Goal: Communication & Community: Share content

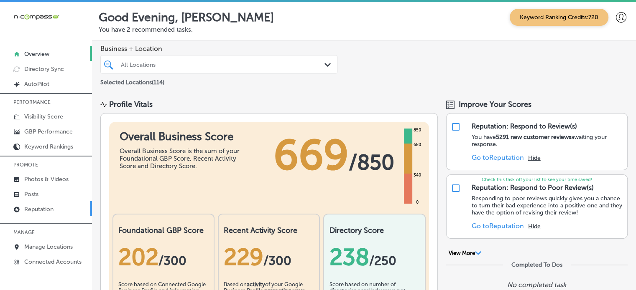
click at [46, 206] on p "Reputation" at bounding box center [38, 209] width 29 height 7
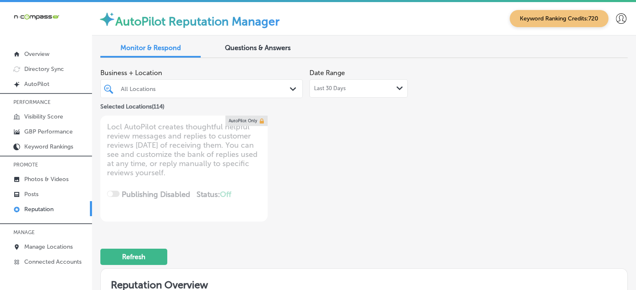
click at [275, 84] on div "All Locations" at bounding box center [202, 88] width 170 height 13
click at [389, 142] on div "Business + Location All Locations Path Created with Sketch. Selected Locations …" at bounding box center [258, 143] width 316 height 157
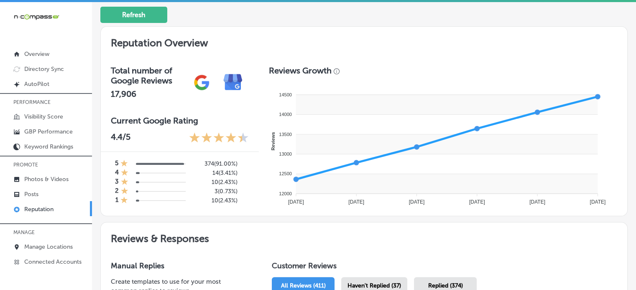
scroll to position [354, 0]
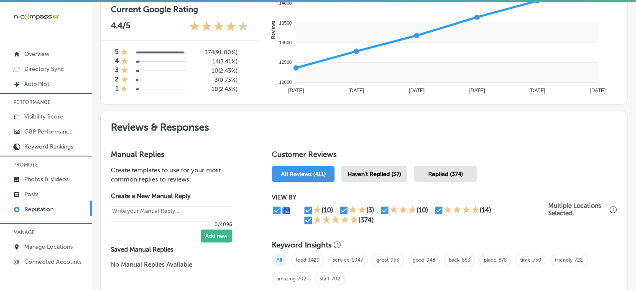
click at [390, 167] on div "Haven't Replied (37)" at bounding box center [374, 174] width 66 height 16
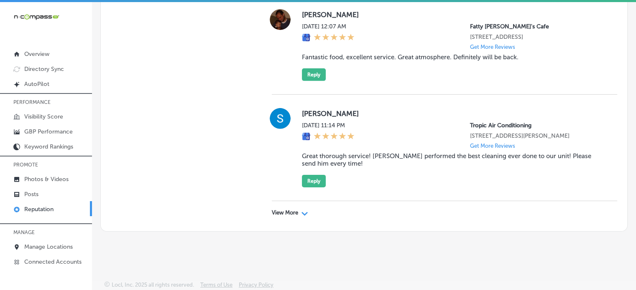
scroll to position [2681, 0]
click at [291, 214] on p "View More" at bounding box center [285, 213] width 26 height 7
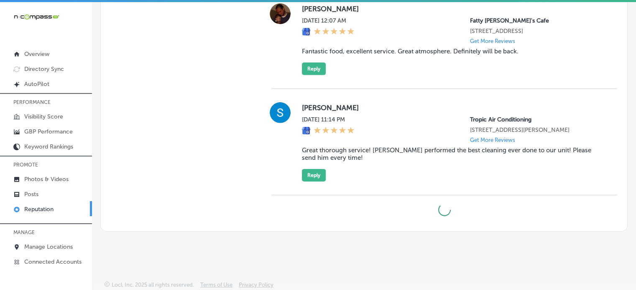
type textarea "x"
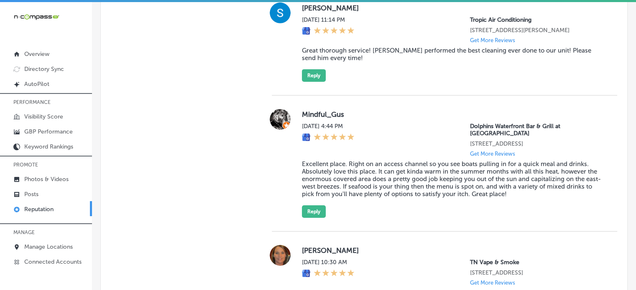
scroll to position [2735, 0]
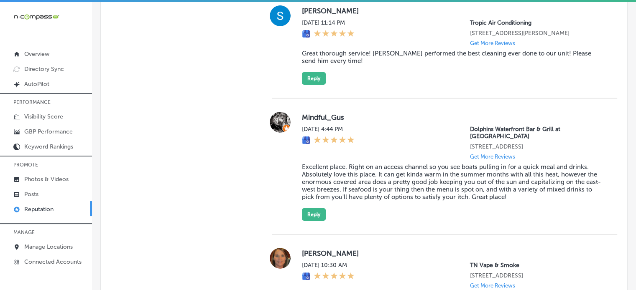
click at [379, 201] on blockquote "Excellent place. Right on an access channel so you see boats pulling in for a q…" at bounding box center [453, 182] width 302 height 38
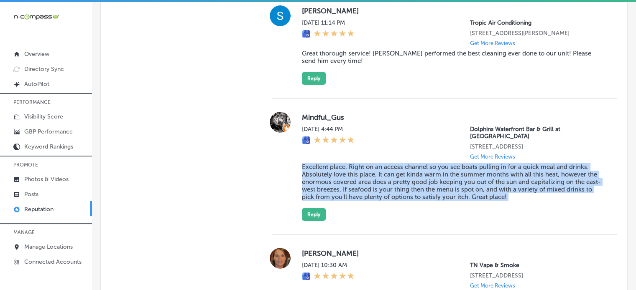
click at [379, 201] on blockquote "Excellent place. Right on an access channel so you see boats pulling in for a q…" at bounding box center [453, 182] width 302 height 38
copy blockquote "Excellent place. Right on an access channel so you see boats pulling in for a q…"
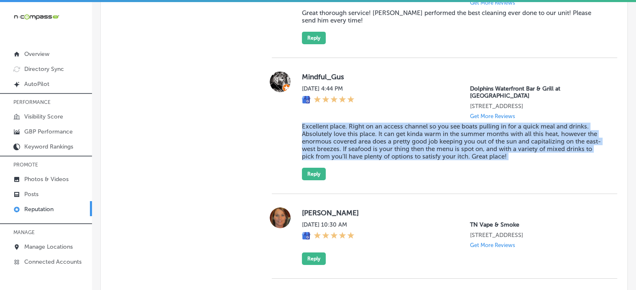
scroll to position [2776, 0]
click at [318, 180] on button "Reply" at bounding box center [314, 174] width 24 height 13
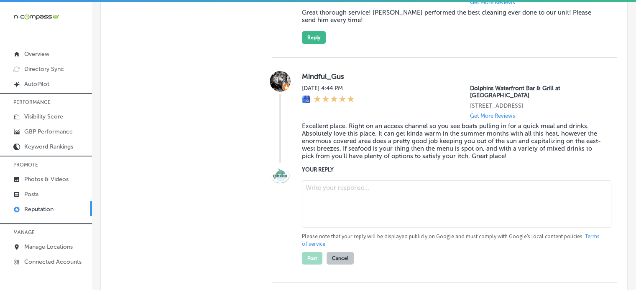
click at [354, 228] on textarea at bounding box center [456, 205] width 309 height 48
paste textarea "Thank you for the fantastic 5-star review! We’re so glad you enjoyed the waterf…"
type textarea "Thank you for the fantastic 5-star review! We’re so glad you enjoyed the waterf…"
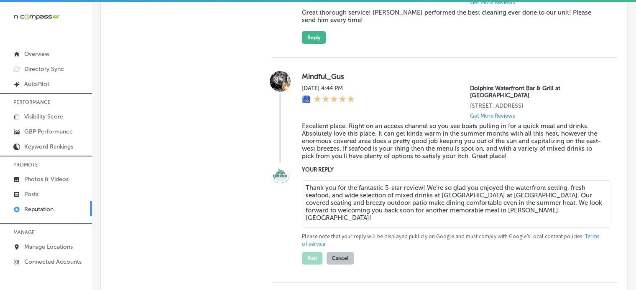
click at [354, 228] on textarea "Thank you for the fantastic 5-star review! We’re so glad you enjoyed the waterf…" at bounding box center [456, 205] width 309 height 48
type textarea "x"
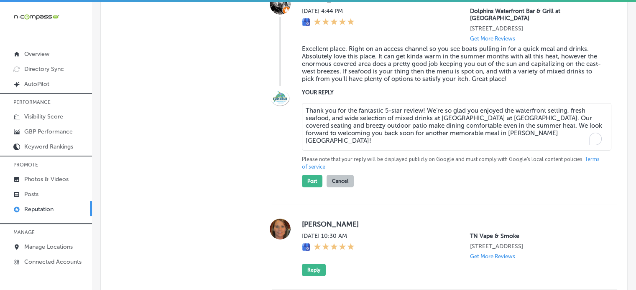
scroll to position [2853, 0]
type textarea "Thank you for the fantastic 5-star review! We’re so glad you enjoyed the waterf…"
click at [273, 187] on div at bounding box center [280, 137] width 17 height 99
click at [314, 187] on button "Post" at bounding box center [312, 181] width 20 height 13
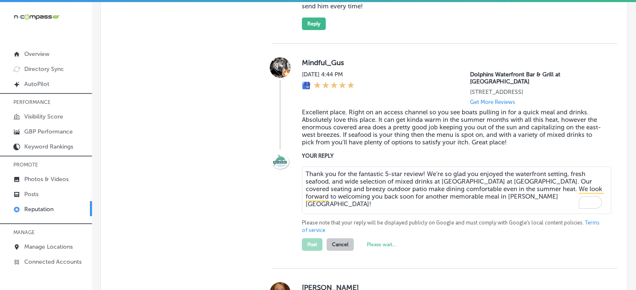
scroll to position [2837, 0]
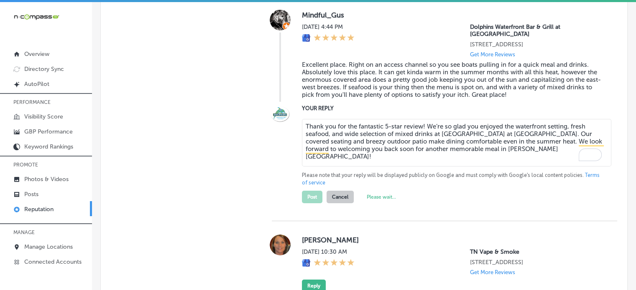
type textarea "x"
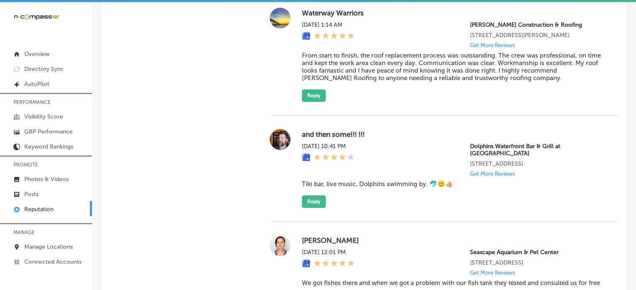
scroll to position [879, 0]
click at [336, 189] on blockquote "Tiki bar, live music, Dolphins swimming by. 🐬😊👍🏼" at bounding box center [453, 185] width 302 height 8
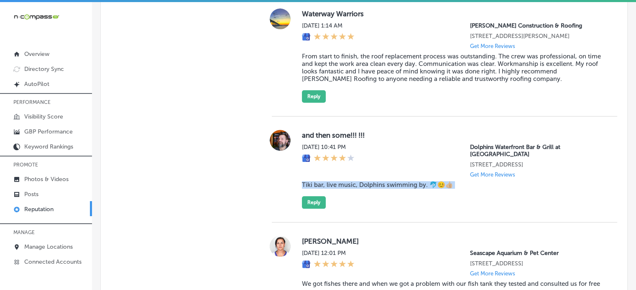
click at [336, 189] on blockquote "Tiki bar, live music, Dolphins swimming by. 🐬😊👍🏼" at bounding box center [453, 185] width 302 height 8
copy blockquote "Tiki bar, live music, Dolphins swimming by. 🐬😊👍🏼"
click at [320, 207] on button "Reply" at bounding box center [314, 202] width 24 height 13
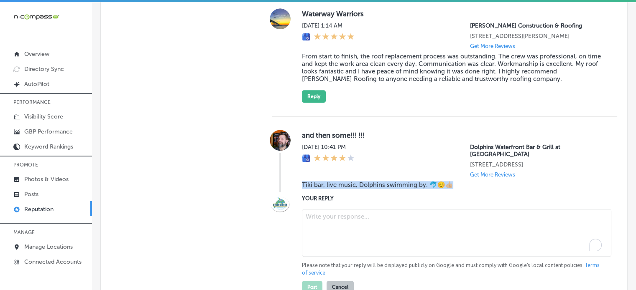
click at [348, 224] on textarea "To enrich screen reader interactions, please activate Accessibility in Grammarl…" at bounding box center [456, 233] width 309 height 48
paste textarea "Thank you for the fantastic 5-star review! We’re so glad you enjoyed the tiki b…"
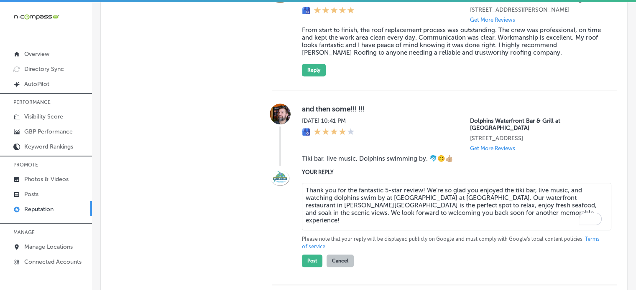
scroll to position [906, 0]
type textarea "Thank you for the fantastic 5-star review! We’re so glad you enjoyed the tiki b…"
click at [310, 262] on button "Post" at bounding box center [312, 260] width 20 height 13
type textarea "x"
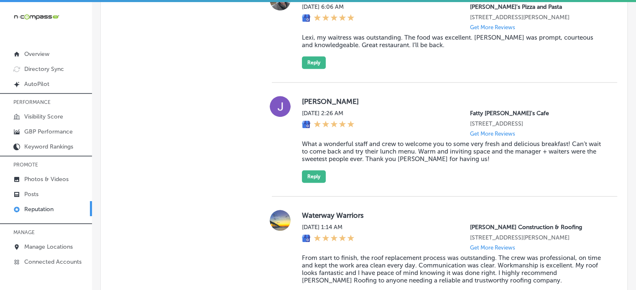
scroll to position [680, 0]
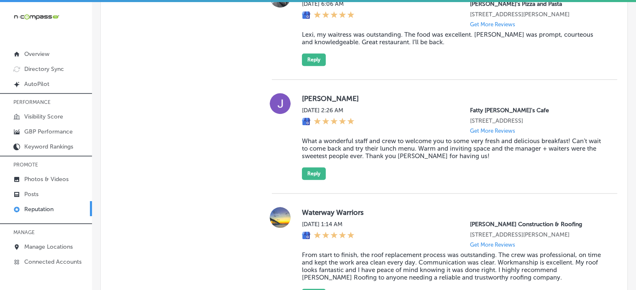
click at [359, 145] on blockquote "What a wonderful staff and crew to welcome you to some very fresh and delicious…" at bounding box center [453, 148] width 302 height 23
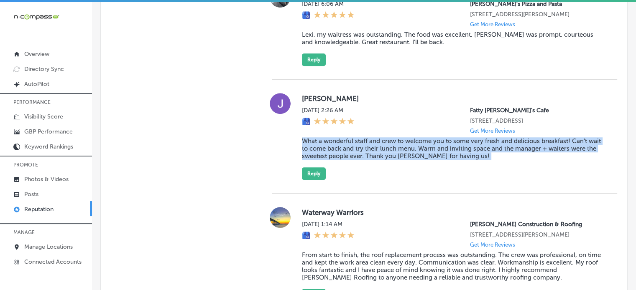
click at [359, 145] on blockquote "What a wonderful staff and crew to welcome you to some very fresh and delicious…" at bounding box center [453, 148] width 302 height 23
copy blockquote "What a wonderful staff and crew to welcome you to some very fresh and delicious…"
click at [314, 171] on button "Reply" at bounding box center [314, 174] width 24 height 13
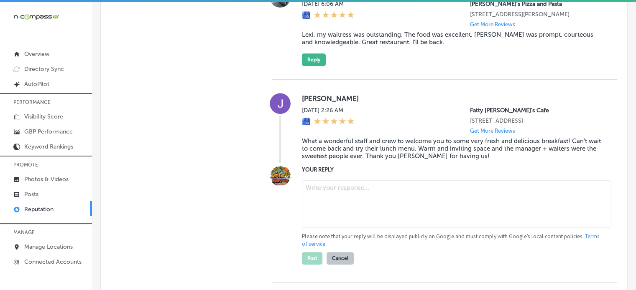
click at [343, 192] on textarea at bounding box center [456, 205] width 309 height 48
paste textarea "Thank you for the amazing review, Jordan! We’re so glad you enjoyed the fresh a…"
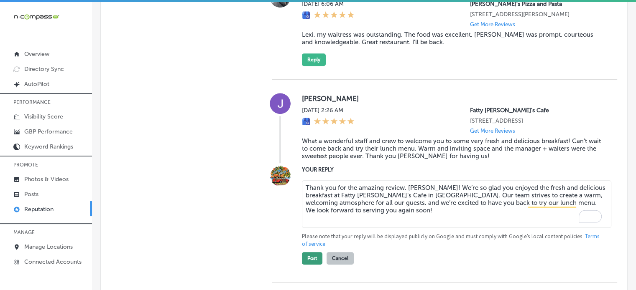
type textarea "Thank you for the amazing review, Jordan! We’re so glad you enjoyed the fresh a…"
click at [313, 258] on button "Post" at bounding box center [312, 258] width 20 height 13
type textarea "x"
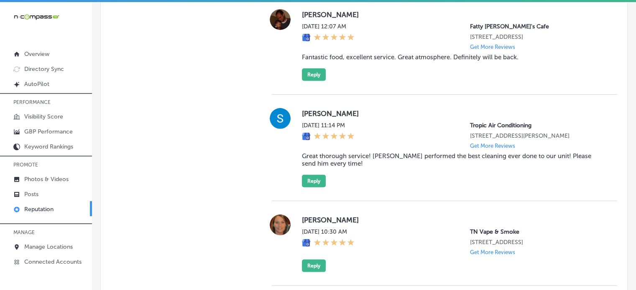
scroll to position [2412, 0]
click at [361, 61] on blockquote "Fantastic food, excellent service. Great atmosphere. Definitely will be back." at bounding box center [453, 57] width 302 height 8
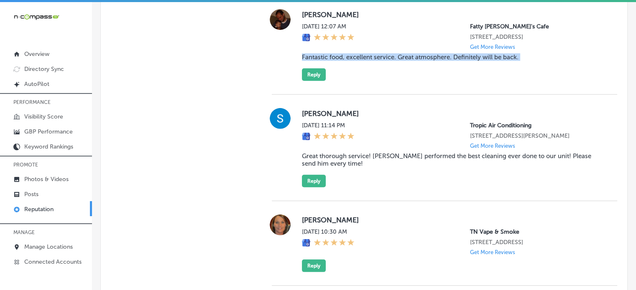
click at [361, 61] on blockquote "Fantastic food, excellent service. Great atmosphere. Definitely will be back." at bounding box center [453, 57] width 302 height 8
copy blockquote "Fantastic food, excellent service. Great atmosphere. Definitely will be back."
click at [314, 81] on button "Reply" at bounding box center [314, 75] width 24 height 13
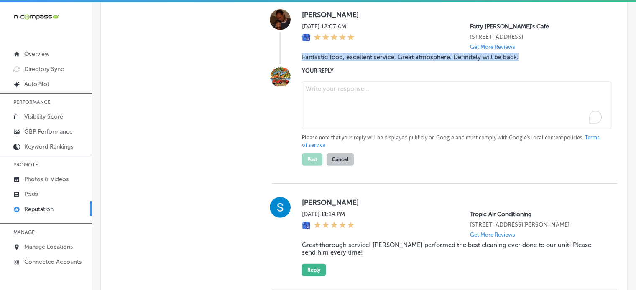
click at [341, 129] on textarea "To enrich screen reader interactions, please activate Accessibility in Grammarl…" at bounding box center [456, 105] width 309 height 48
paste textarea "Thank you for the fantastic review, Bryan! We’re so glad to hear you enjoyed th…"
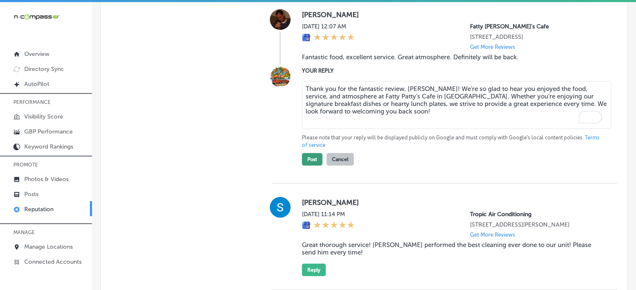
type textarea "Thank you for the fantastic review, Bryan! We’re so glad to hear you enjoyed th…"
click at [311, 166] on button "Post" at bounding box center [312, 159] width 20 height 13
type textarea "x"
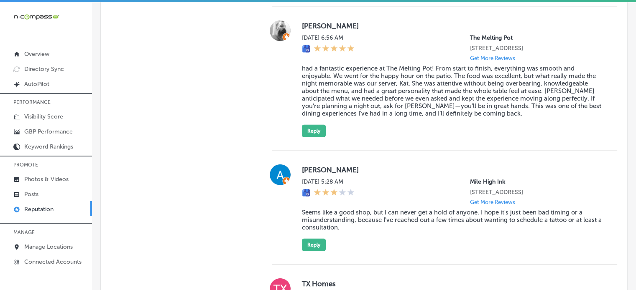
scroll to position [2049, 0]
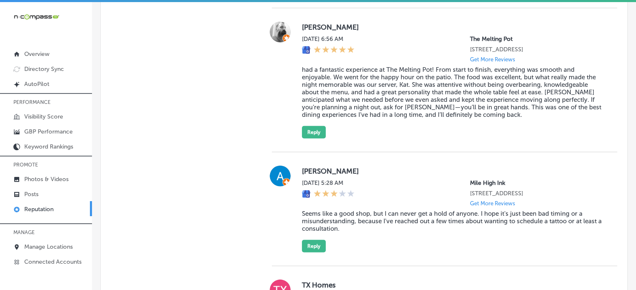
click at [360, 119] on blockquote "had a fantastic experience at The Melting Pot! From start to finish, everything…" at bounding box center [453, 92] width 302 height 53
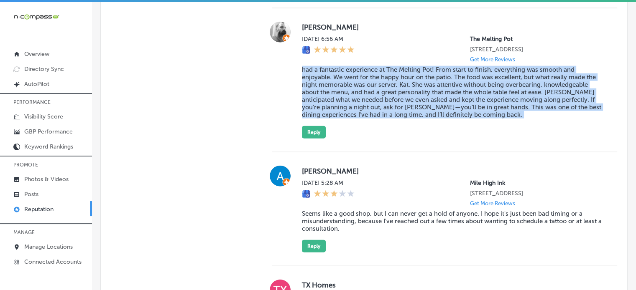
click at [360, 119] on blockquote "had a fantastic experience at The Melting Pot! From start to finish, everything…" at bounding box center [453, 92] width 302 height 53
copy blockquote "had a fantastic experience at The Melting Pot! From start to finish, everything…"
click at [313, 139] on button "Reply" at bounding box center [314, 132] width 24 height 13
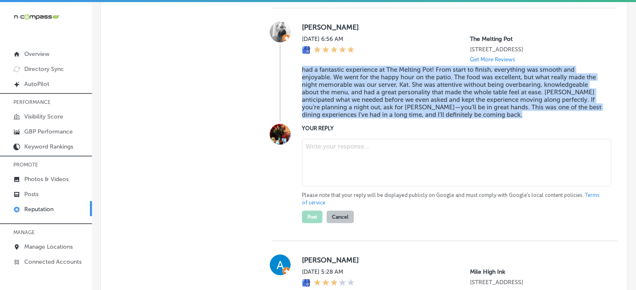
click at [334, 187] on textarea at bounding box center [456, 163] width 309 height 48
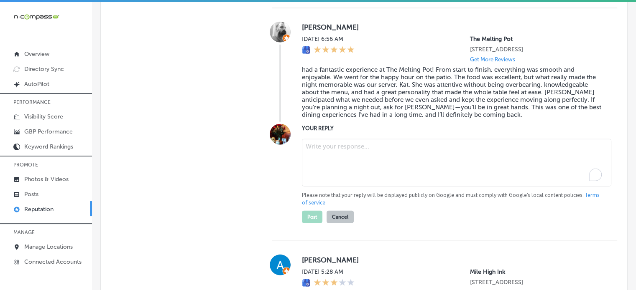
paste textarea "Thank you for the amazing review, Neil! We’re thrilled to hear that you had a f…"
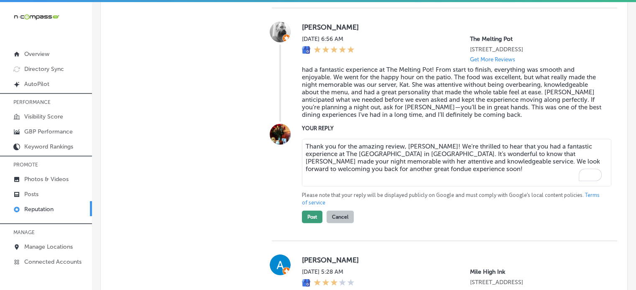
type textarea "Thank you for the amazing review, Neil! We’re thrilled to hear that you had a f…"
click at [310, 224] on button "Post" at bounding box center [312, 217] width 20 height 13
type textarea "x"
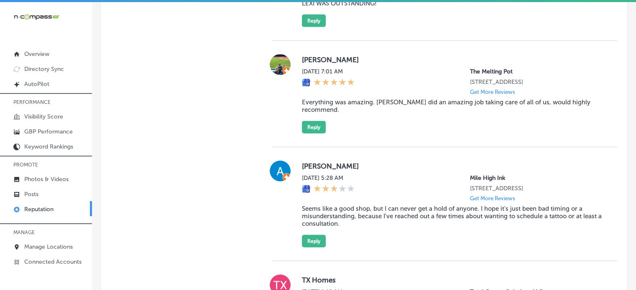
scroll to position [1910, 0]
click at [364, 113] on blockquote "Everything was amazing. Kat did an amazing job taking care of all of us, would …" at bounding box center [453, 105] width 302 height 15
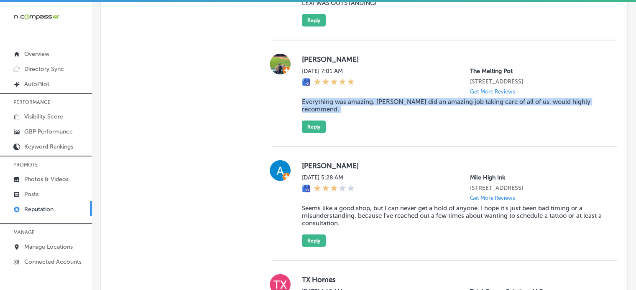
click at [364, 113] on blockquote "Everything was amazing. Kat did an amazing job taking care of all of us, would …" at bounding box center [453, 105] width 302 height 15
copy blockquote "Everything was amazing. Kat did an amazing job taking care of all of us, would …"
click at [318, 133] on button "Reply" at bounding box center [314, 127] width 24 height 13
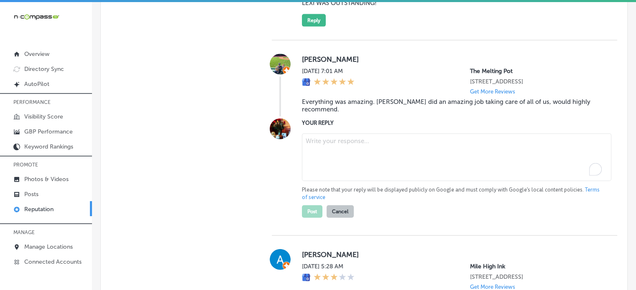
click at [351, 181] on textarea "To enrich screen reader interactions, please activate Accessibility in Grammarl…" at bounding box center [456, 158] width 309 height 48
paste textarea "Thank you for the amazing review, Michael! We’re thrilled to hear that you had …"
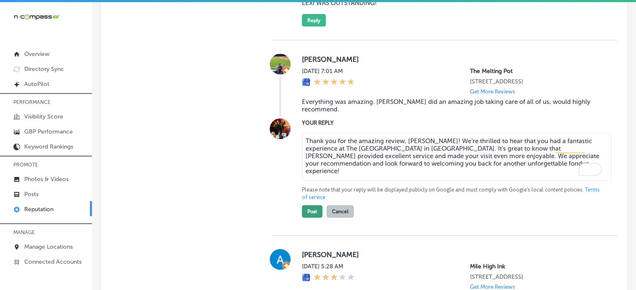
type textarea "Thank you for the amazing review, Michael! We’re thrilled to hear that you had …"
click at [315, 218] on button "Post" at bounding box center [312, 212] width 20 height 13
type textarea "x"
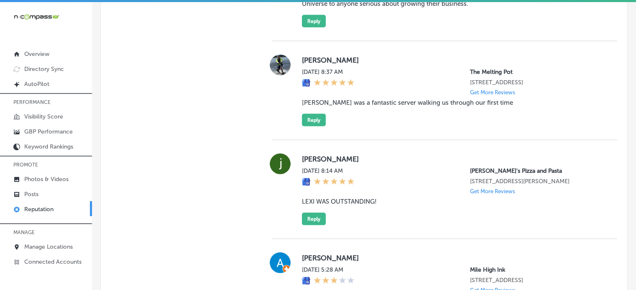
scroll to position [1711, 0]
click at [347, 107] on blockquote "Thomas L was a fantastic server walking us through our first time" at bounding box center [453, 103] width 302 height 8
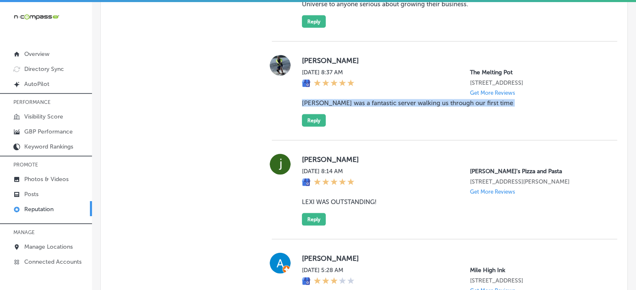
click at [347, 107] on blockquote "Thomas L was a fantastic server walking us through our first time" at bounding box center [453, 103] width 302 height 8
copy blockquote "Thomas L was a fantastic server walking us through our first time"
click at [319, 127] on button "Reply" at bounding box center [314, 120] width 24 height 13
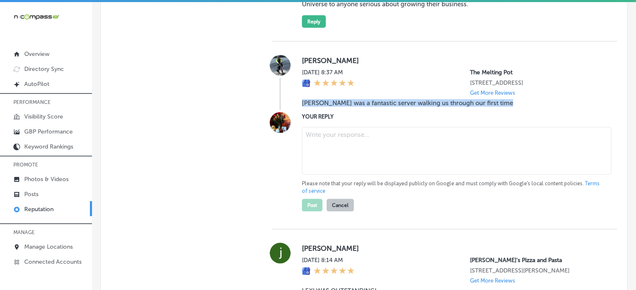
click at [341, 175] on textarea at bounding box center [456, 151] width 309 height 48
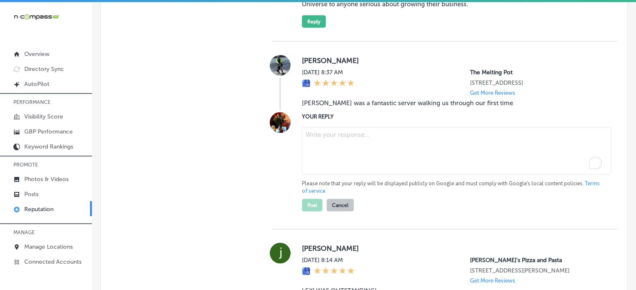
paste textarea "Thank you for the wonderful review, Brian! We’re so glad to hear that Thomas L …"
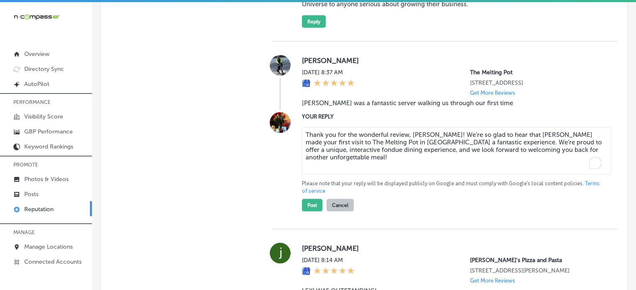
type textarea "Thank you for the wonderful review, Brian! We’re so glad to hear that Thomas L …"
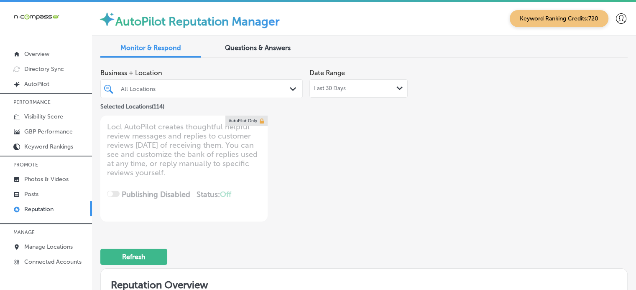
scroll to position [1711, 0]
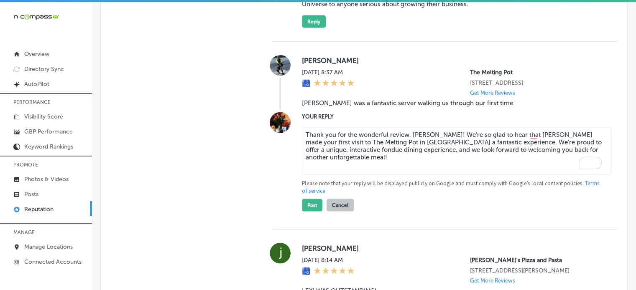
type textarea "Thank you for the wonderful review, Brian! We’re so glad to hear that Thomas L …"
drag, startPoint x: 323, startPoint y: 244, endPoint x: 314, endPoint y: 245, distance: 8.8
click at [314, 212] on div "Post Cancel" at bounding box center [328, 203] width 52 height 17
click at [314, 212] on button "Post" at bounding box center [312, 205] width 20 height 13
type textarea "x"
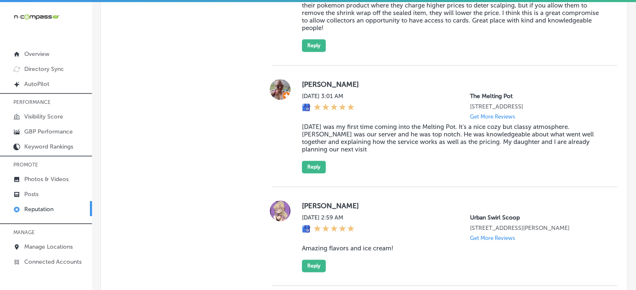
scroll to position [1143, 0]
click at [337, 154] on blockquote "Today was my first time coming into the Melting Pot. It's a nice cozy but class…" at bounding box center [453, 139] width 302 height 30
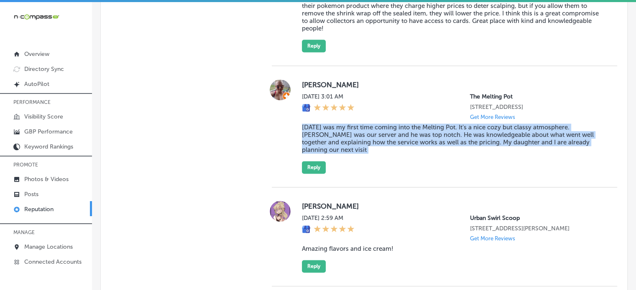
click at [337, 154] on blockquote "Today was my first time coming into the Melting Pot. It's a nice cozy but class…" at bounding box center [453, 139] width 302 height 30
copy blockquote "Today was my first time coming into the Melting Pot. It's a nice cozy but class…"
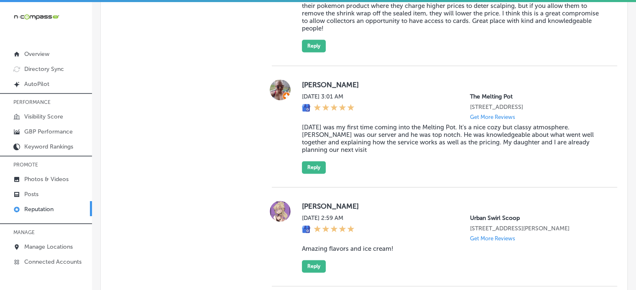
click at [306, 89] on label "Denise Johnson" at bounding box center [453, 85] width 302 height 8
copy label "Denise"
click at [321, 174] on button "Reply" at bounding box center [314, 167] width 24 height 13
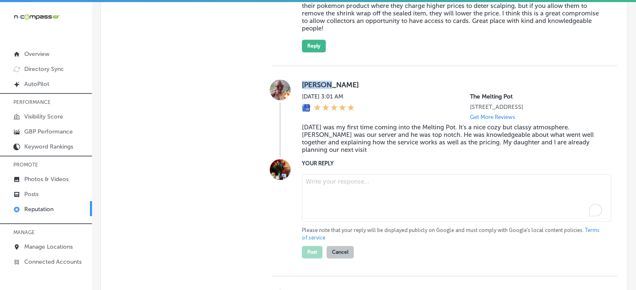
click at [348, 222] on textarea "To enrich screen reader interactions, please activate Accessibility in Grammarl…" at bounding box center [456, 198] width 309 height 48
paste textarea "Thank you for the wonderful review, Denise! We’re so glad you and your daughter…"
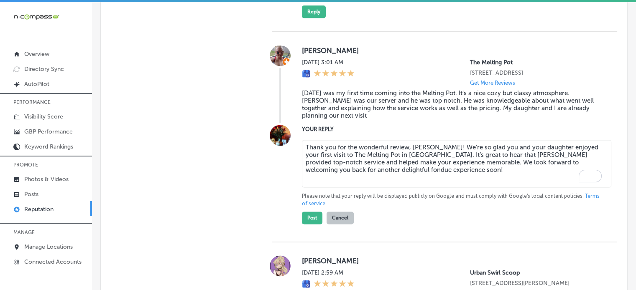
scroll to position [1178, 0]
type textarea "Thank you for the wonderful review, Denise! We’re so glad you and your daughter…"
click at [282, 201] on div at bounding box center [280, 174] width 17 height 99
click at [311, 224] on button "Post" at bounding box center [312, 217] width 20 height 13
type textarea "x"
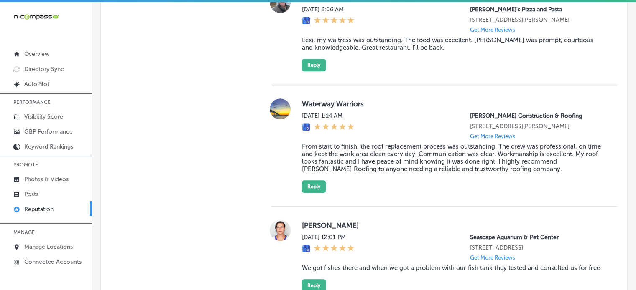
scroll to position [677, 0]
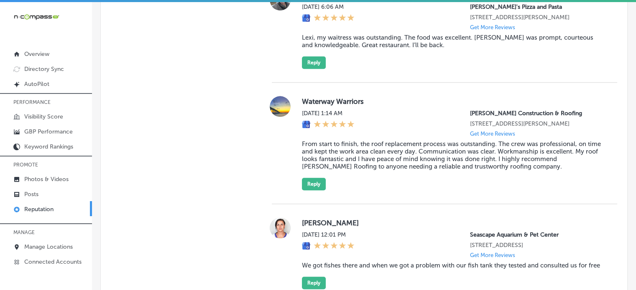
click at [376, 168] on blockquote "From start to finish, the roof replacement process was outstanding. The crew wa…" at bounding box center [453, 155] width 302 height 30
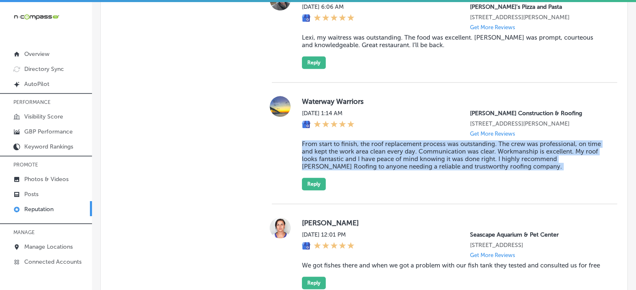
click at [376, 168] on blockquote "From start to finish, the roof replacement process was outstanding. The crew wa…" at bounding box center [453, 155] width 302 height 30
copy blockquote "From start to finish, the roof replacement process was outstanding. The crew wa…"
click at [316, 191] on button "Reply" at bounding box center [314, 184] width 24 height 13
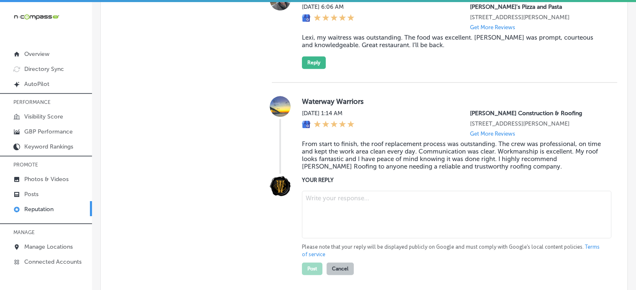
click at [359, 214] on textarea at bounding box center [456, 215] width 309 height 48
paste textarea "From start to finish, the roof replacement process was outstanding. The crew wa…"
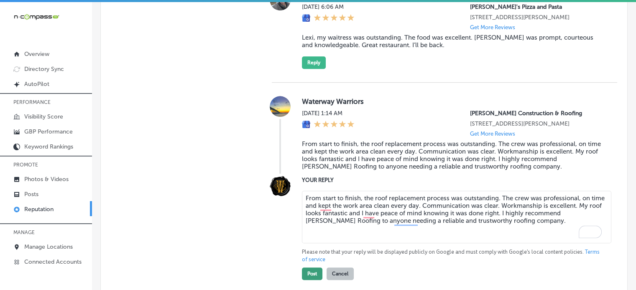
type textarea "From start to finish, the roof replacement process was outstanding. The crew wa…"
click at [314, 278] on button "Post" at bounding box center [312, 274] width 20 height 13
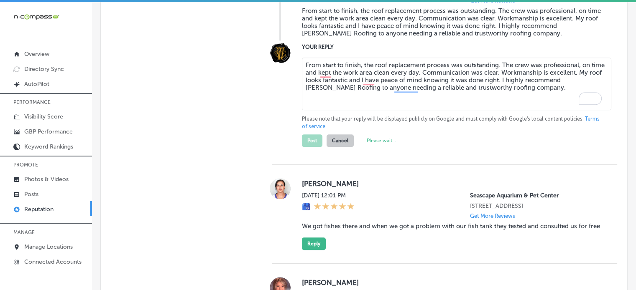
scroll to position [811, 0]
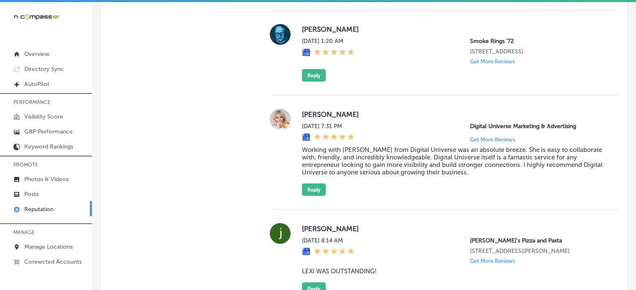
type textarea "x"
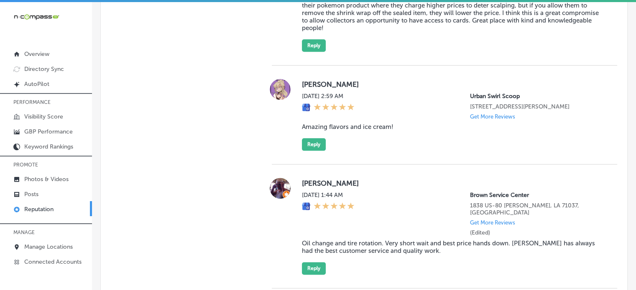
scroll to position [1023, 0]
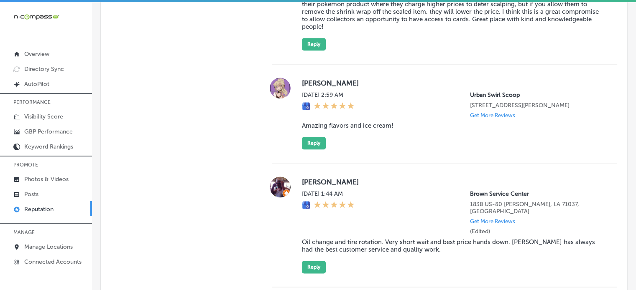
click at [345, 130] on blockquote "Amazing flavors and ice cream!" at bounding box center [453, 126] width 302 height 8
copy blockquote "Amazing flavors and ice cream!"
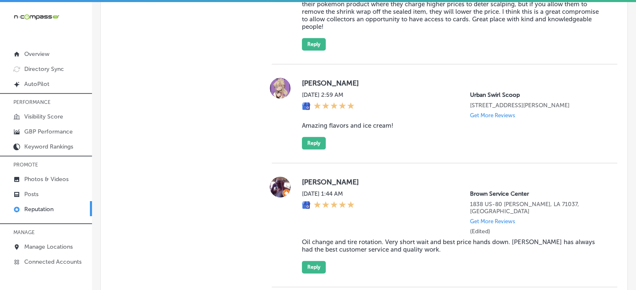
click at [311, 163] on div "Laura Madsen Sun, Sep 28, 2025 2:59 AM Urban Swirl Scoop 7130 Heritage Square D…" at bounding box center [444, 113] width 345 height 99
click at [313, 150] on button "Reply" at bounding box center [314, 143] width 24 height 13
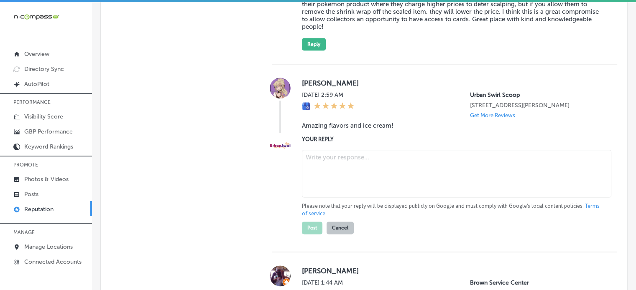
click at [361, 191] on textarea at bounding box center [456, 174] width 309 height 48
paste textarea "Thank you for the fantastic 5-star review, Laura! We’re thrilled to hear you lo…"
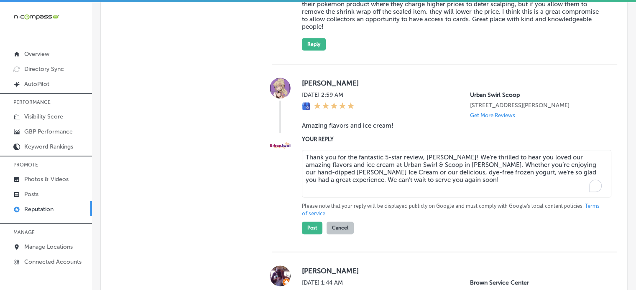
scroll to position [1047, 0]
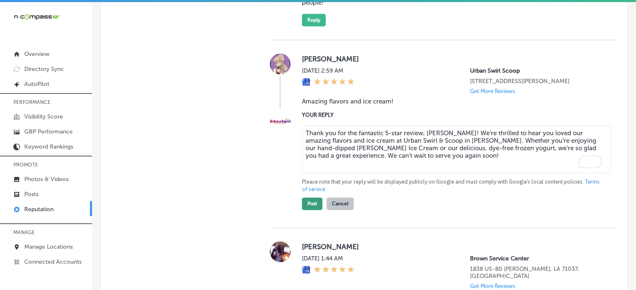
type textarea "Thank you for the fantastic 5-star review, Laura! We’re thrilled to hear you lo…"
click at [315, 210] on button "Post" at bounding box center [312, 204] width 20 height 13
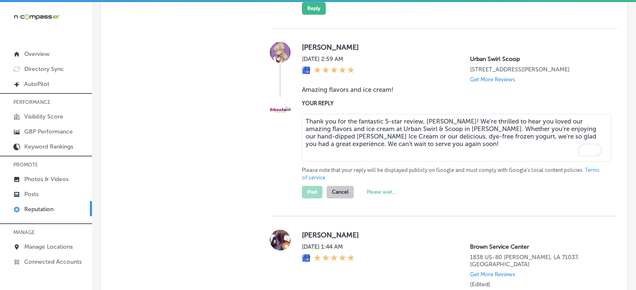
scroll to position [1060, 0]
type textarea "x"
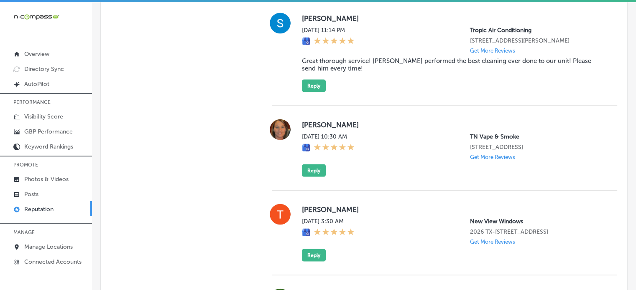
scroll to position [1717, 0]
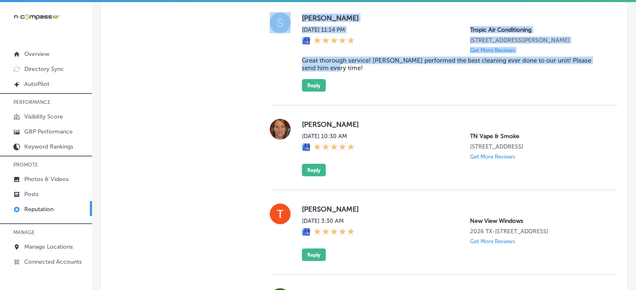
drag, startPoint x: 291, startPoint y: 81, endPoint x: 347, endPoint y: 88, distance: 56.5
click at [347, 88] on div "Susan Weisenborn Fri, Sep 26, 2025 11:14 PM Tropic Air Conditioning 1342 whitfi…" at bounding box center [444, 52] width 345 height 79
click at [347, 72] on blockquote "Great thorough service! Chris performed the best cleaning ever done to our unit…" at bounding box center [453, 64] width 302 height 15
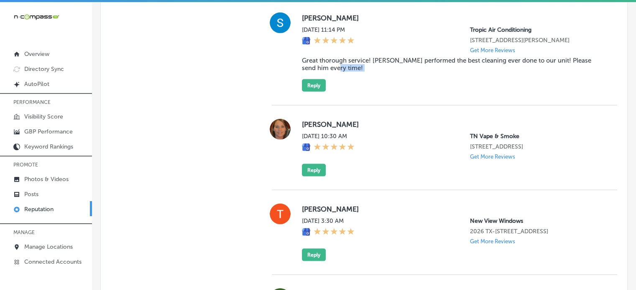
click at [347, 72] on blockquote "Great thorough service! Chris performed the best cleaning ever done to our unit…" at bounding box center [453, 64] width 302 height 15
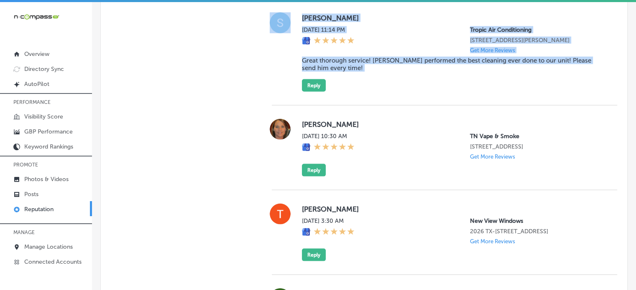
drag, startPoint x: 347, startPoint y: 88, endPoint x: 280, endPoint y: 47, distance: 79.0
click at [280, 47] on div "Susan Weisenborn Fri, Sep 26, 2025 11:14 PM Tropic Air Conditioning 1342 whitfi…" at bounding box center [444, 52] width 345 height 79
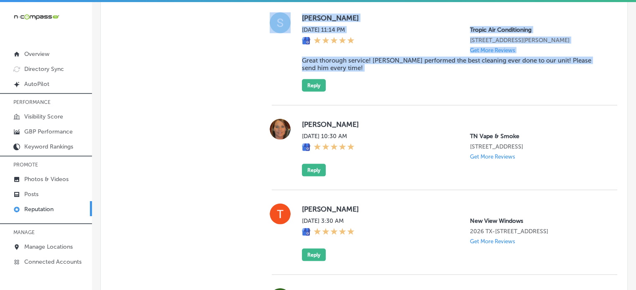
drag, startPoint x: 262, startPoint y: 34, endPoint x: 374, endPoint y: 89, distance: 125.4
click at [374, 72] on blockquote "Great thorough service! Chris performed the best cleaning ever done to our unit…" at bounding box center [453, 64] width 302 height 15
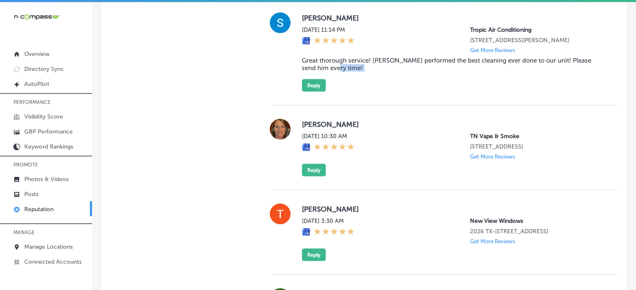
click at [374, 72] on blockquote "Great thorough service! Chris performed the best cleaning ever done to our unit…" at bounding box center [453, 64] width 302 height 15
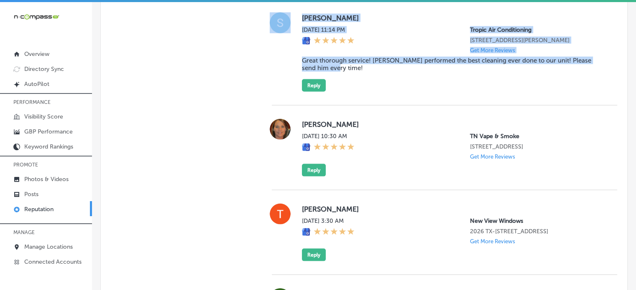
drag, startPoint x: 262, startPoint y: 29, endPoint x: 376, endPoint y: 90, distance: 129.2
click at [376, 72] on blockquote "Great thorough service! Chris performed the best cleaning ever done to our unit…" at bounding box center [453, 64] width 302 height 15
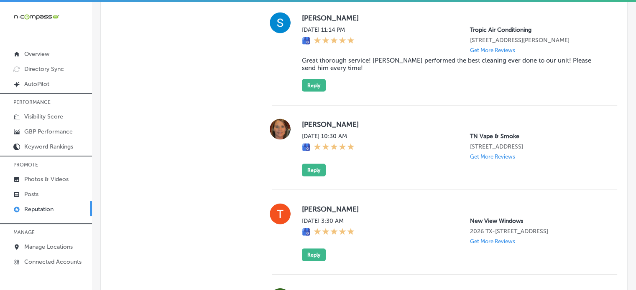
scroll to position [1718, 0]
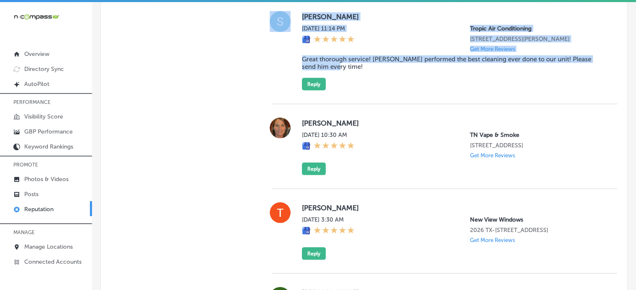
drag, startPoint x: 251, startPoint y: 37, endPoint x: 432, endPoint y: 116, distance: 198.0
click at [432, 104] on div "Susan Weisenborn Fri, Sep 26, 2025 11:14 PM Tropic Air Conditioning 1342 whitfi…" at bounding box center [444, 51] width 345 height 107
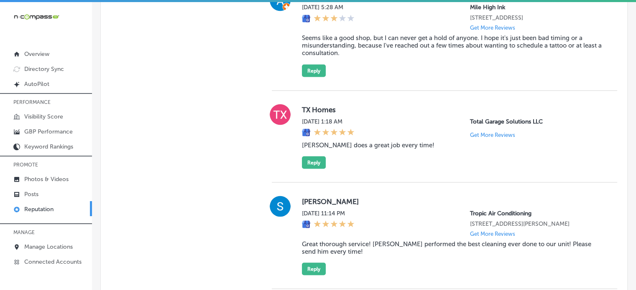
scroll to position [1534, 0]
click at [343, 56] on blockquote "Seems like a good shop, but I can never get a hold of anyone. I hope it's just …" at bounding box center [453, 45] width 302 height 23
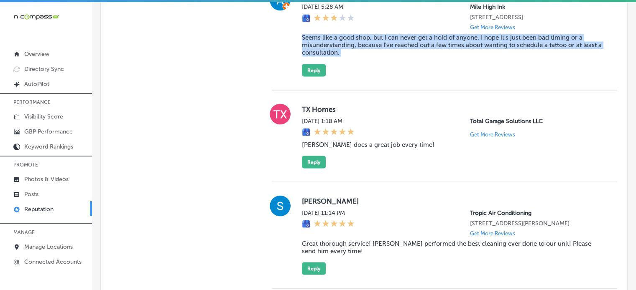
click at [343, 56] on blockquote "Seems like a good shop, but I can never get a hold of anyone. I hope it's just …" at bounding box center [453, 45] width 302 height 23
copy blockquote "Seems like a good shop, but I can never get a hold of anyone. I hope it's just …"
click at [35, 191] on p "Posts" at bounding box center [31, 194] width 14 height 7
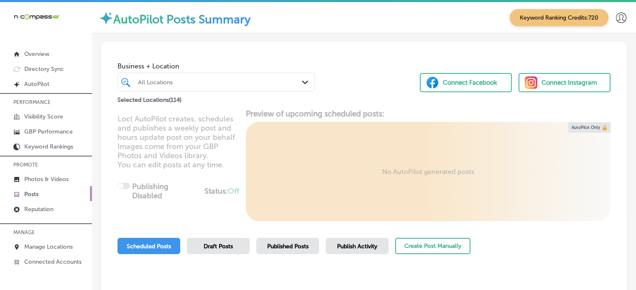
click at [237, 84] on div "All Locations" at bounding box center [220, 82] width 165 height 7
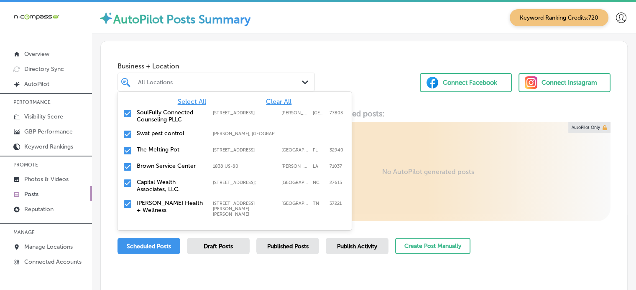
click at [278, 102] on span "Clear All" at bounding box center [278, 102] width 25 height 8
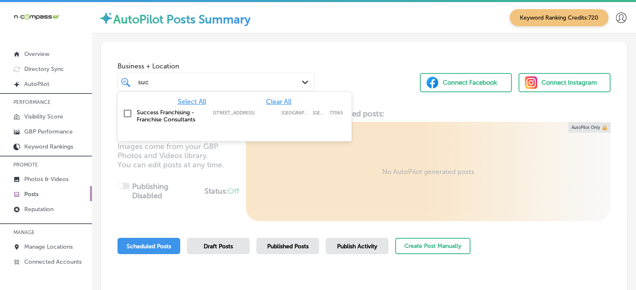
click at [158, 120] on label "Success Franchising - Franchise Consultants" at bounding box center [171, 116] width 68 height 14
click at [320, 78] on div "Business + Location option 11301 Huffmeister Road, selected. option 11301 Huffm…" at bounding box center [364, 73] width 526 height 64
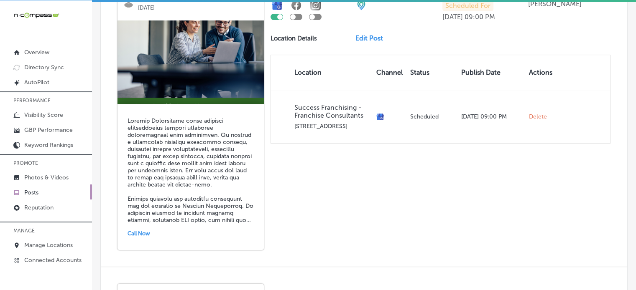
scroll to position [314, 0]
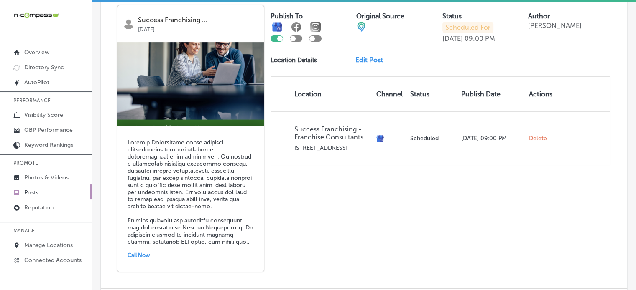
click at [30, 194] on p "Posts" at bounding box center [31, 192] width 14 height 7
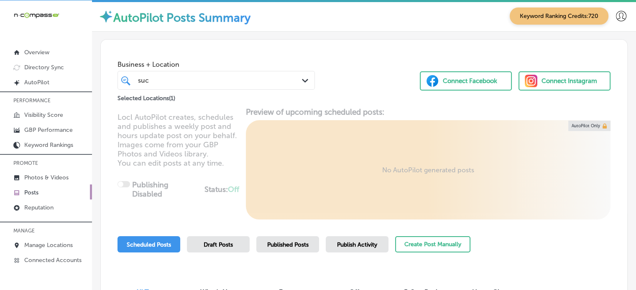
scroll to position [0, 0]
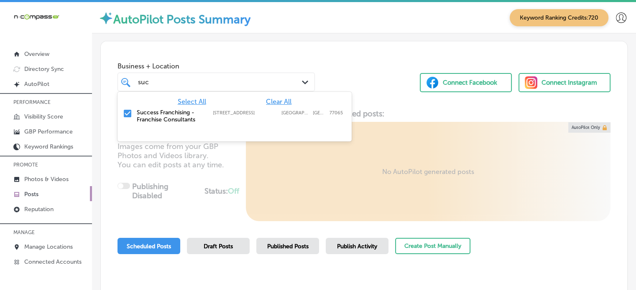
click at [262, 79] on div "suc suc" at bounding box center [208, 81] width 142 height 11
click at [272, 102] on span "Clear All" at bounding box center [278, 102] width 25 height 8
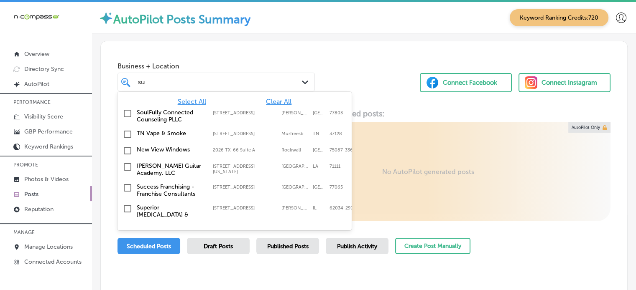
type input "s"
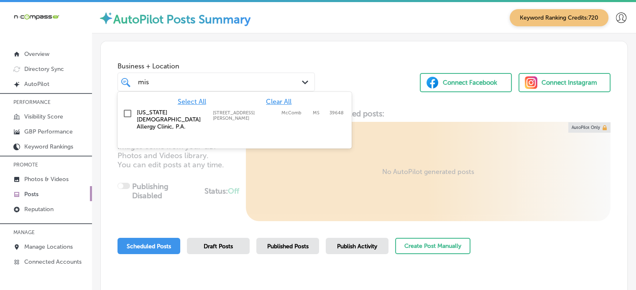
click at [202, 114] on label "[US_STATE] [DEMOGRAPHIC_DATA] Allergy Clinic, P.A." at bounding box center [171, 119] width 68 height 21
type input "mis"
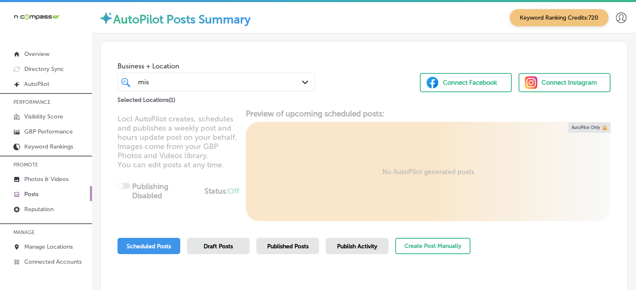
click at [359, 64] on div "Business + Location mis mis Path Created with Sketch. Selected Locations ( 1 ) …" at bounding box center [364, 73] width 526 height 64
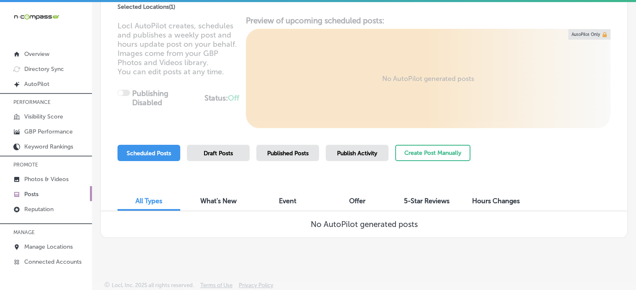
click at [368, 149] on div "Publish Activity" at bounding box center [357, 153] width 63 height 16
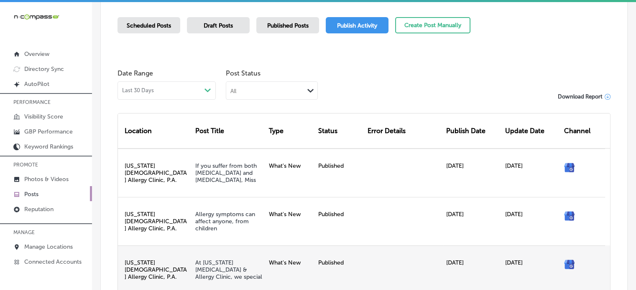
scroll to position [222, 0]
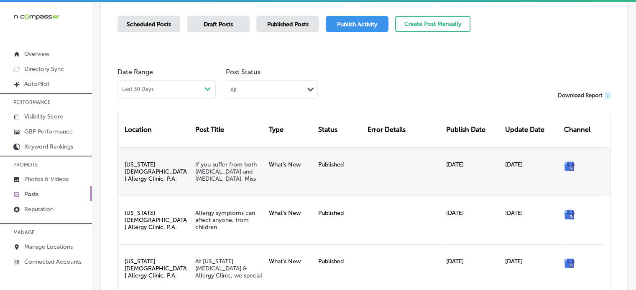
click at [216, 185] on div "If you suffer from both asthma and allergies, Miss" at bounding box center [229, 172] width 74 height 48
click at [216, 169] on link "If you suffer from both asthma and allergies, Miss" at bounding box center [225, 171] width 61 height 21
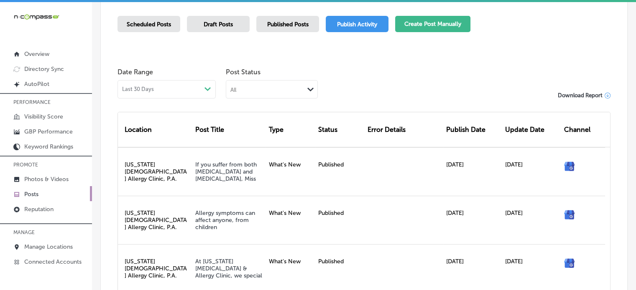
click at [441, 25] on button "Create Post Manually" at bounding box center [432, 24] width 75 height 16
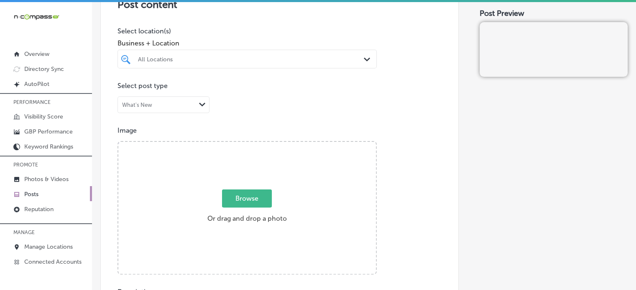
scroll to position [212, 0]
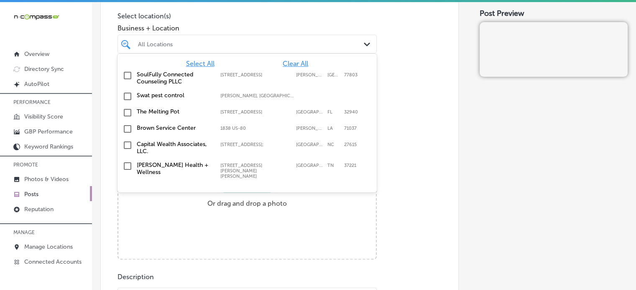
click at [252, 48] on div at bounding box center [236, 43] width 198 height 11
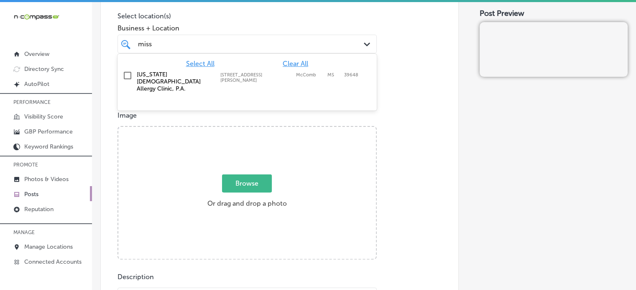
click at [172, 73] on label "[US_STATE] [DEMOGRAPHIC_DATA] Allergy Clinic, P.A." at bounding box center [174, 81] width 75 height 21
type input "miss"
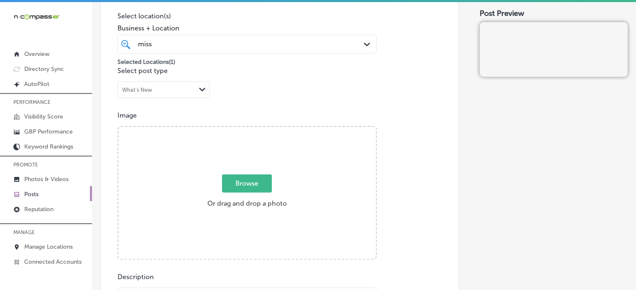
click at [238, 28] on span "Business + Location" at bounding box center [246, 28] width 259 height 8
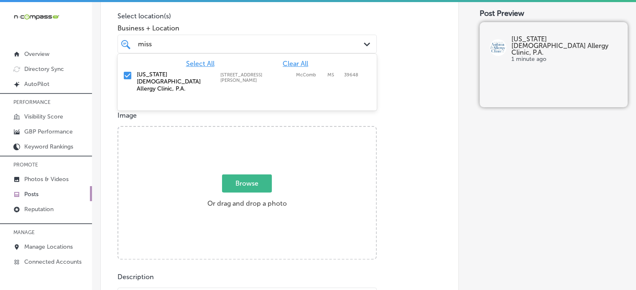
click at [245, 40] on div "miss miss" at bounding box center [236, 43] width 198 height 11
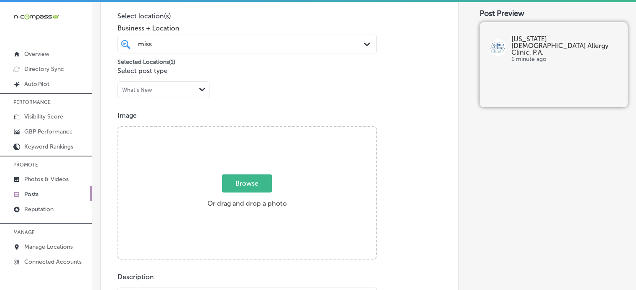
click at [245, 40] on div "miss miss" at bounding box center [236, 43] width 198 height 11
click at [249, 62] on div "Selected Locations ( 1 )" at bounding box center [246, 60] width 259 height 10
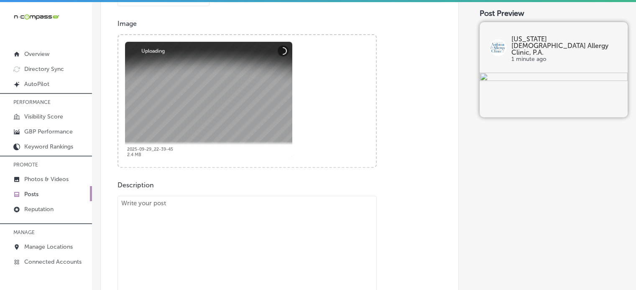
scroll to position [352, 0]
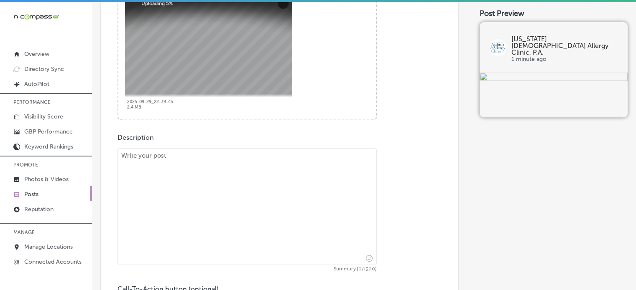
click at [251, 179] on textarea at bounding box center [246, 206] width 259 height 117
paste textarea ""At Mississippi Asthma & Allergy Clinic, we understand how challenging it can b…"
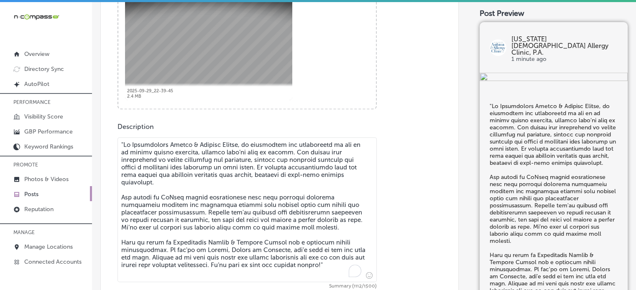
scroll to position [366, 0]
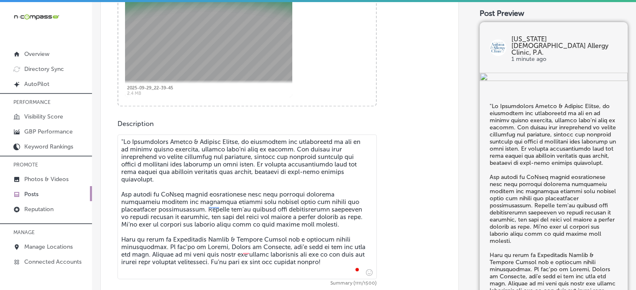
click at [123, 138] on textarea "To enrich screen reader interactions, please activate Accessibility in Grammarl…" at bounding box center [246, 207] width 259 height 145
click at [154, 195] on textarea "To enrich screen reader interactions, please activate Accessibility in Grammarl…" at bounding box center [246, 207] width 259 height 145
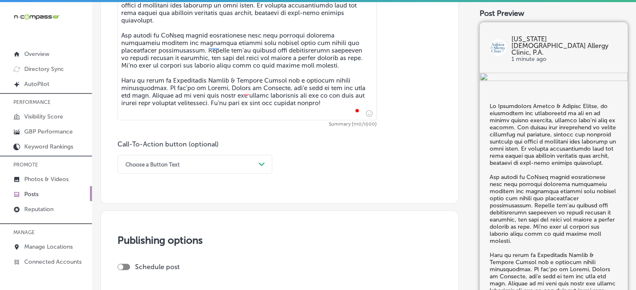
scroll to position [526, 0]
type textarea "At Mississippi Asthma & Allergy Clinic, we understand how challenging it can be…"
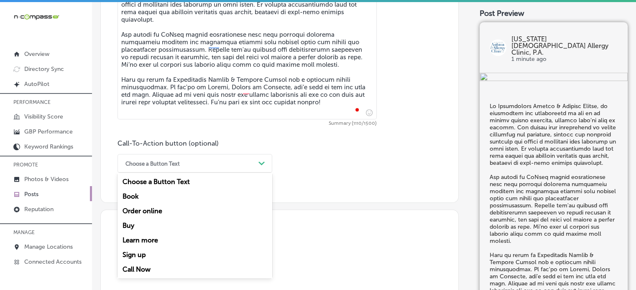
click at [206, 164] on div "Choose a Button Text" at bounding box center [188, 163] width 134 height 13
click at [140, 264] on div "Call Now" at bounding box center [194, 269] width 155 height 15
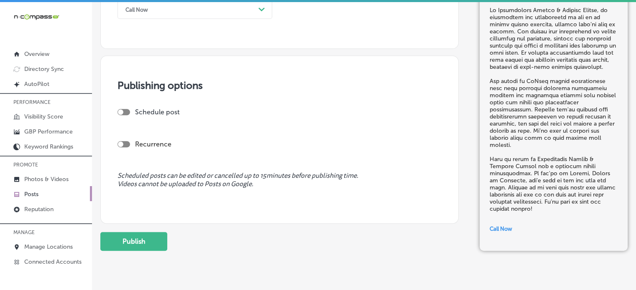
scroll to position [685, 0]
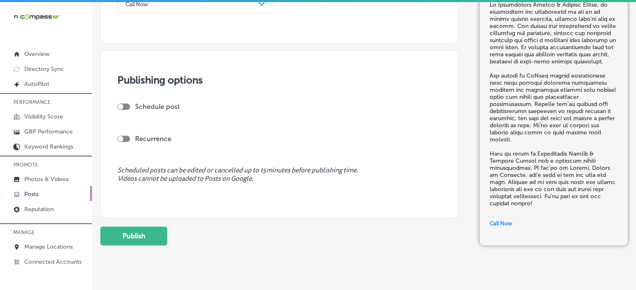
click at [125, 107] on div at bounding box center [123, 107] width 13 height 6
checkbox input "true"
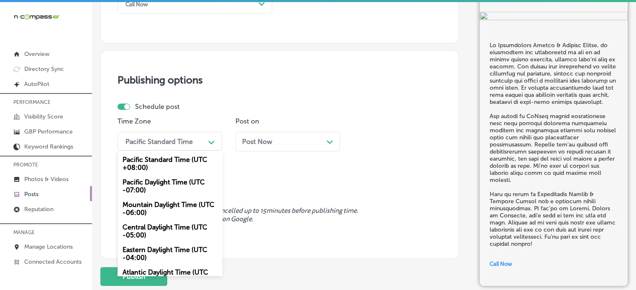
click at [173, 145] on div "Pacific Standard Time" at bounding box center [158, 141] width 67 height 8
click at [164, 203] on div "Mountain Daylight Time (UTC -06:00)" at bounding box center [169, 209] width 104 height 23
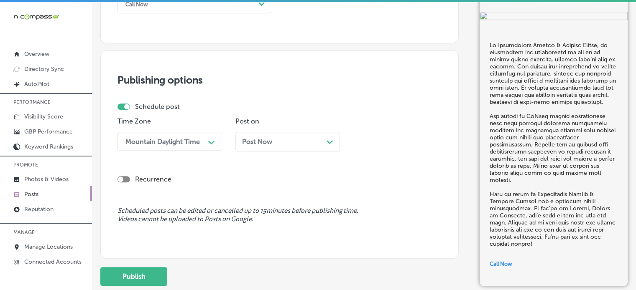
click at [250, 143] on span "Post Now" at bounding box center [257, 142] width 30 height 8
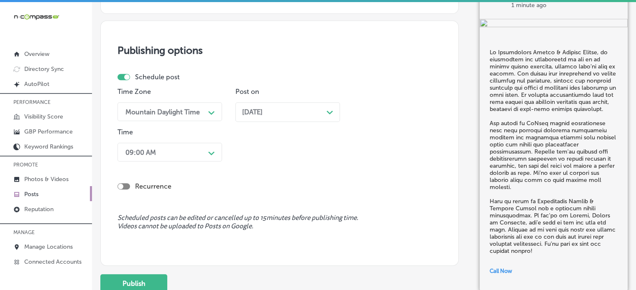
scroll to position [715, 0]
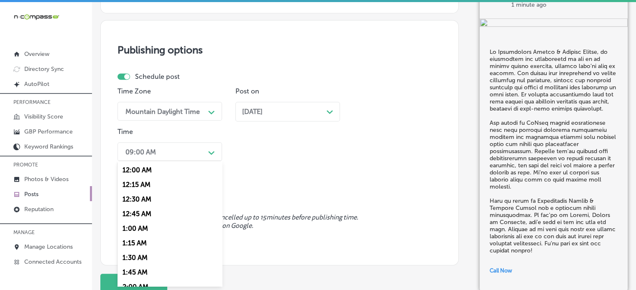
click at [147, 149] on div "09:00 AM" at bounding box center [140, 152] width 31 height 8
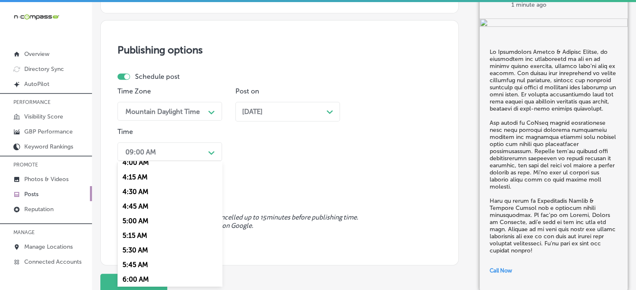
scroll to position [309, 0]
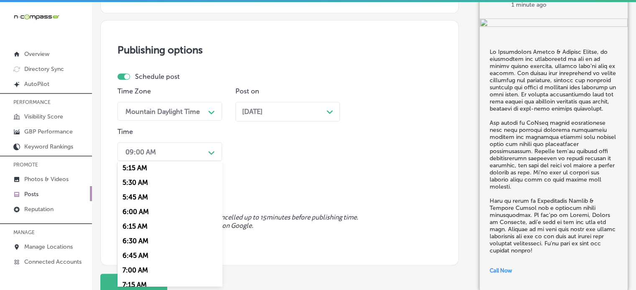
click at [137, 270] on div "7:00 AM" at bounding box center [169, 270] width 104 height 15
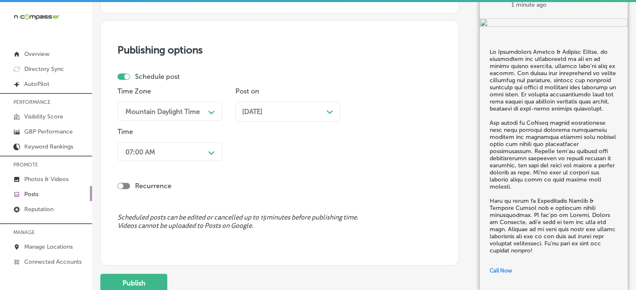
scroll to position [727, 0]
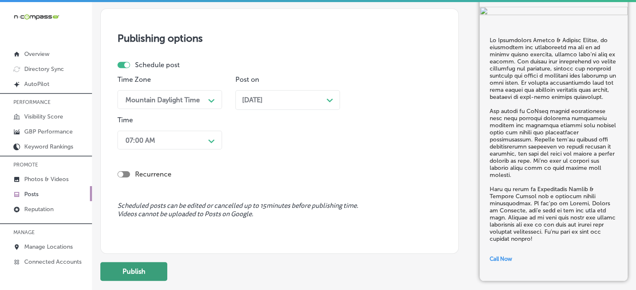
click at [145, 267] on button "Publish" at bounding box center [133, 271] width 67 height 19
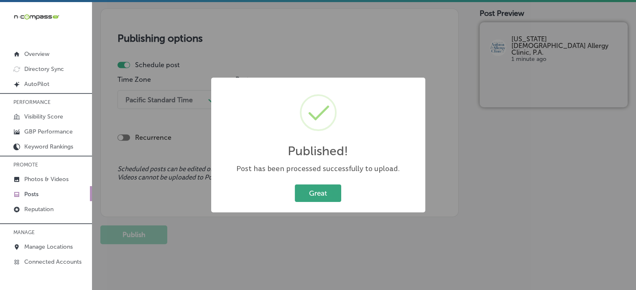
click at [322, 192] on button "Great" at bounding box center [318, 193] width 46 height 17
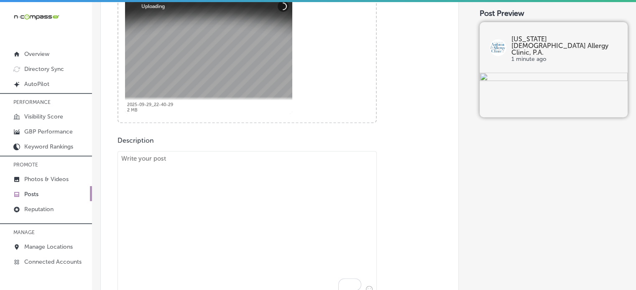
scroll to position [359, 0]
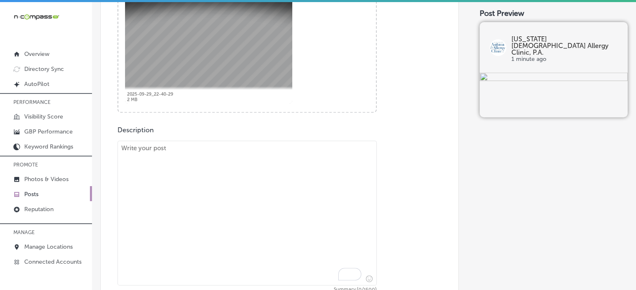
click at [282, 176] on textarea "To enrich screen reader interactions, please activate Accessibility in Grammarl…" at bounding box center [246, 213] width 259 height 145
paste textarea ""Food allergies can be life-altering, but they don’t have to take over your lif…"
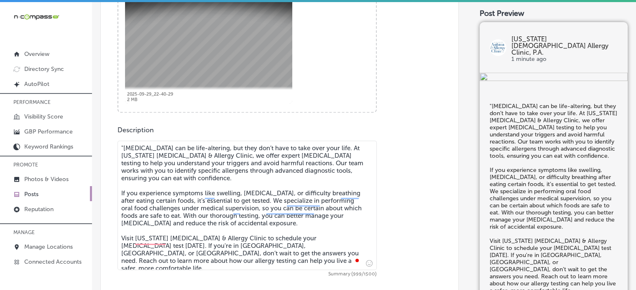
click at [125, 145] on textarea ""Food allergies can be life-altering, but they don’t have to take over your lif…" at bounding box center [246, 206] width 259 height 130
click at [186, 216] on textarea "Food allergies can be life-altering, but they don’t have to take over your life…" at bounding box center [246, 206] width 259 height 130
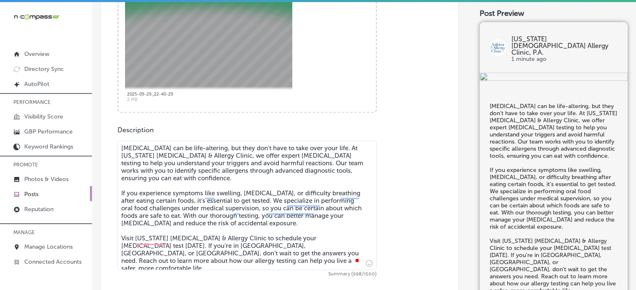
type textarea "Food allergies can be life-altering, but they don’t have to take over your life…"
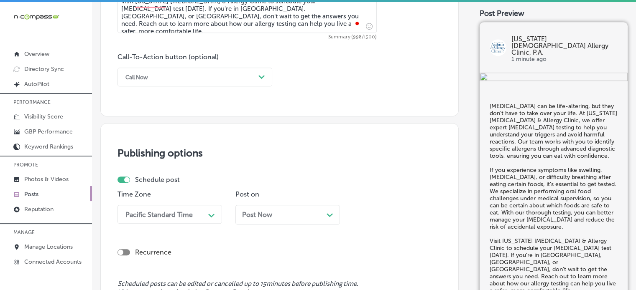
scroll to position [619, 0]
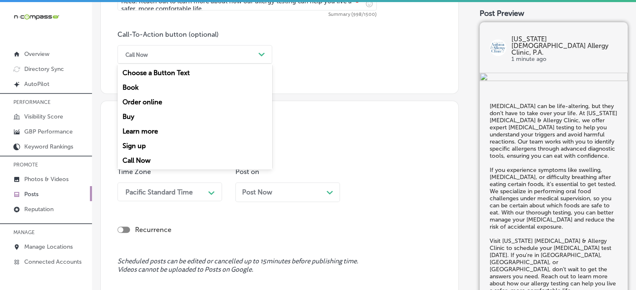
click at [196, 61] on div "Call Now" at bounding box center [188, 54] width 134 height 13
click at [154, 130] on div "Learn more" at bounding box center [194, 131] width 155 height 15
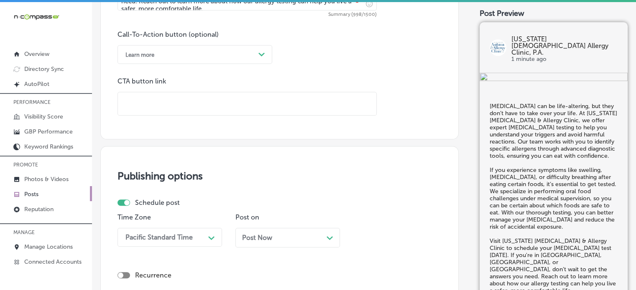
click at [231, 99] on input "text" at bounding box center [247, 103] width 258 height 23
paste input "https://www.msaac.com/"
type input "https://www.msaac.com/"
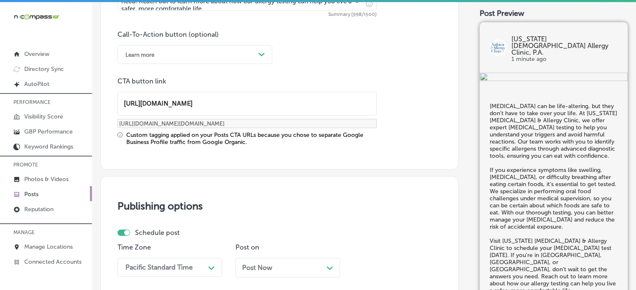
click at [257, 138] on div "Custom tagging applied on your Posts CTA URLs because you chose to separate Goo…" at bounding box center [251, 139] width 250 height 14
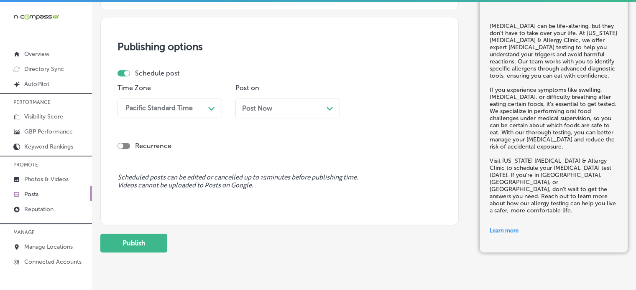
scroll to position [781, 0]
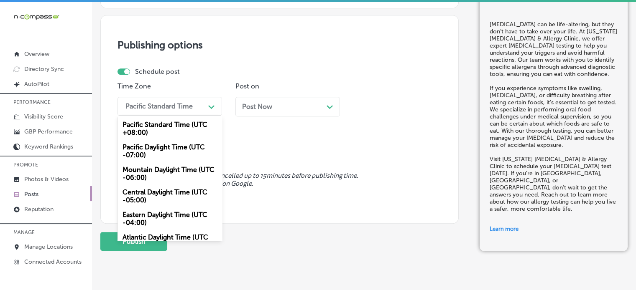
click at [192, 113] on div "Pacific Standard Time Path Created with Sketch." at bounding box center [169, 106] width 104 height 19
click at [174, 167] on div "Mountain Daylight Time (UTC -06:00)" at bounding box center [169, 174] width 104 height 23
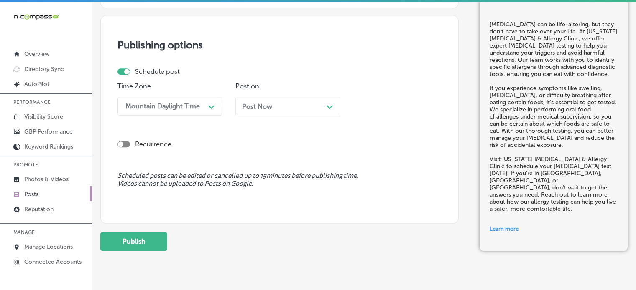
click at [256, 103] on span "Post Now" at bounding box center [257, 107] width 30 height 8
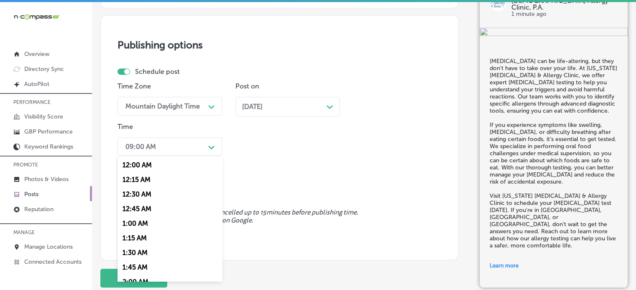
click at [191, 141] on div "09:00 AM" at bounding box center [163, 147] width 84 height 15
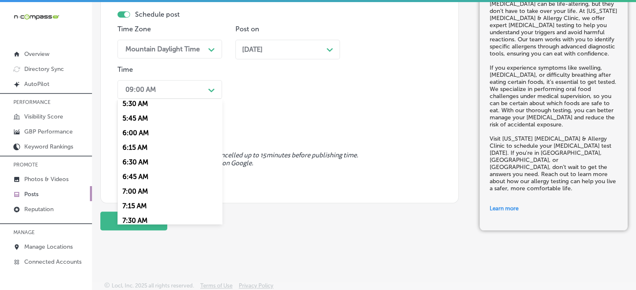
scroll to position [331, 0]
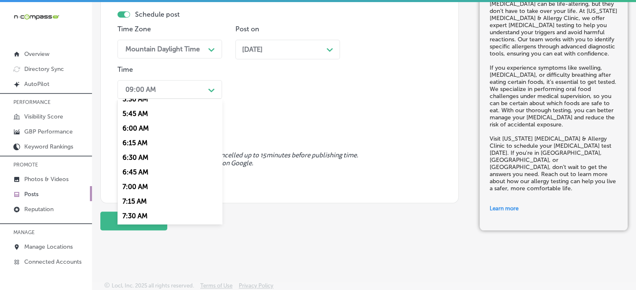
click at [142, 188] on div "7:00 AM" at bounding box center [169, 187] width 104 height 15
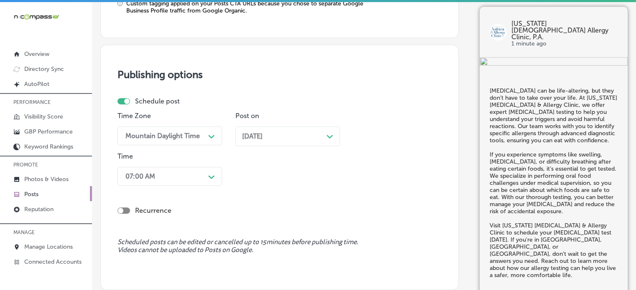
scroll to position [838, 0]
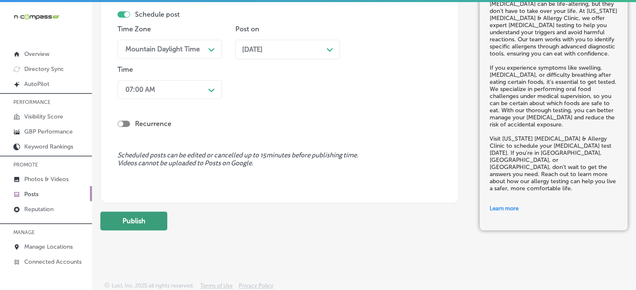
click at [152, 222] on button "Publish" at bounding box center [133, 221] width 67 height 19
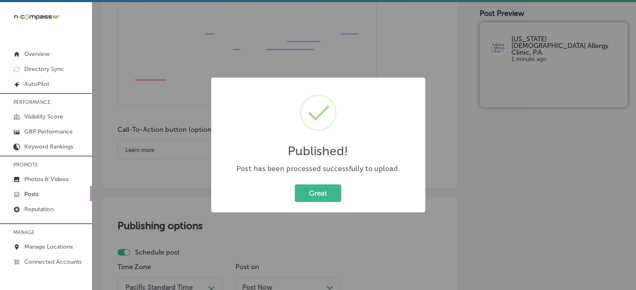
scroll to position [523, 0]
click at [328, 188] on button "Great" at bounding box center [318, 193] width 46 height 17
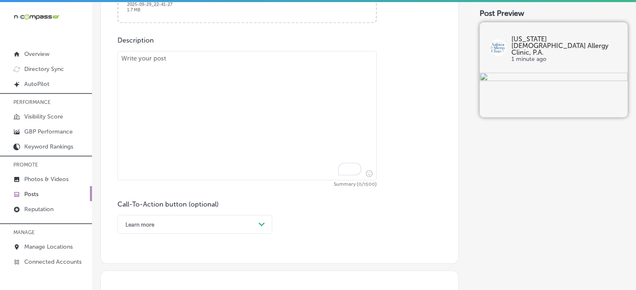
scroll to position [460, 0]
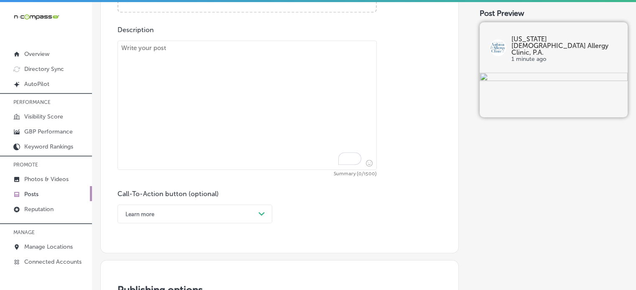
click at [263, 103] on textarea "To enrich screen reader interactions, please activate Accessibility in Grammarl…" at bounding box center [246, 106] width 259 height 130
paste textarea ""Seasonal allergies don’t have to ruin your spring and fall. If you're struggli…"
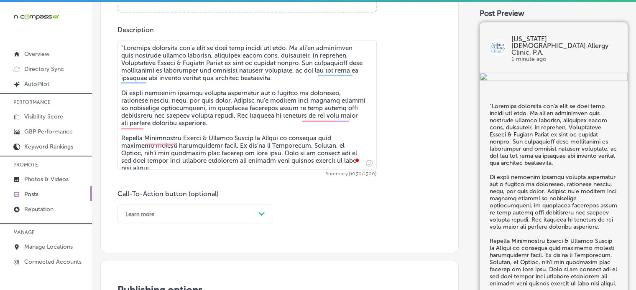
click at [124, 50] on textarea "To enrich screen reader interactions, please activate Accessibility in Grammarl…" at bounding box center [246, 106] width 259 height 130
click at [157, 99] on textarea "To enrich screen reader interactions, please activate Accessibility in Grammarl…" at bounding box center [246, 106] width 259 height 130
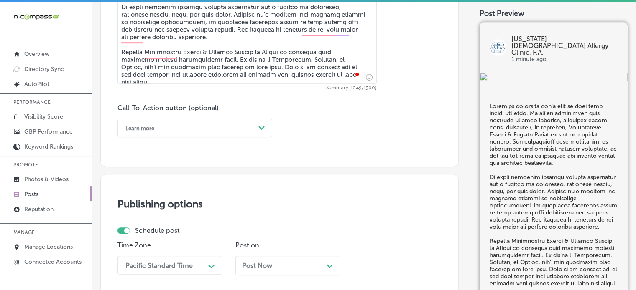
scroll to position [547, 0]
type textarea "Seasonal allergies don’t have to ruin your spring and fall. If you're strugglin…"
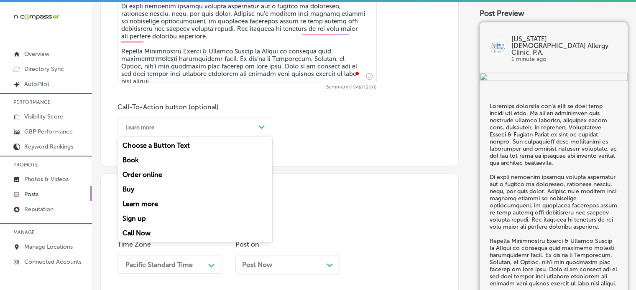
click at [229, 125] on div "Learn more" at bounding box center [188, 127] width 134 height 13
click at [145, 230] on div "Call Now" at bounding box center [194, 233] width 155 height 15
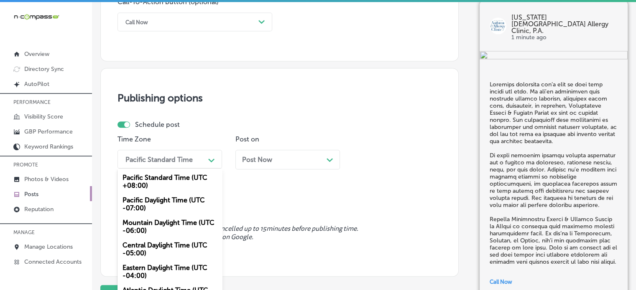
scroll to position [659, 0]
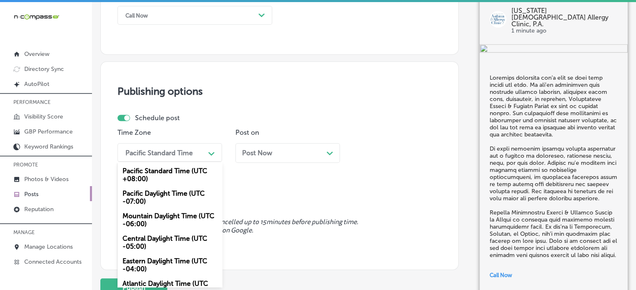
click at [173, 162] on div "option Mountain Daylight Time (UTC -06:00), selected. option Pacific Standard T…" at bounding box center [169, 152] width 104 height 19
click at [165, 219] on div "Mountain Daylight Time (UTC -06:00)" at bounding box center [169, 220] width 104 height 23
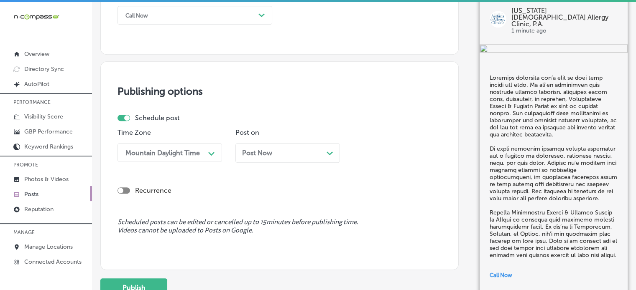
click at [263, 152] on span "Post Now" at bounding box center [257, 153] width 30 height 8
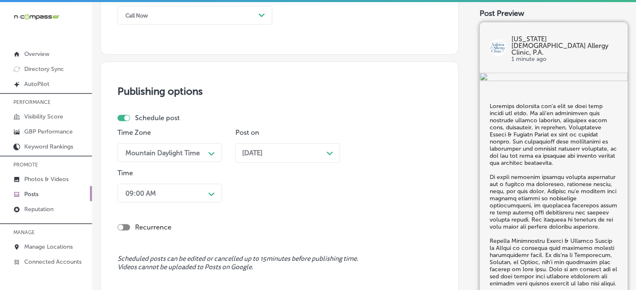
scroll to position [699, 0]
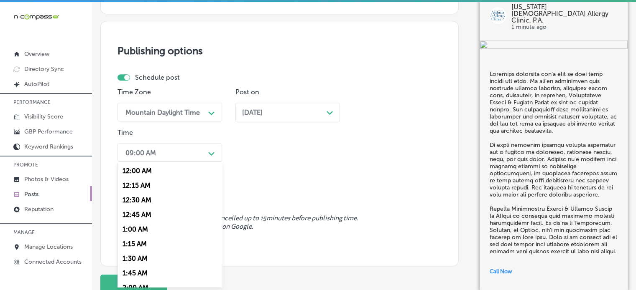
click at [188, 162] on div "option 7:00 AM, selected. option 12:30 AM focused, 3 of 96. 96 results availabl…" at bounding box center [169, 152] width 104 height 19
click at [145, 202] on div "7:00 AM" at bounding box center [169, 201] width 104 height 15
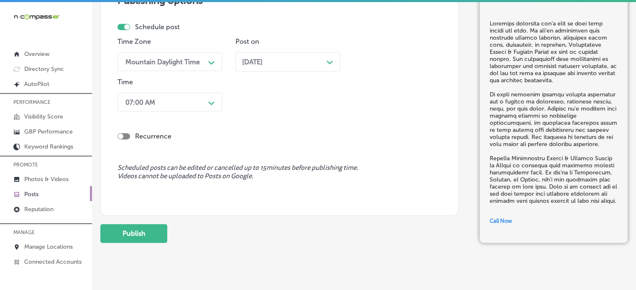
scroll to position [750, 0]
click at [137, 233] on button "Publish" at bounding box center [133, 233] width 67 height 19
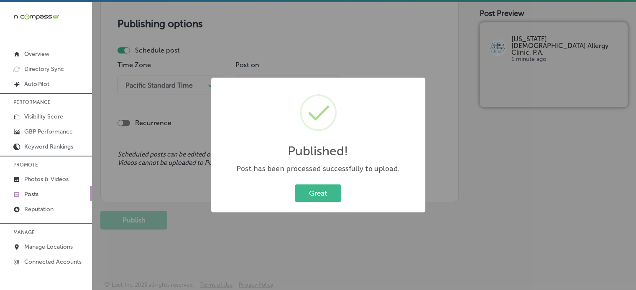
scroll to position [726, 0]
click at [318, 186] on button "Great" at bounding box center [318, 193] width 46 height 17
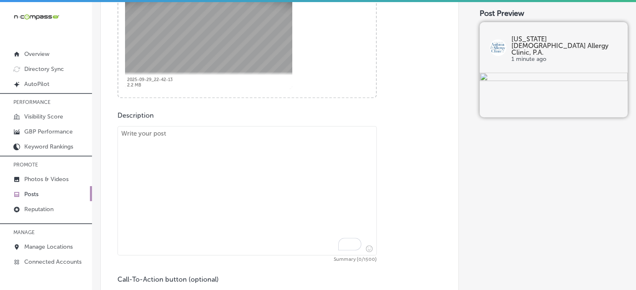
scroll to position [379, 0]
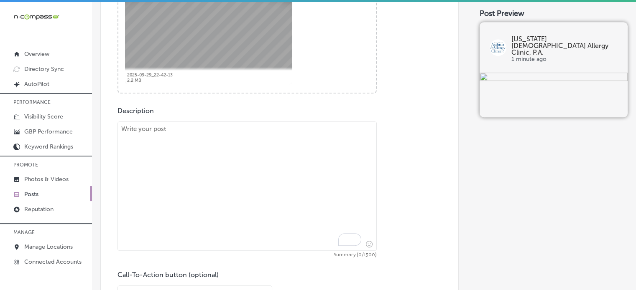
click at [282, 178] on textarea "To enrich screen reader interactions, please activate Accessibility in Grammarl…" at bounding box center [246, 187] width 259 height 130
paste textarea ""When it comes to pediatric asthma care, Mississippi Asthma & Allergy Clinic pr…"
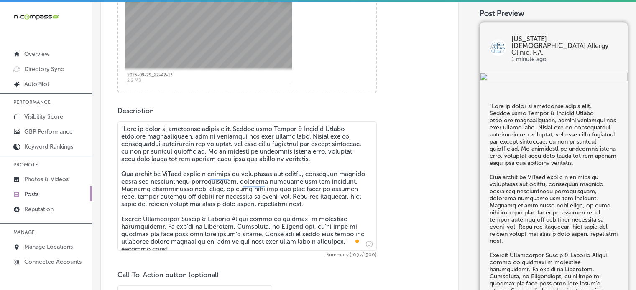
click at [125, 132] on textarea "To enrich screen reader interactions, please activate Accessibility in Grammarl…" at bounding box center [246, 187] width 259 height 130
click at [187, 176] on textarea "To enrich screen reader interactions, please activate Accessibility in Grammarl…" at bounding box center [246, 187] width 259 height 130
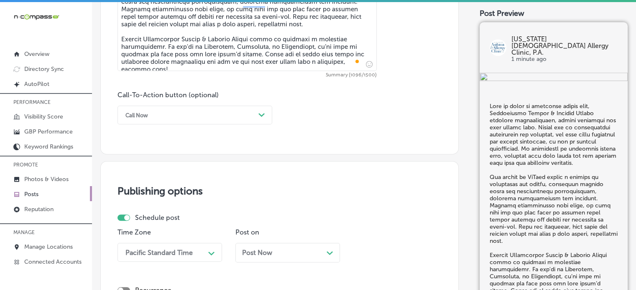
scroll to position [561, 0]
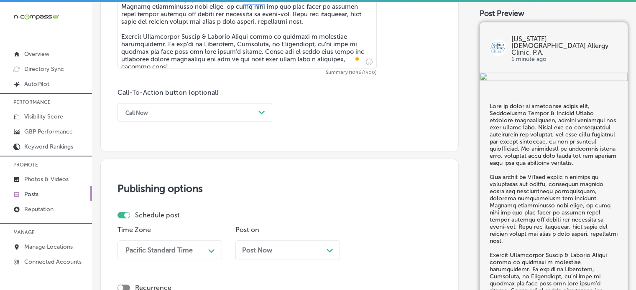
type textarea "When it comes to pediatric asthma care, Mississippi Asthma & Allergy Clinic pro…"
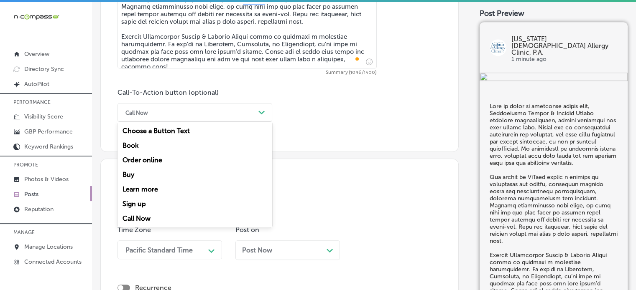
click at [196, 107] on div "Call Now" at bounding box center [188, 112] width 134 height 13
click at [152, 189] on div "Learn more" at bounding box center [194, 189] width 155 height 15
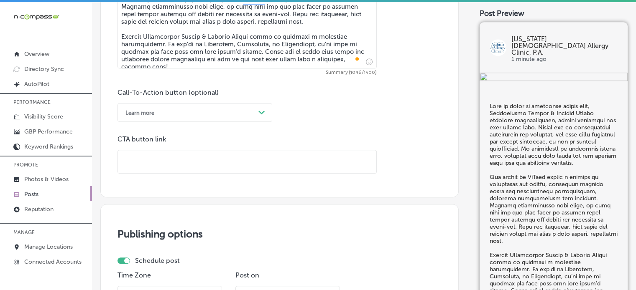
drag, startPoint x: 229, startPoint y: 180, endPoint x: 249, endPoint y: 165, distance: 25.0
click at [249, 165] on input "text" at bounding box center [247, 161] width 258 height 23
paste input "https://www.msaac.com/"
type input "https://www.msaac.com/"
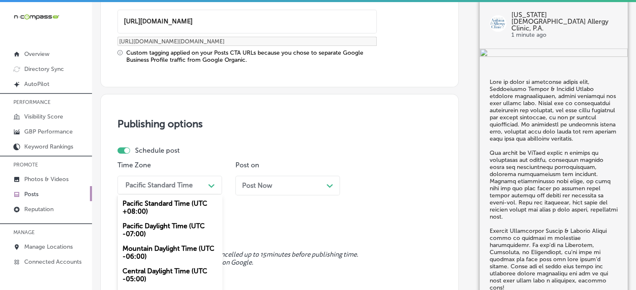
scroll to position [734, 0]
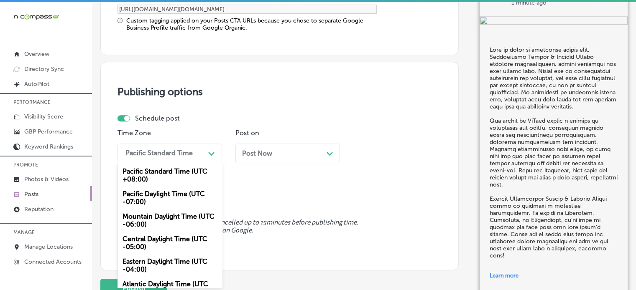
click at [187, 163] on div "option Mountain Daylight Time (UTC -06:00), selected. option Pacific Daylight T…" at bounding box center [169, 153] width 104 height 19
click at [154, 220] on div "Mountain Daylight Time (UTC -06:00)" at bounding box center [169, 220] width 104 height 23
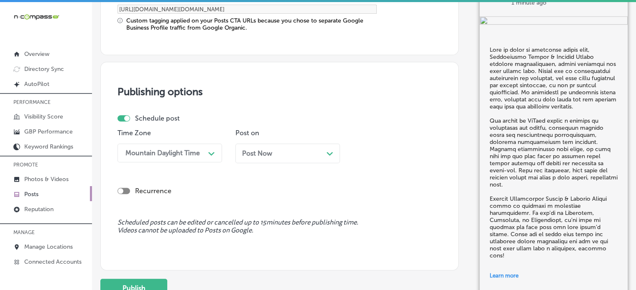
click at [255, 150] on span "Post Now" at bounding box center [257, 154] width 30 height 8
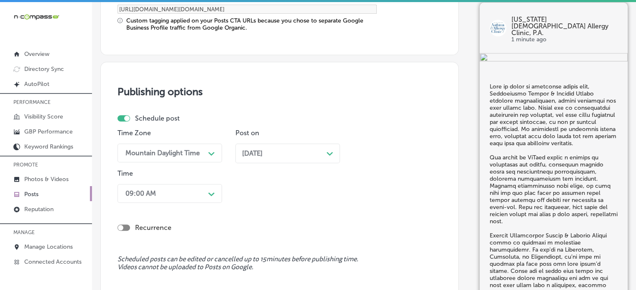
scroll to position [774, 0]
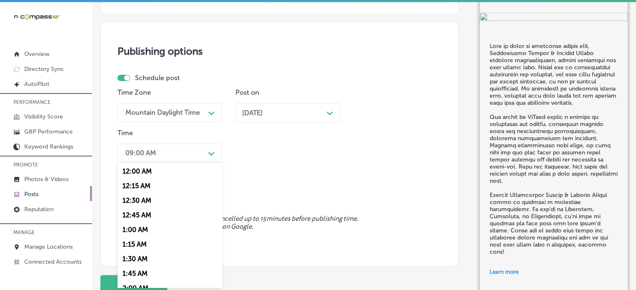
click at [184, 163] on div "option 7:00 AM, selected. option 12:15 AM focused, 2 of 96. 96 results availabl…" at bounding box center [169, 153] width 104 height 19
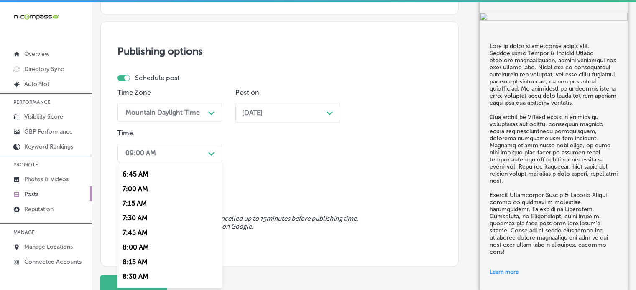
scroll to position [384, 0]
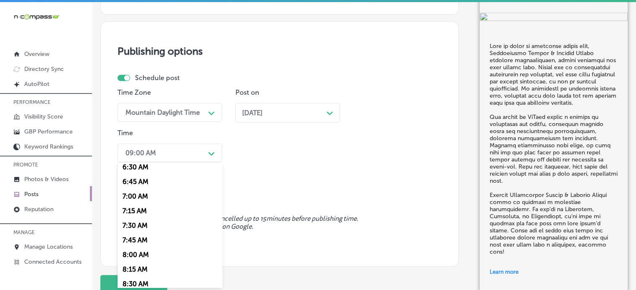
click at [144, 196] on div "7:00 AM" at bounding box center [169, 196] width 104 height 15
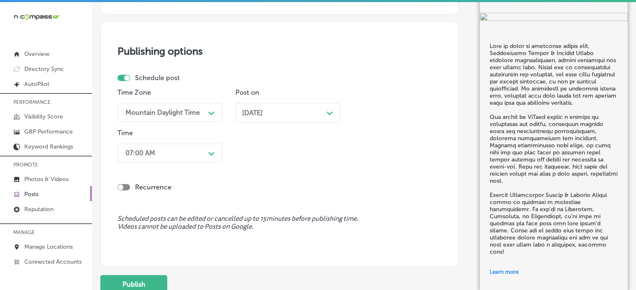
scroll to position [838, 0]
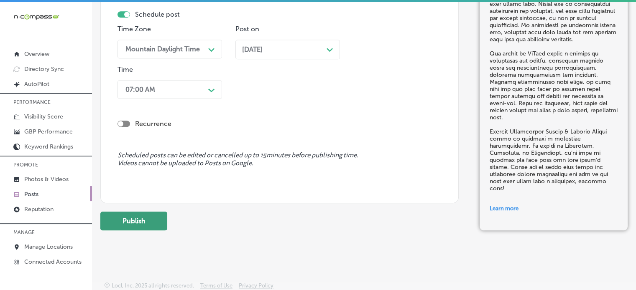
click at [147, 214] on button "Publish" at bounding box center [133, 221] width 67 height 19
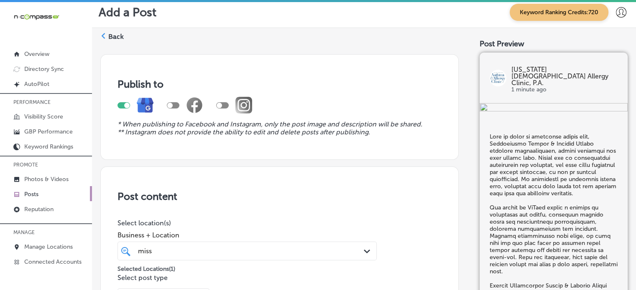
scroll to position [0, 0]
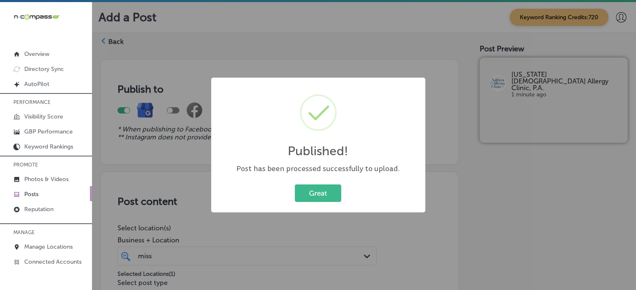
click at [294, 203] on div "Great Cancel" at bounding box center [317, 194] width 197 height 22
click at [315, 190] on button "Great" at bounding box center [318, 193] width 46 height 17
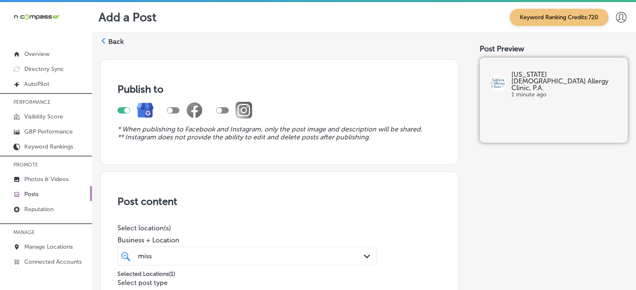
click at [116, 43] on label "Back" at bounding box center [115, 41] width 15 height 9
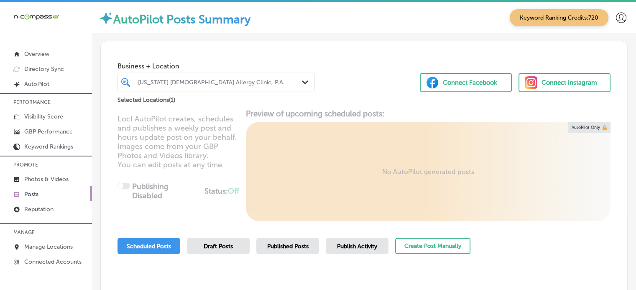
click at [271, 81] on div "[US_STATE] [DEMOGRAPHIC_DATA] Allergy Clinic, P.A." at bounding box center [220, 82] width 165 height 7
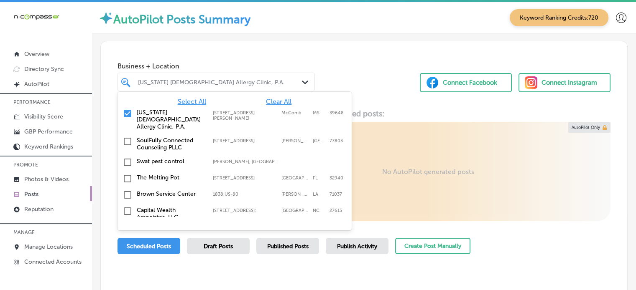
click at [280, 103] on span "Clear All" at bounding box center [278, 102] width 25 height 8
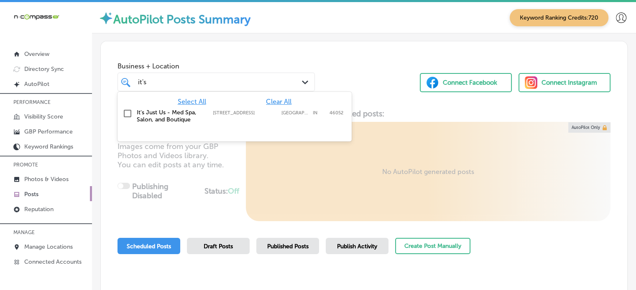
click at [210, 115] on div "It's Just Us - Med Spa, Salon, and Boutique 320 East Main Street, Lebanon, IN, …" at bounding box center [221, 116] width 169 height 14
type input "it's"
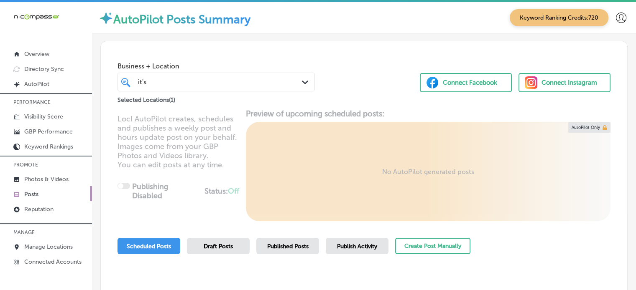
click at [350, 77] on div "Business + Location it's it's Path Created with Sketch. Selected Locations ( 1 …" at bounding box center [364, 73] width 526 height 64
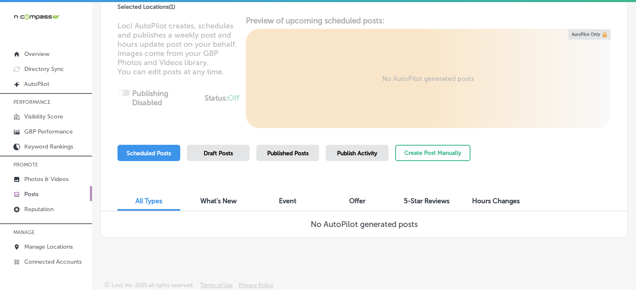
scroll to position [12, 0]
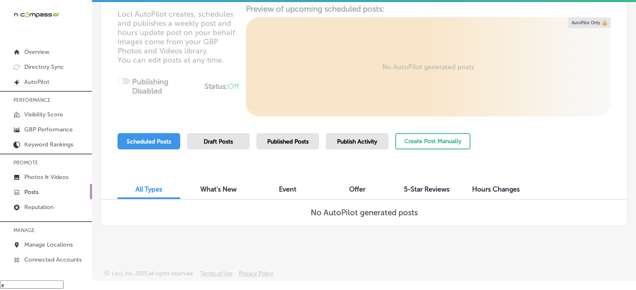
click at [364, 142] on span "Publish Activity" at bounding box center [357, 141] width 40 height 7
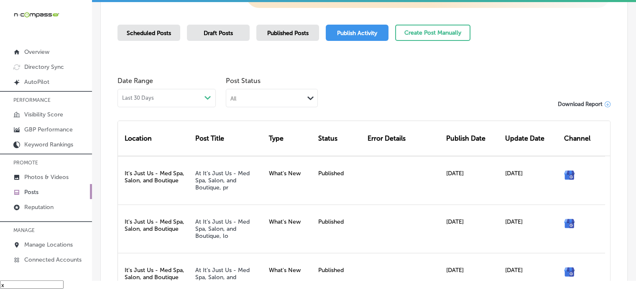
scroll to position [195, 0]
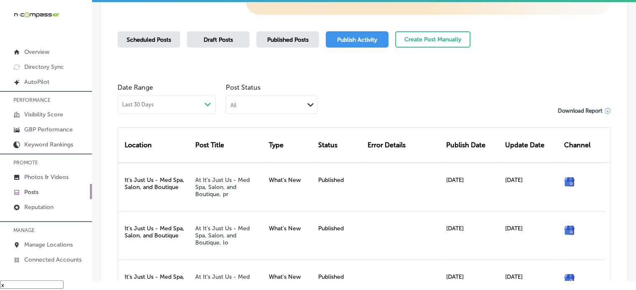
click at [155, 36] on span "Scheduled Posts" at bounding box center [149, 39] width 44 height 7
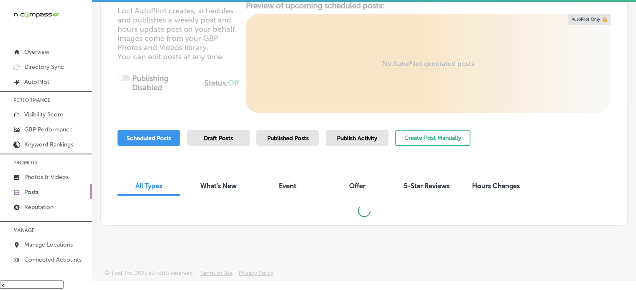
scroll to position [96, 0]
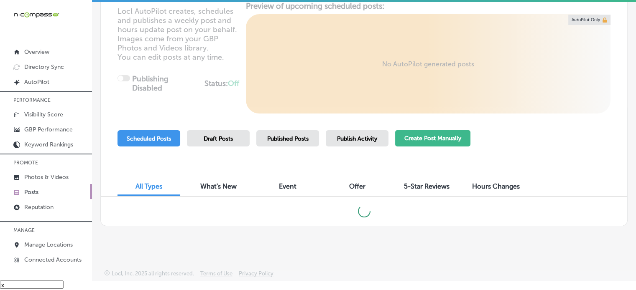
click at [446, 142] on button "Create Post Manually" at bounding box center [432, 138] width 75 height 16
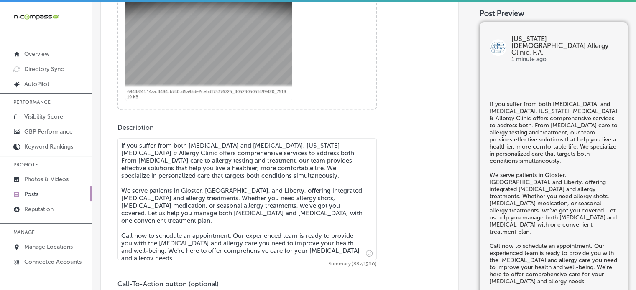
scroll to position [369, 0]
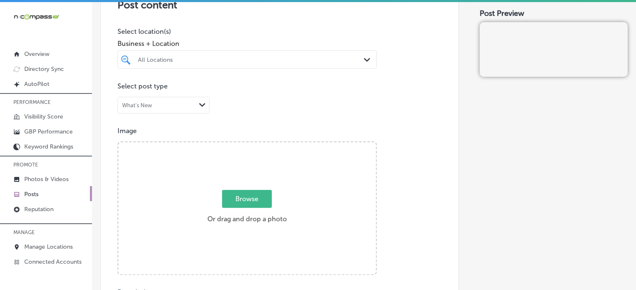
scroll to position [196, 0]
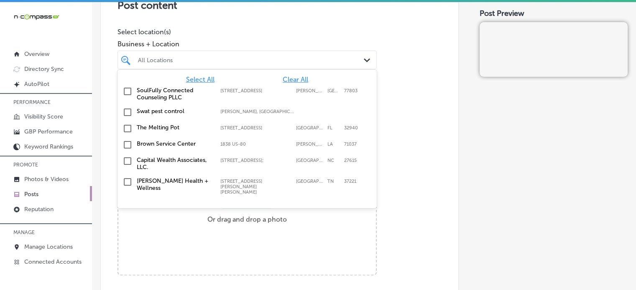
click at [271, 59] on div "All Locations" at bounding box center [251, 59] width 226 height 7
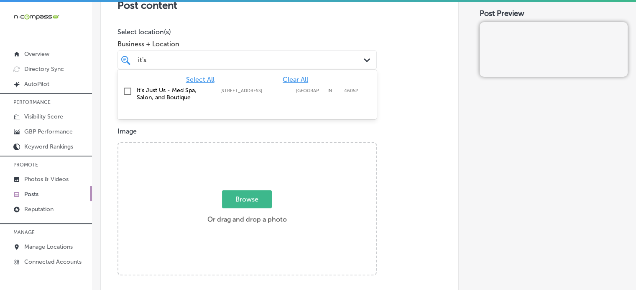
click at [207, 87] on label "It's Just Us - Med Spa, Salon, and Boutique" at bounding box center [174, 94] width 75 height 14
type input "it's"
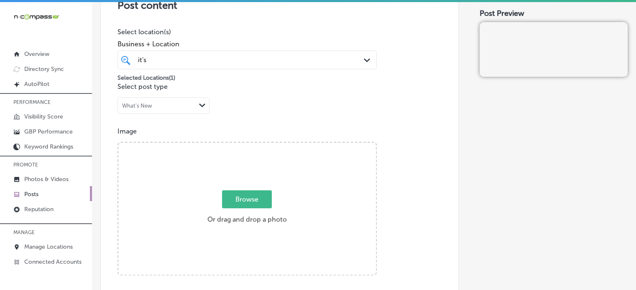
click at [276, 35] on p "Select location(s)" at bounding box center [246, 32] width 259 height 8
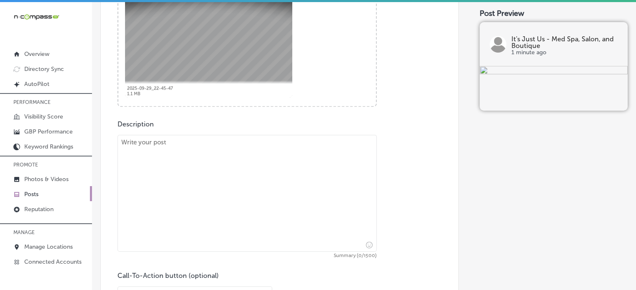
scroll to position [366, 0]
click at [290, 164] on textarea "To enrich screen reader interactions, please activate Accessibility in Grammarl…" at bounding box center [246, 192] width 259 height 117
paste textarea ""At It’s Just Us - Med Spa, Salon, and Boutique, serving Indianapolis, Carmel, …"
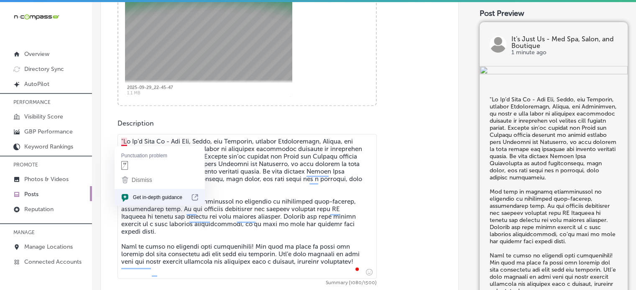
click at [124, 139] on textarea "To enrich screen reader interactions, please activate Accessibility in Grammarl…" at bounding box center [246, 206] width 259 height 145
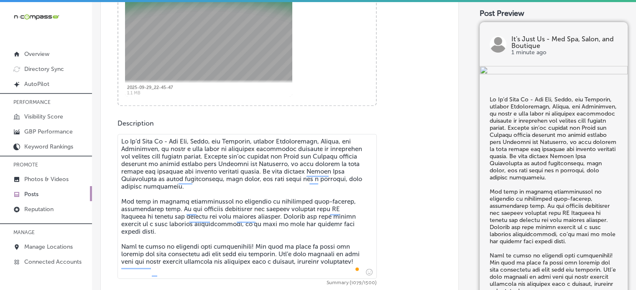
click at [205, 190] on textarea "To enrich screen reader interactions, please activate Accessibility in Grammarl…" at bounding box center [246, 206] width 259 height 145
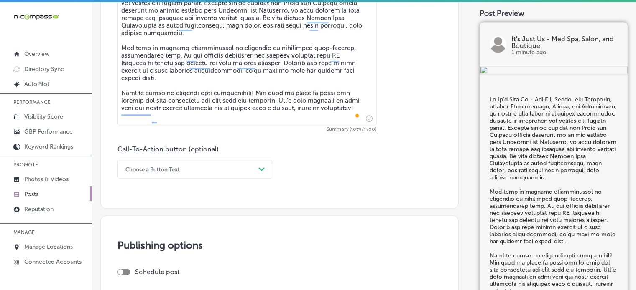
scroll to position [606, 0]
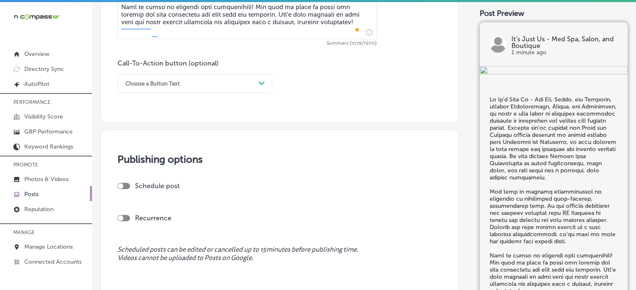
type textarea "At It’s Just Us - Med Spa, Salon, and Boutique, serving Indianapolis, Carmel, a…"
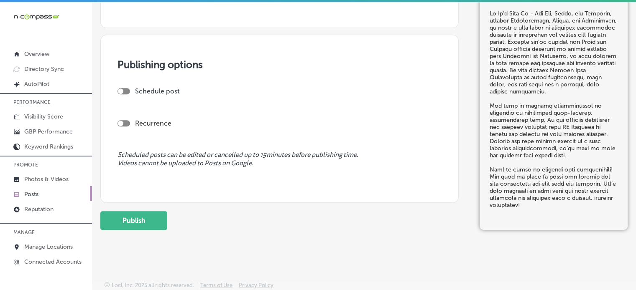
click at [128, 89] on div at bounding box center [123, 91] width 13 height 6
checkbox input "true"
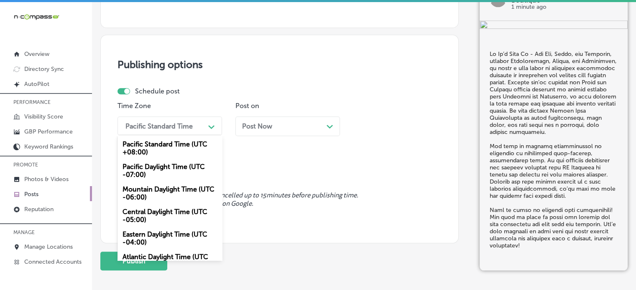
click at [201, 133] on div "Pacific Standard Time" at bounding box center [163, 126] width 84 height 15
click at [182, 195] on div "Mountain Daylight Time (UTC -06:00)" at bounding box center [169, 193] width 104 height 23
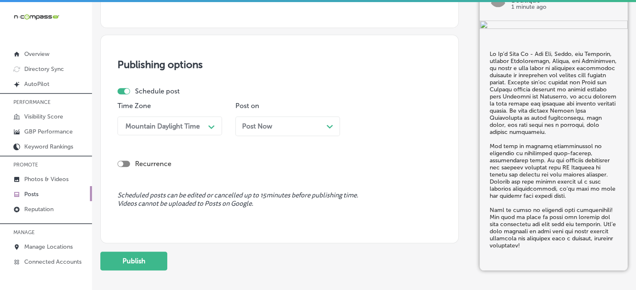
click at [272, 126] on span "Post Now" at bounding box center [257, 126] width 30 height 8
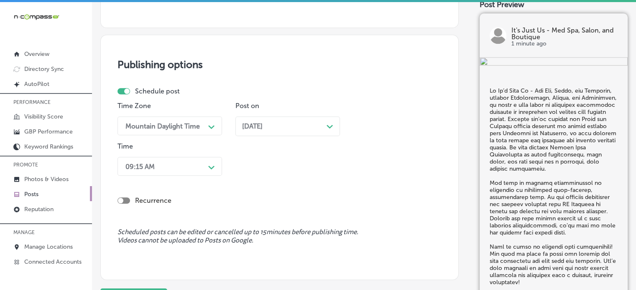
scroll to position [715, 0]
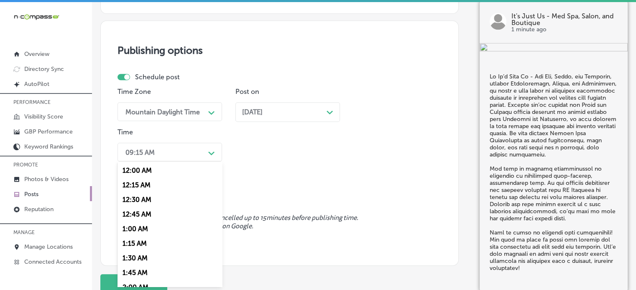
click at [191, 162] on div "option 12:00 AM focused, 1 of 96. 96 results available. Use Up and Down to choo…" at bounding box center [169, 152] width 104 height 19
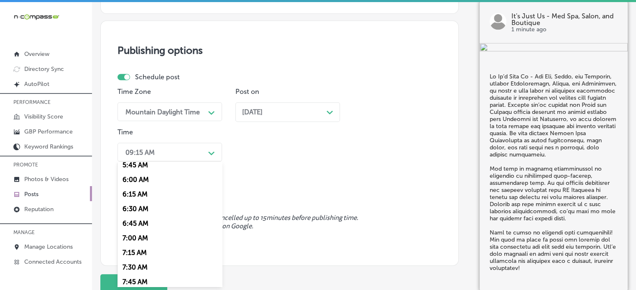
scroll to position [344, 0]
click at [144, 238] on div "7:00 AM" at bounding box center [169, 236] width 104 height 15
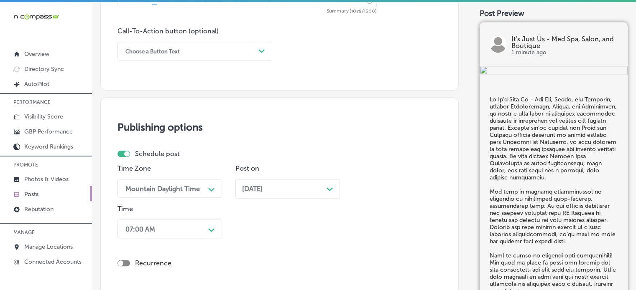
scroll to position [638, 0]
click at [159, 38] on div "Call-To-Action button (optional) Choose a Button Text Path Created with Sketch." at bounding box center [194, 44] width 155 height 33
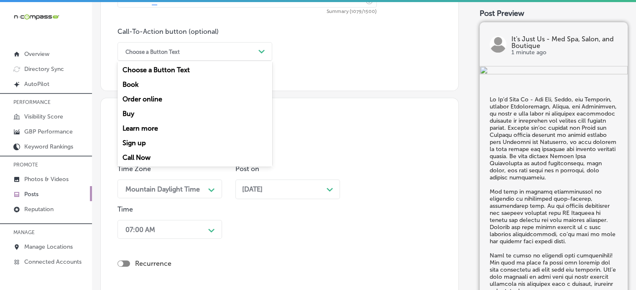
click at [165, 49] on div "Choose a Button Text" at bounding box center [152, 51] width 54 height 6
click at [139, 156] on div "Call Now" at bounding box center [194, 157] width 155 height 15
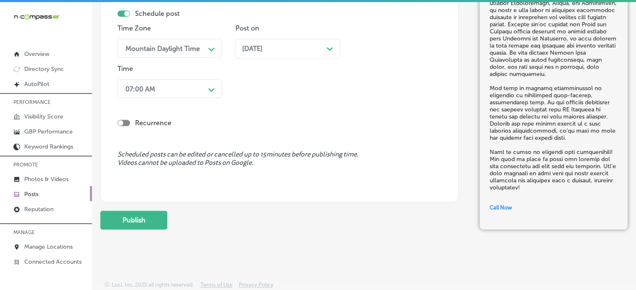
scroll to position [12, 0]
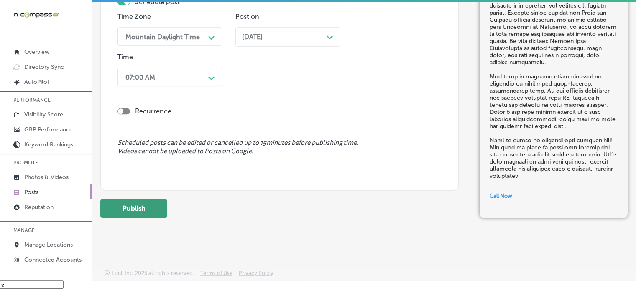
click at [145, 206] on button "Publish" at bounding box center [133, 208] width 67 height 19
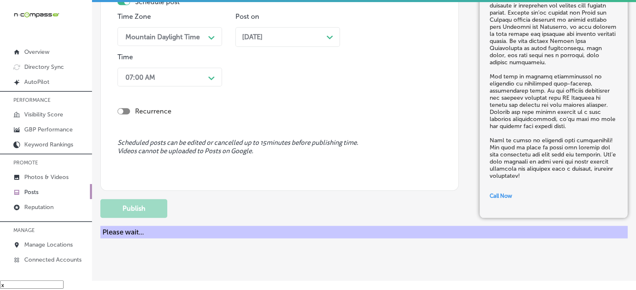
scroll to position [742, 0]
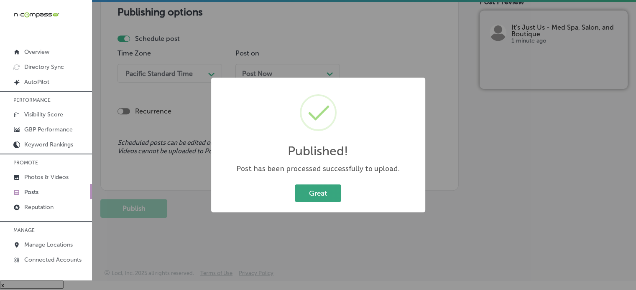
click at [317, 193] on button "Great" at bounding box center [318, 193] width 46 height 17
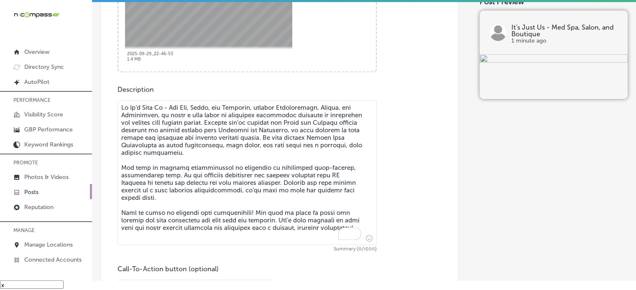
scroll to position [396, 0]
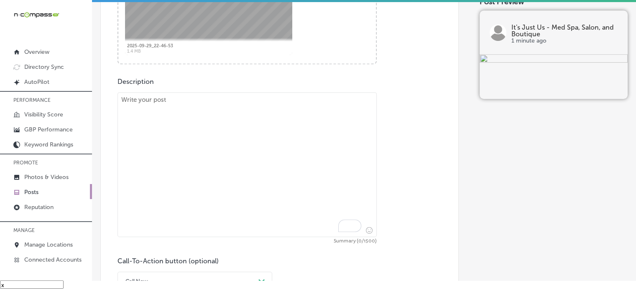
click at [267, 142] on textarea "To enrich screen reader interactions, please activate Accessibility in Grammarl…" at bounding box center [246, 164] width 259 height 145
paste textarea ""At It’s Just Us - Med Spa, Salon, and Boutique, proudly serving Westfield, Fis…"
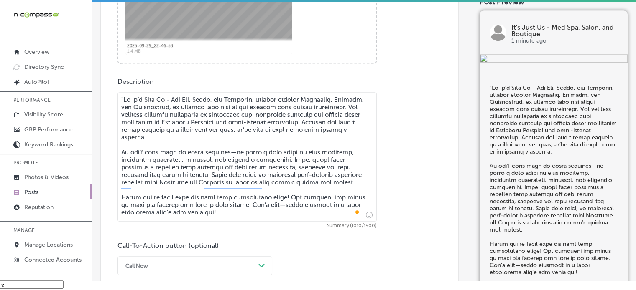
click at [125, 97] on textarea "To enrich screen reader interactions, please activate Accessibility in Grammarl…" at bounding box center [246, 157] width 259 height 130
click at [181, 175] on textarea "To enrich screen reader interactions, please activate Accessibility in Grammarl…" at bounding box center [246, 157] width 259 height 130
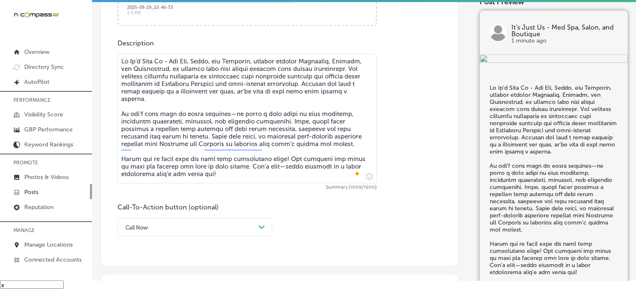
type textarea "At It’s Just Us - Med Spa, Salon, and Boutique, proudly serving Westfield, Fish…"
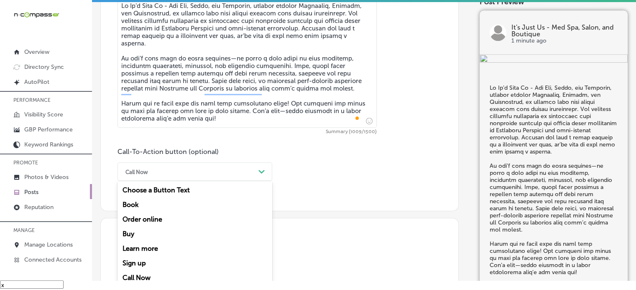
click at [145, 181] on div "option Call Now, selected. option Buy focused, 4 of 7. 7 results available. Use…" at bounding box center [194, 172] width 155 height 19
click at [150, 248] on div "Learn more" at bounding box center [194, 249] width 155 height 15
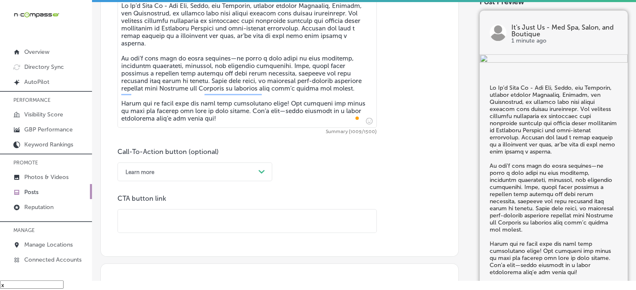
click at [209, 212] on input "text" at bounding box center [247, 221] width 258 height 23
paste input "https://www.itisjustus.com/"
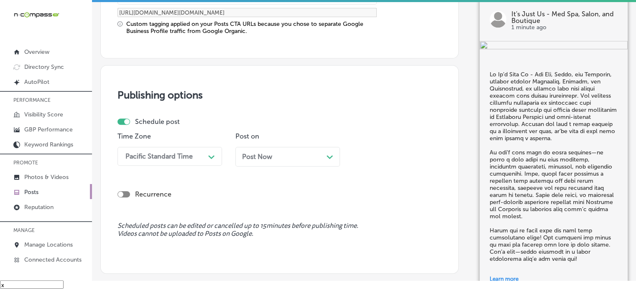
scroll to position [721, 0]
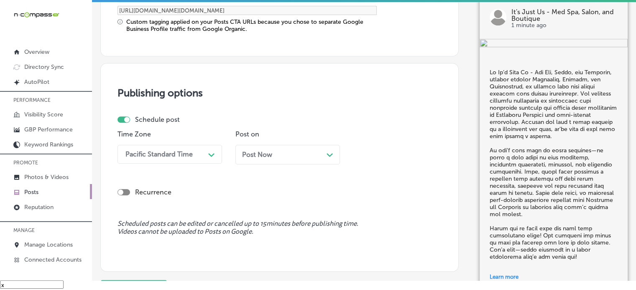
type input "https://www.itisjustus.com/"
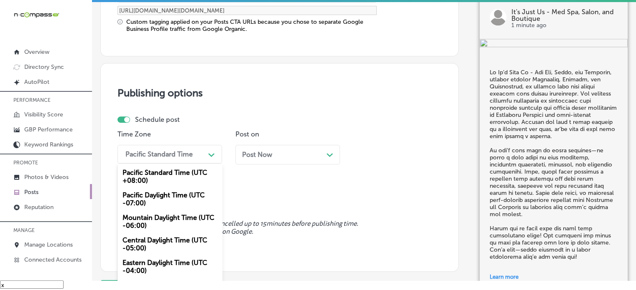
click at [185, 148] on div "Pacific Standard Time" at bounding box center [163, 154] width 84 height 15
click at [177, 215] on div "Mountain Daylight Time (UTC -06:00)" at bounding box center [169, 222] width 104 height 23
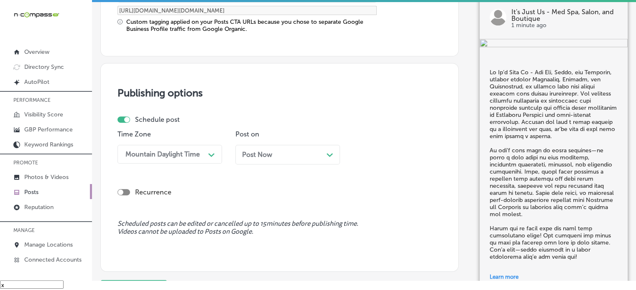
click at [286, 151] on div "Post Now Path Created with Sketch." at bounding box center [287, 155] width 91 height 8
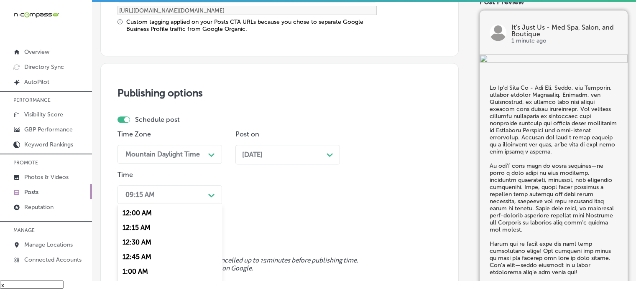
scroll to position [762, 0]
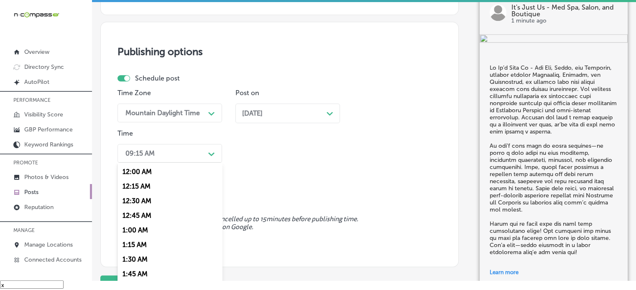
click at [185, 163] on div "option 7:00 AM, selected. option 12:30 AM focused, 3 of 96. 96 results availabl…" at bounding box center [169, 153] width 104 height 19
click at [134, 205] on div "7:00 AM" at bounding box center [169, 203] width 104 height 15
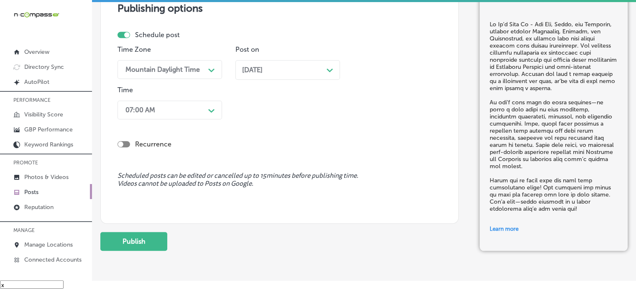
scroll to position [838, 0]
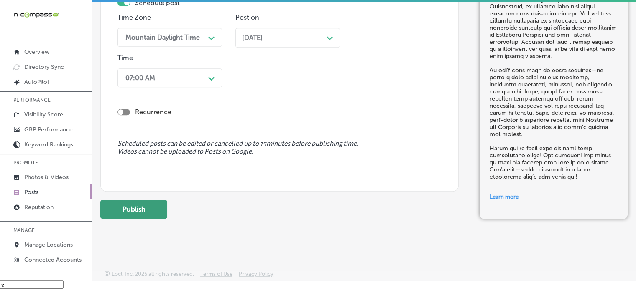
click at [145, 200] on button "Publish" at bounding box center [133, 209] width 67 height 19
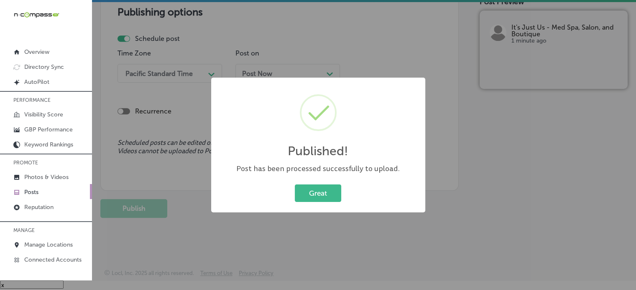
scroll to position [726, 0]
click at [312, 200] on button "Great" at bounding box center [318, 193] width 46 height 17
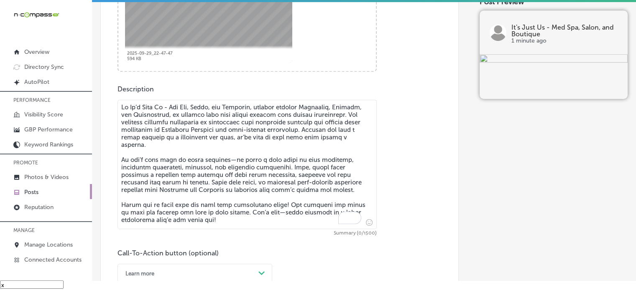
scroll to position [399, 0]
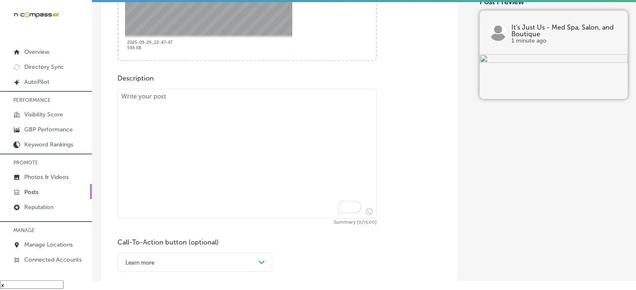
click at [272, 160] on textarea "To enrich screen reader interactions, please activate Accessibility in Grammarl…" at bounding box center [246, 154] width 259 height 130
paste textarea ""Looking to revitalize your skin? It’s Just Us - Med Spa, Salon, and Boutique, …"
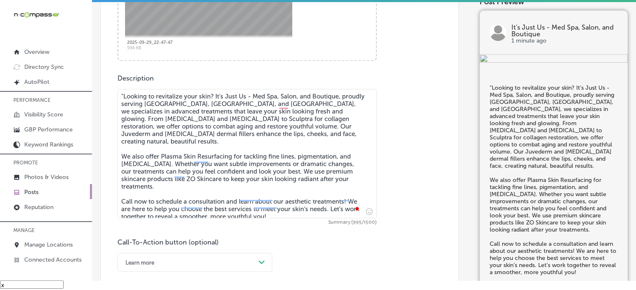
click at [122, 95] on textarea ""Looking to revitalize your skin? It’s Just Us - Med Spa, Salon, and Boutique, …" at bounding box center [246, 154] width 259 height 130
click at [183, 149] on textarea "Looking to revitalize your skin? It’s Just Us - Med Spa, Salon, and Boutique, p…" at bounding box center [246, 154] width 259 height 130
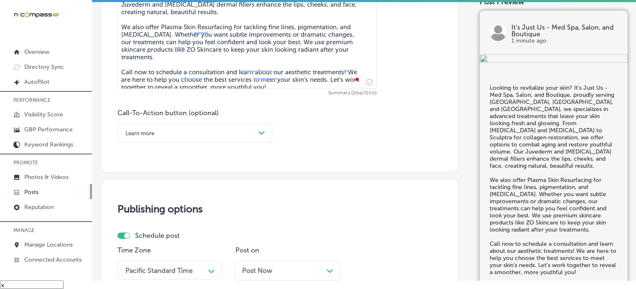
scroll to position [532, 0]
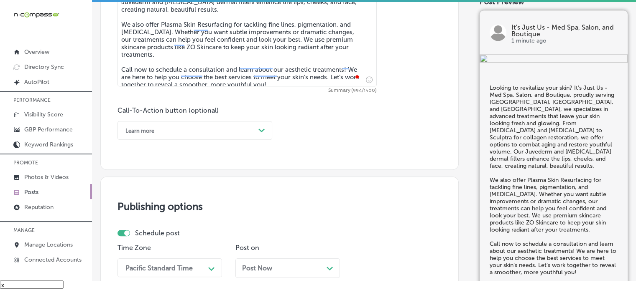
type textarea "Looking to revitalize your skin? It’s Just Us - Med Spa, Salon, and Boutique, p…"
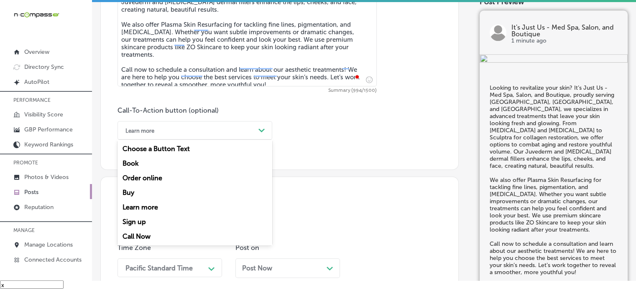
click at [216, 136] on div "Learn more" at bounding box center [188, 130] width 134 height 13
click at [150, 232] on div "Call Now" at bounding box center [194, 236] width 155 height 15
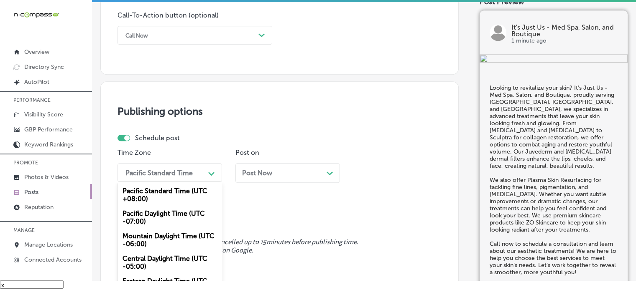
scroll to position [647, 0]
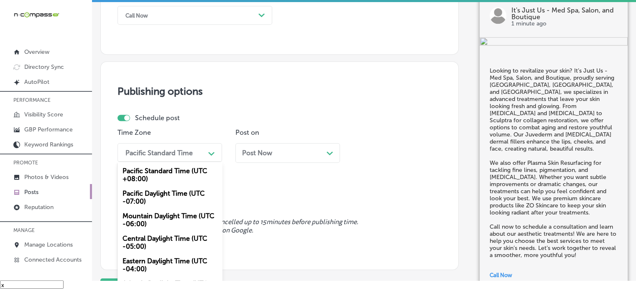
click at [183, 162] on div "option Mountain Daylight Time (UTC -06:00), selected. option Pacific Standard T…" at bounding box center [169, 152] width 104 height 19
click at [166, 212] on div "Mountain Daylight Time (UTC -06:00)" at bounding box center [169, 220] width 104 height 23
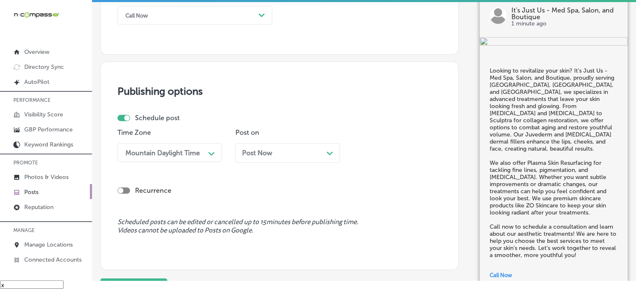
click at [267, 149] on span "Post Now" at bounding box center [257, 153] width 30 height 8
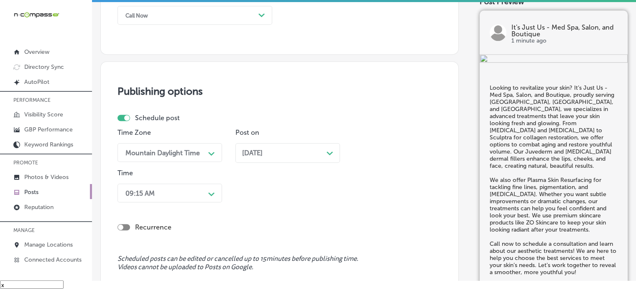
scroll to position [687, 0]
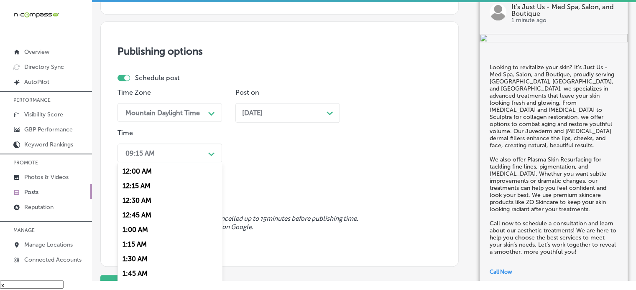
click at [185, 163] on div "option 7:00 AM, selected. option 12:15 AM focused, 2 of 96. 96 results availabl…" at bounding box center [169, 153] width 104 height 19
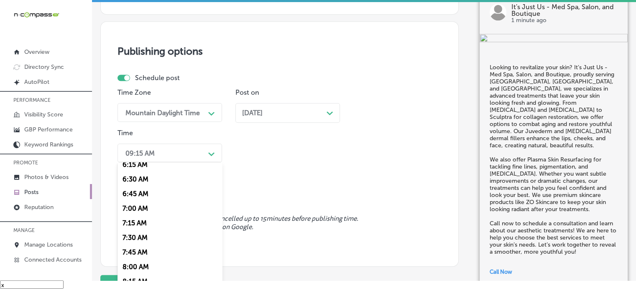
scroll to position [373, 0]
click at [138, 208] on div "7:00 AM" at bounding box center [169, 208] width 104 height 15
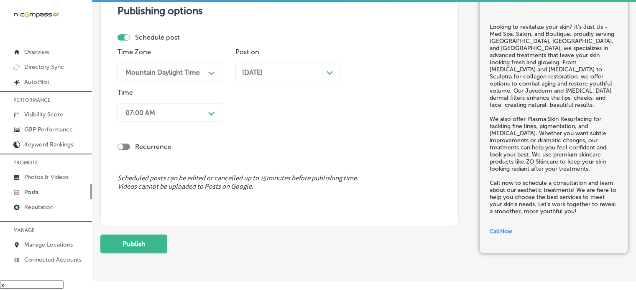
scroll to position [738, 0]
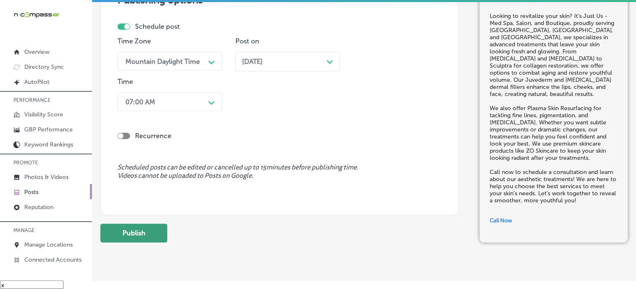
click at [150, 230] on button "Publish" at bounding box center [133, 233] width 67 height 19
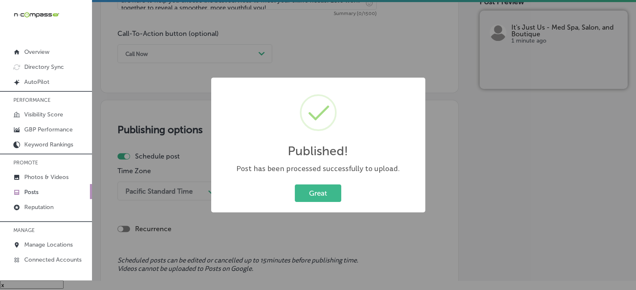
scroll to position [610, 0]
click at [305, 191] on button "Great" at bounding box center [318, 193] width 46 height 17
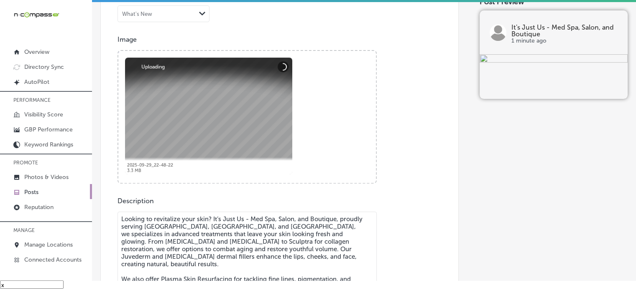
scroll to position [367, 0]
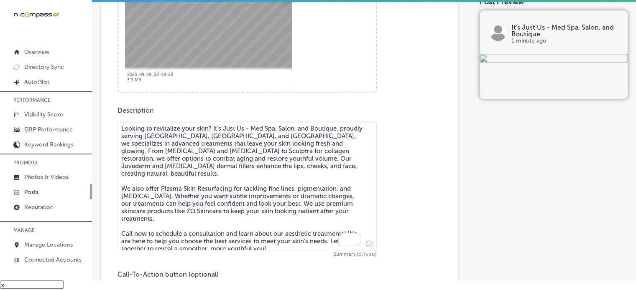
click at [262, 187] on textarea "Looking to revitalize your skin? It’s Just Us - Med Spa, Salon, and Boutique, p…" at bounding box center [246, 186] width 259 height 130
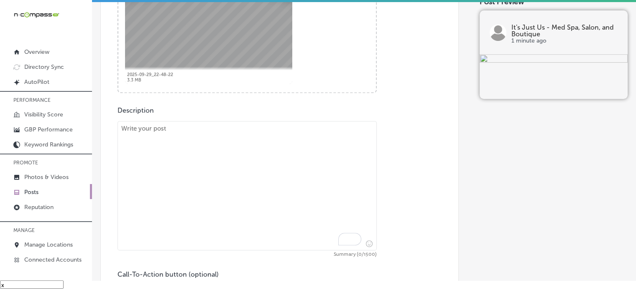
paste textarea ""At It’s Just Us - Med Spa, Salon, and Boutique, proudly serving Indianapolis, …"
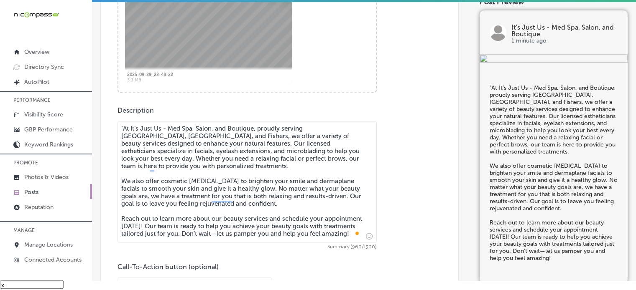
click at [124, 132] on textarea ""At It’s Just Us - Med Spa, Salon, and Boutique, proudly serving Indianapolis, …" at bounding box center [246, 182] width 259 height 122
click at [195, 155] on textarea "At It’s Just Us - Med Spa, Salon, and Boutique, proudly serving Indianapolis, C…" at bounding box center [246, 182] width 259 height 122
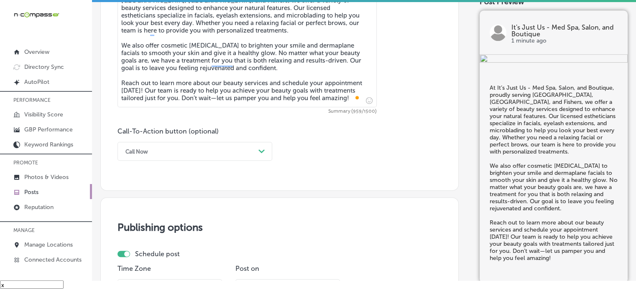
scroll to position [504, 0]
type textarea "At It’s Just Us - Med Spa, Salon, and Boutique, proudly serving Indianapolis, C…"
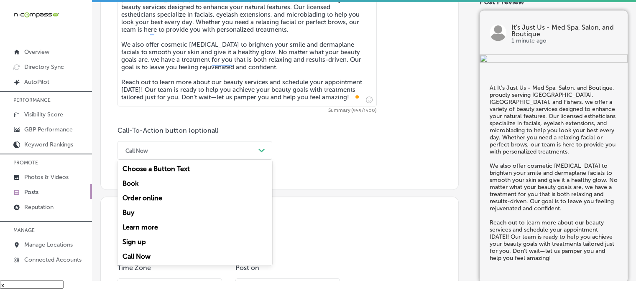
click at [227, 150] on div "Call Now" at bounding box center [188, 150] width 134 height 13
click at [179, 153] on div "Call Now" at bounding box center [188, 150] width 134 height 13
click at [140, 229] on div "Learn more" at bounding box center [194, 227] width 155 height 15
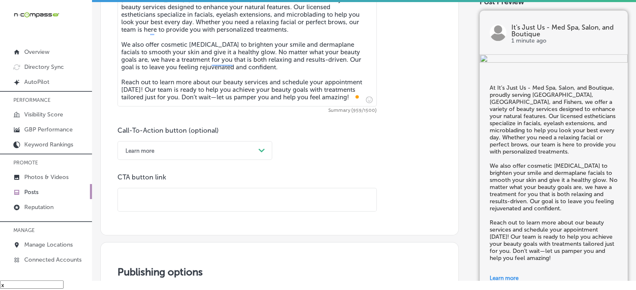
click at [229, 192] on input "text" at bounding box center [247, 199] width 258 height 23
paste input "https://www.itisjustus.com/"
type input "https://www.itisjustus.com/"
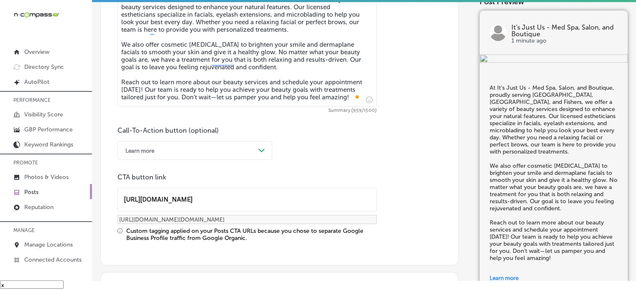
click at [239, 240] on div "Custom tagging applied on your Posts CTA URLs because you chose to separate Goo…" at bounding box center [251, 235] width 250 height 14
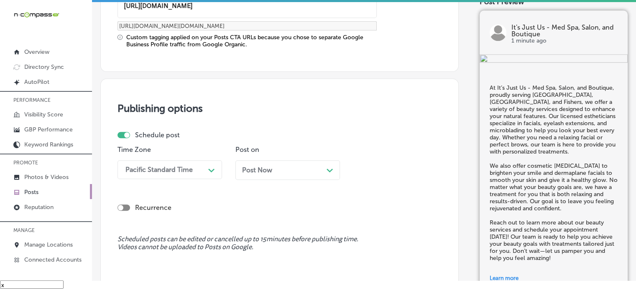
scroll to position [714, 0]
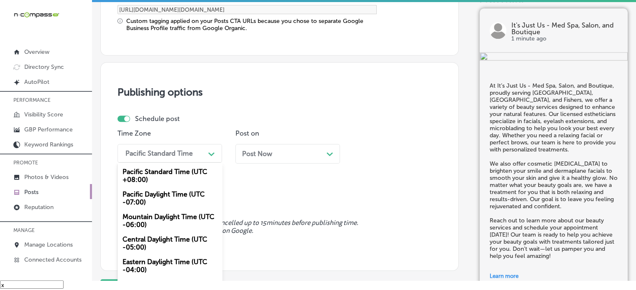
click at [201, 163] on div "option Mountain Daylight Time (UTC -06:00), selected. option Pacific Standard T…" at bounding box center [169, 153] width 104 height 19
click at [181, 222] on div "Mountain Daylight Time (UTC -06:00)" at bounding box center [169, 221] width 104 height 23
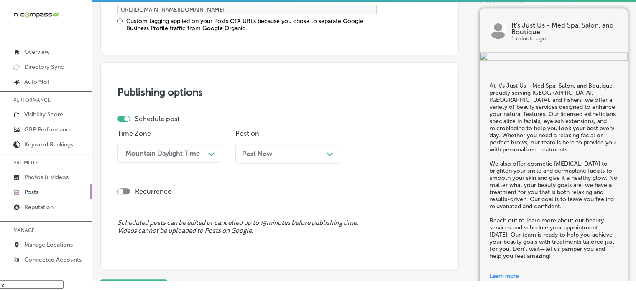
click at [273, 150] on div "Post Now Path Created with Sketch." at bounding box center [287, 154] width 91 height 8
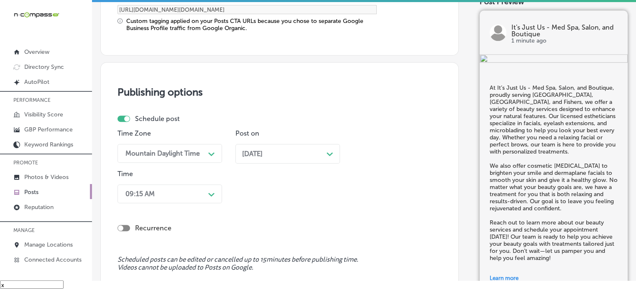
scroll to position [755, 0]
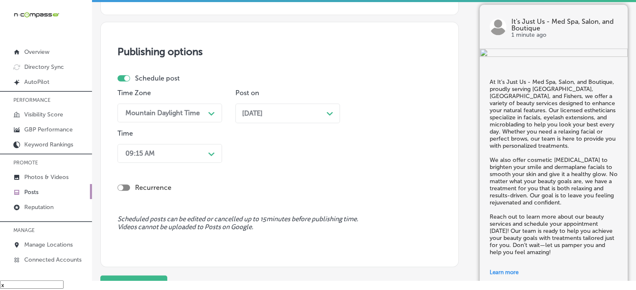
click at [188, 163] on div "09:15 AM Path Created with Sketch." at bounding box center [169, 153] width 104 height 19
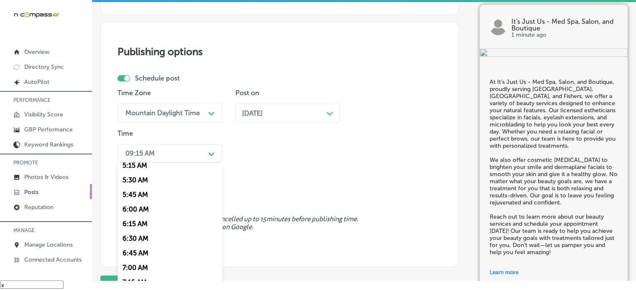
scroll to position [314, 0]
click at [135, 267] on div "7:00 AM" at bounding box center [169, 267] width 104 height 15
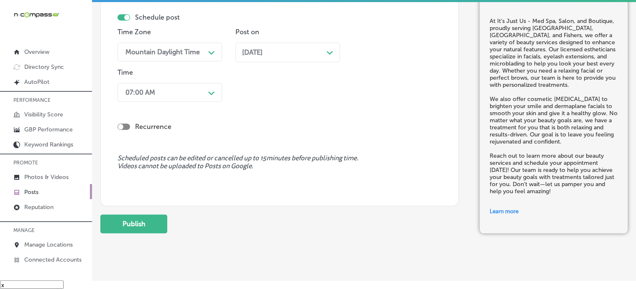
scroll to position [817, 0]
click at [139, 221] on button "Publish" at bounding box center [133, 223] width 67 height 19
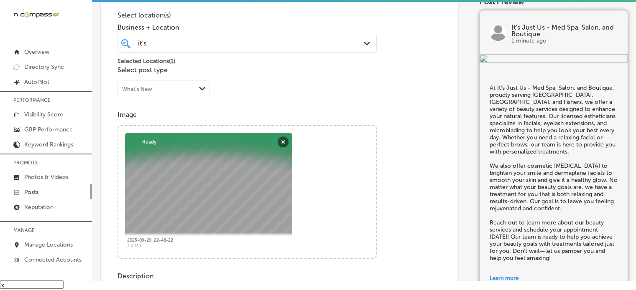
scroll to position [0, 0]
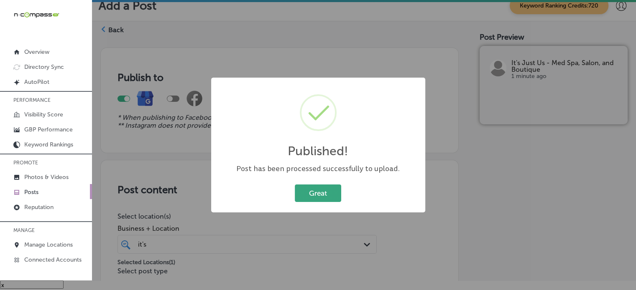
click at [309, 198] on button "Great" at bounding box center [318, 193] width 46 height 17
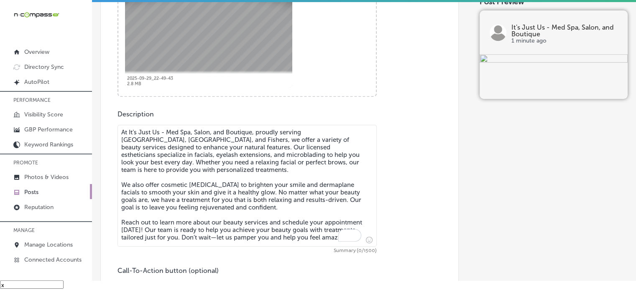
scroll to position [364, 0]
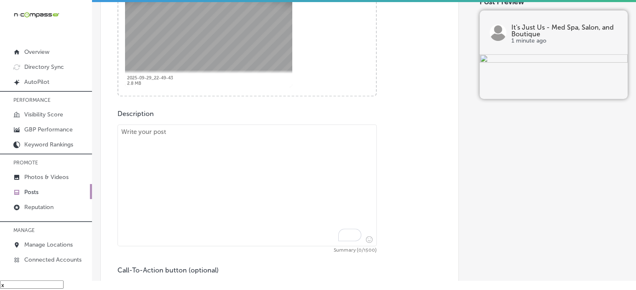
click at [261, 163] on textarea "To enrich screen reader interactions, please activate Accessibility in Grammarl…" at bounding box center [246, 186] width 259 height 122
paste textarea ""At It’s Just Us - Med Spa, Salon, and Boutique, proudly serving Zionsville, Br…"
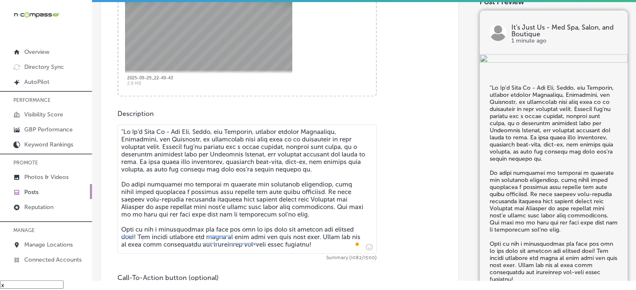
click at [122, 132] on textarea "To enrich screen reader interactions, please activate Accessibility in Grammarl…" at bounding box center [246, 190] width 259 height 130
click at [161, 156] on textarea "To enrich screen reader interactions, please activate Accessibility in Grammarl…" at bounding box center [246, 190] width 259 height 130
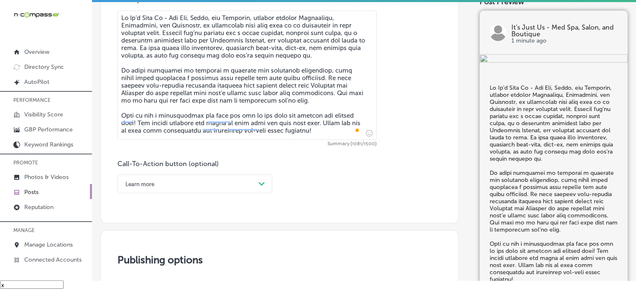
scroll to position [479, 0]
type textarea "At It’s Just Us - Med Spa, Salon, and Boutique, proudly serving Zionsville, Bro…"
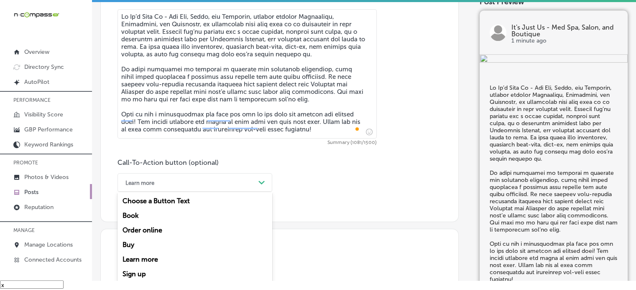
scroll to position [490, 0]
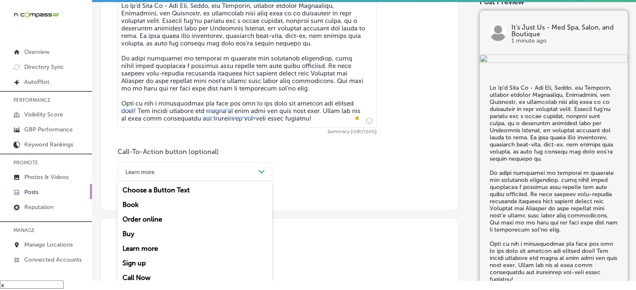
click at [187, 180] on div "Learn more Path Created with Sketch." at bounding box center [194, 172] width 155 height 19
click at [135, 279] on div "Call Now" at bounding box center [194, 278] width 155 height 15
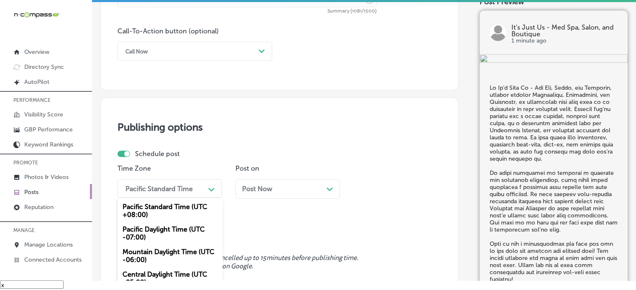
scroll to position [647, 0]
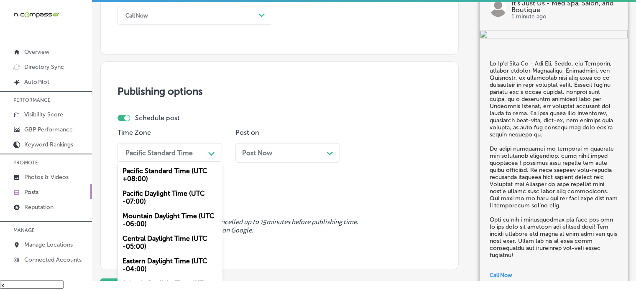
click at [176, 162] on div "option Mountain Daylight Time (UTC -06:00), selected. option Pacific Standard T…" at bounding box center [169, 152] width 104 height 19
click at [178, 217] on div "Mountain Daylight Time (UTC -06:00)" at bounding box center [169, 220] width 104 height 23
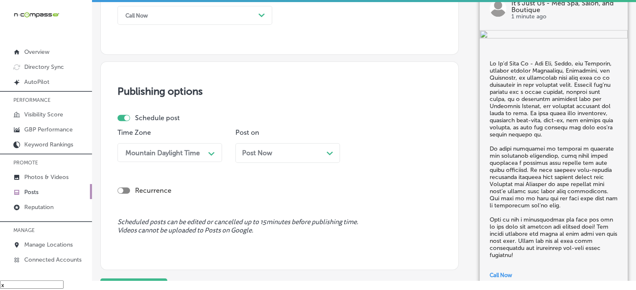
click at [286, 153] on div "Post Now Path Created with Sketch." at bounding box center [287, 153] width 91 height 8
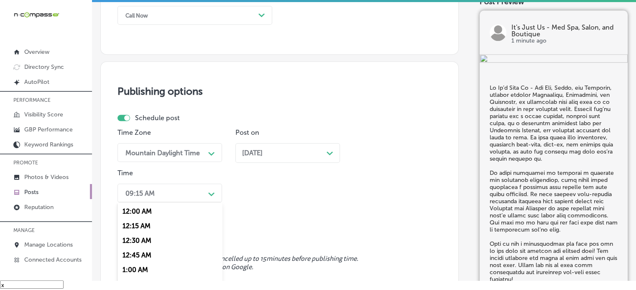
scroll to position [687, 0]
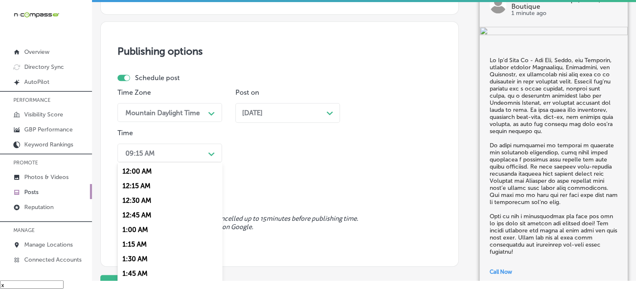
click at [165, 163] on div "option 7:00 AM, selected. option 12:15 AM focused, 2 of 96. 96 results availabl…" at bounding box center [169, 153] width 104 height 19
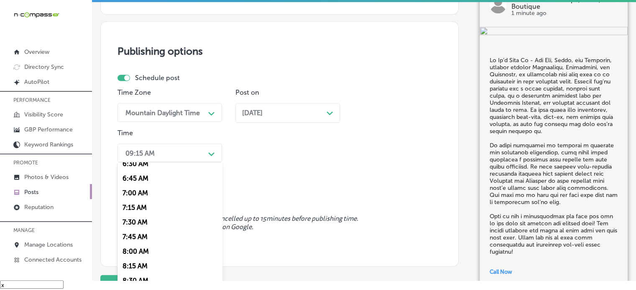
scroll to position [388, 0]
click at [149, 191] on div "7:00 AM" at bounding box center [169, 193] width 104 height 15
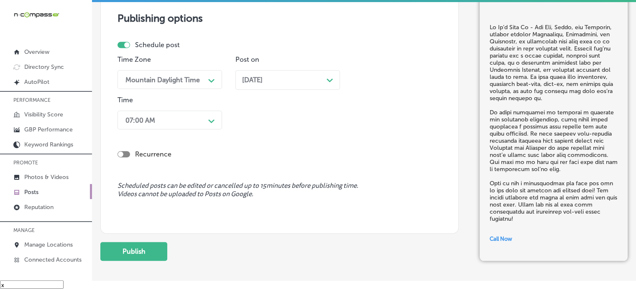
scroll to position [720, 0]
click at [145, 251] on button "Publish" at bounding box center [133, 251] width 67 height 19
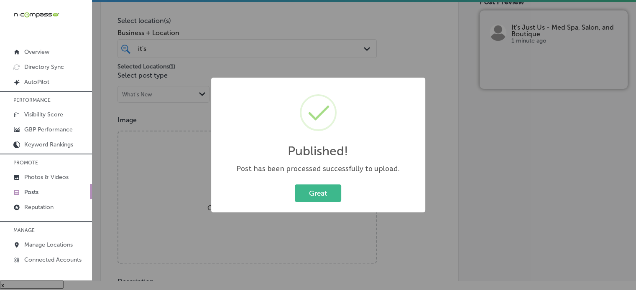
scroll to position [194, 0]
click at [321, 207] on div "Published! × Post has been processed successfully to upload. Great Cancel" at bounding box center [318, 145] width 214 height 135
click at [328, 185] on button "Great" at bounding box center [318, 193] width 46 height 17
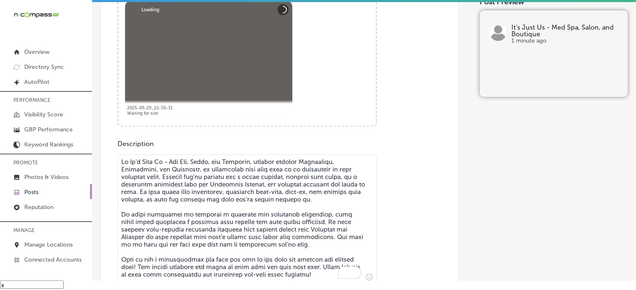
scroll to position [336, 0]
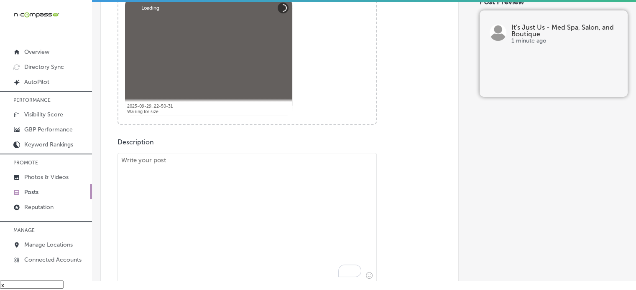
click at [287, 180] on textarea "To enrich screen reader interactions, please activate Accessibility in Grammarl…" at bounding box center [246, 218] width 259 height 130
paste textarea ""At It’s Just Us - Med Spa, Salon, and Boutique, serving Indianapolis, Carmel, …"
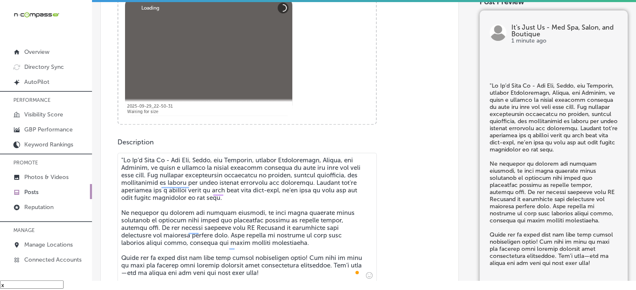
click at [124, 162] on textarea "To enrich screen reader interactions, please activate Accessibility in Grammarl…" at bounding box center [246, 218] width 259 height 130
click at [173, 186] on textarea "To enrich screen reader interactions, please activate Accessibility in Grammarl…" at bounding box center [246, 218] width 259 height 130
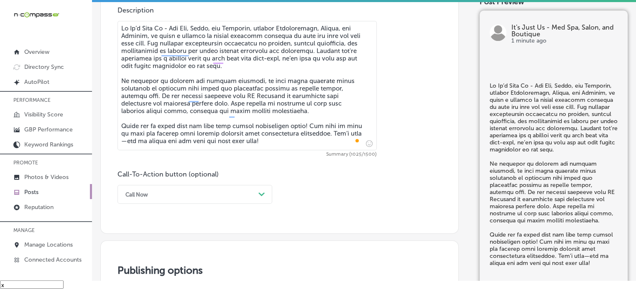
scroll to position [468, 0]
type textarea "At It’s Just Us - Med Spa, Salon, and Boutique, serving Indianapolis, Carmel, a…"
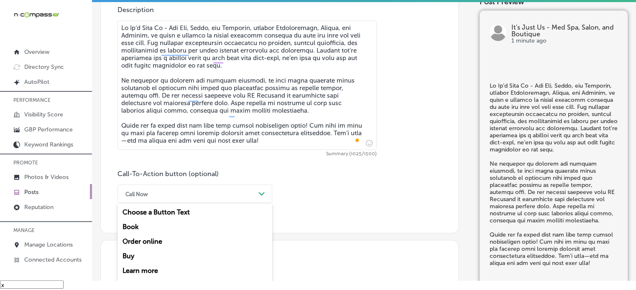
scroll to position [490, 0]
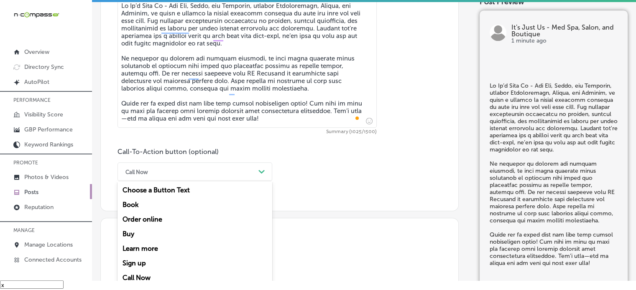
click at [181, 181] on div "option Call Now, selected. option Choose a Button Text focused, 1 of 7. 7 resul…" at bounding box center [194, 172] width 155 height 19
click at [153, 254] on div "Learn more" at bounding box center [194, 249] width 155 height 15
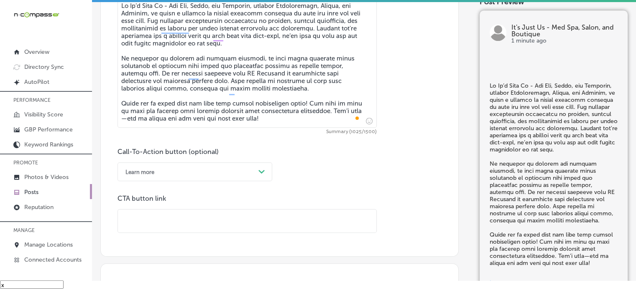
click at [217, 216] on input "text" at bounding box center [247, 221] width 258 height 23
paste input "https://www.itisjustus.com/"
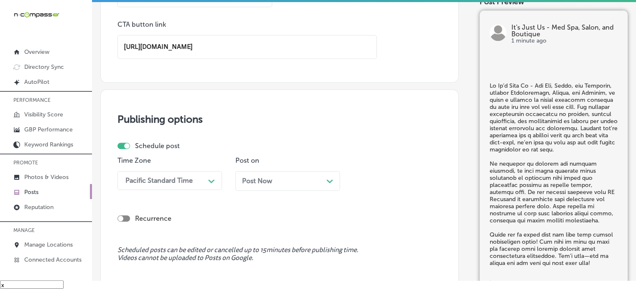
type input "https://www.itisjustus.com/"
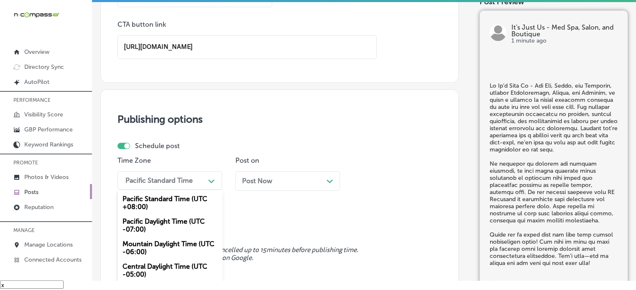
scroll to position [692, 0]
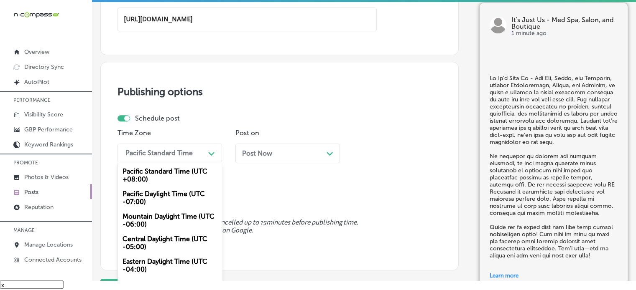
click at [193, 163] on div "option Mountain Daylight Time (UTC -06:00), selected. option Pacific Standard T…" at bounding box center [169, 153] width 104 height 19
click at [179, 218] on div "Mountain Daylight Time (UTC -06:00)" at bounding box center [169, 220] width 104 height 23
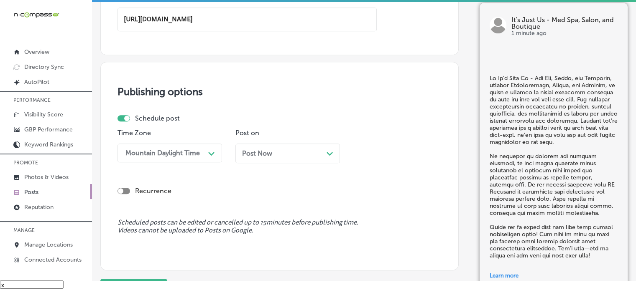
click at [275, 152] on div "Post Now Path Created with Sketch." at bounding box center [287, 154] width 91 height 8
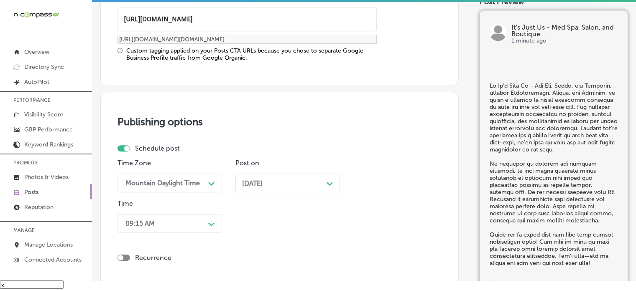
scroll to position [797, 0]
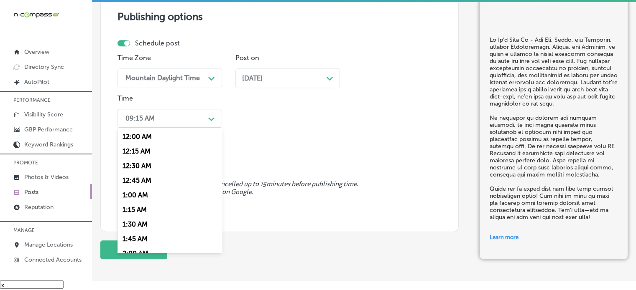
click at [179, 117] on div "09:15 AM" at bounding box center [163, 118] width 84 height 15
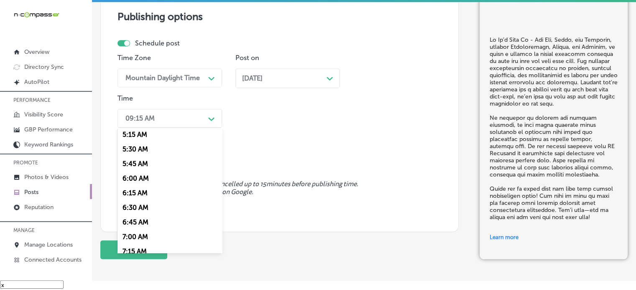
scroll to position [309, 0]
click at [145, 234] on div "7:00 AM" at bounding box center [169, 237] width 104 height 15
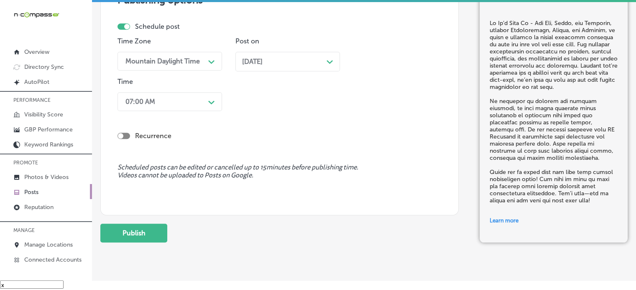
scroll to position [814, 0]
click at [155, 231] on button "Publish" at bounding box center [133, 233] width 67 height 19
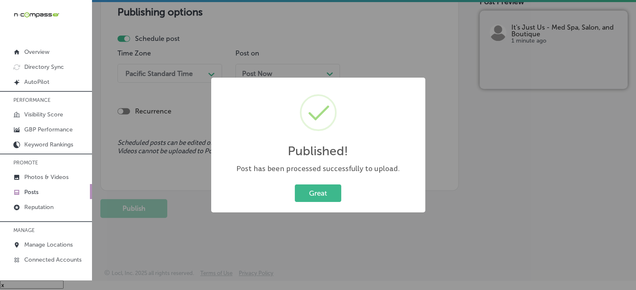
scroll to position [726, 0]
click at [326, 199] on button "Great" at bounding box center [318, 193] width 46 height 17
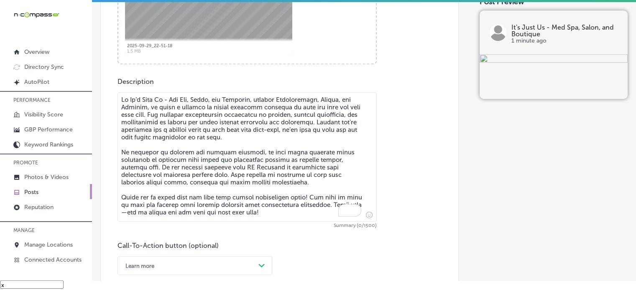
scroll to position [401, 0]
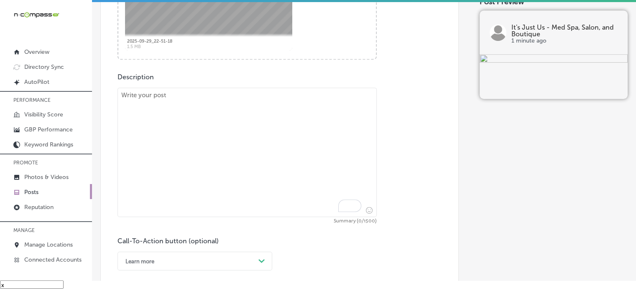
click at [219, 172] on textarea "To enrich screen reader interactions, please activate Accessibility in Grammarl…" at bounding box center [246, 153] width 259 height 130
paste textarea ""At It’s Just Us - Med Spa, Salon, and Boutique, proudly serving Zionsville, Br…"
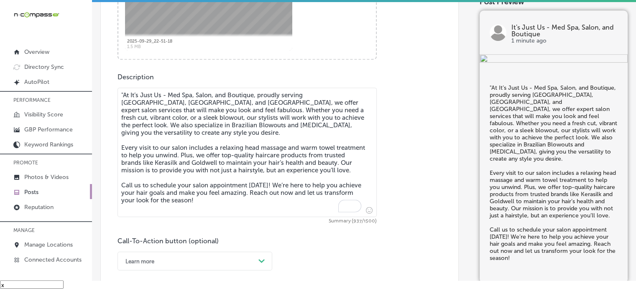
click at [120, 94] on textarea ""At It’s Just Us - Med Spa, Salon, and Boutique, proudly serving Zionsville, Br…" at bounding box center [246, 153] width 259 height 130
type textarea "At It’s Just Us - Med Spa, Salon, and Boutique, proudly serving Zionsville, Bro…"
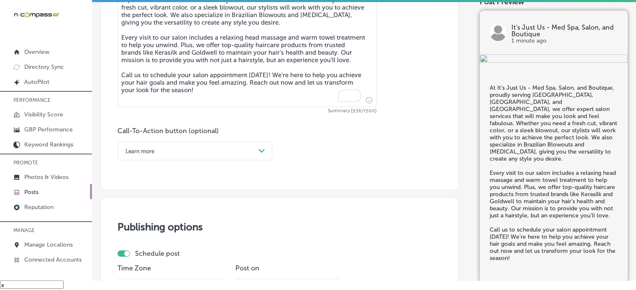
scroll to position [514, 0]
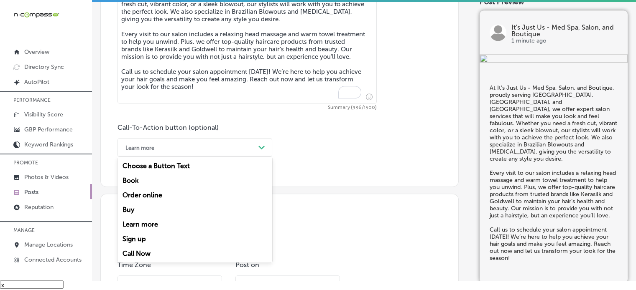
click at [224, 145] on div "Learn more" at bounding box center [188, 147] width 134 height 13
click at [143, 253] on div "Call Now" at bounding box center [194, 254] width 155 height 15
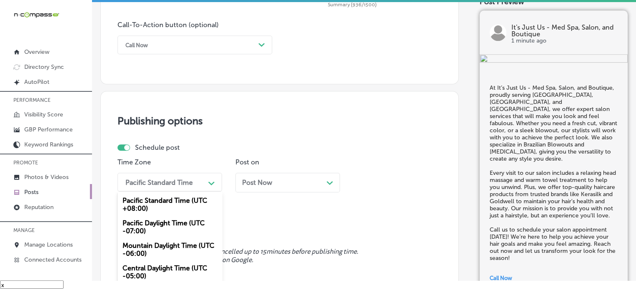
scroll to position [647, 0]
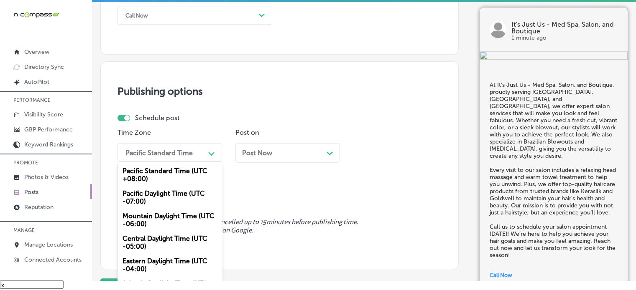
click at [194, 162] on div "option Mountain Daylight Time (UTC -06:00), selected. option Pacific Standard T…" at bounding box center [169, 152] width 104 height 19
click at [183, 211] on div "Mountain Daylight Time (UTC -06:00)" at bounding box center [169, 220] width 104 height 23
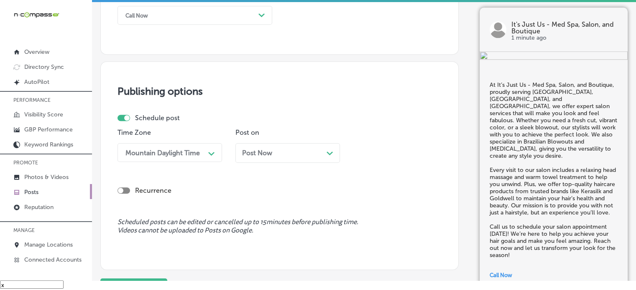
click at [265, 150] on span "Post Now" at bounding box center [257, 153] width 30 height 8
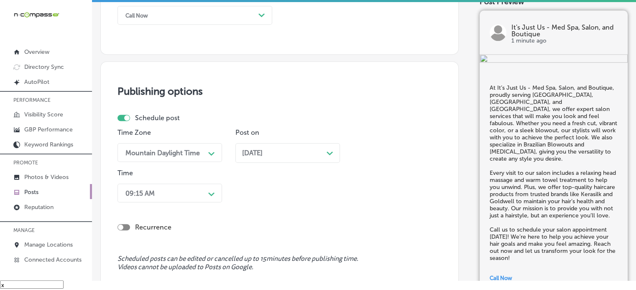
click at [177, 206] on div "Recurrence" at bounding box center [279, 221] width 324 height 30
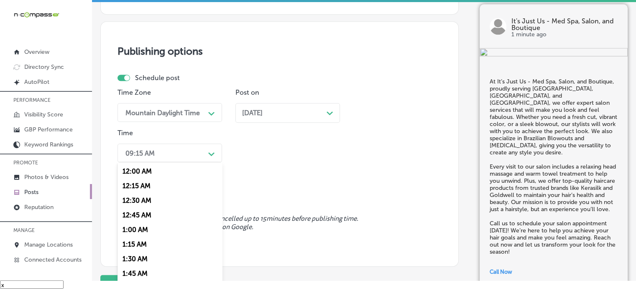
click at [171, 163] on div "option 7:00 AM, selected. option 12:15 AM focused, 2 of 96. 96 results availabl…" at bounding box center [169, 153] width 104 height 19
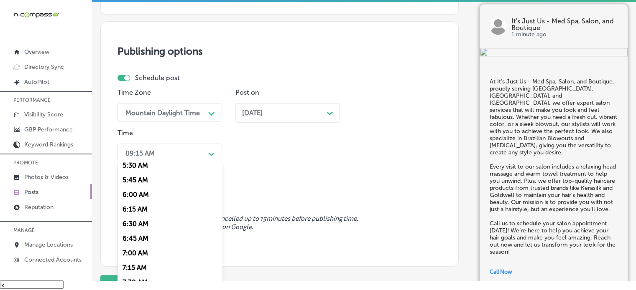
scroll to position [328, 0]
click at [139, 252] on div "7:00 AM" at bounding box center [169, 252] width 104 height 15
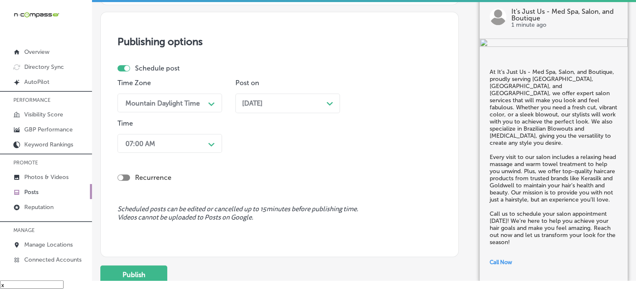
scroll to position [723, 0]
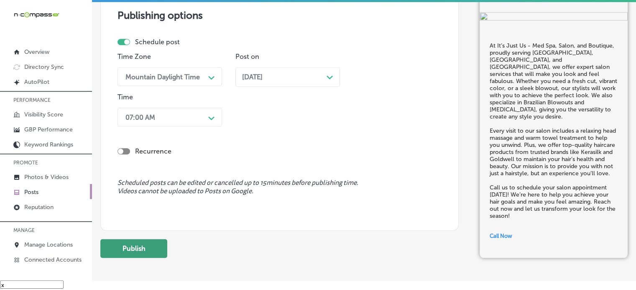
click at [138, 252] on button "Publish" at bounding box center [133, 248] width 67 height 19
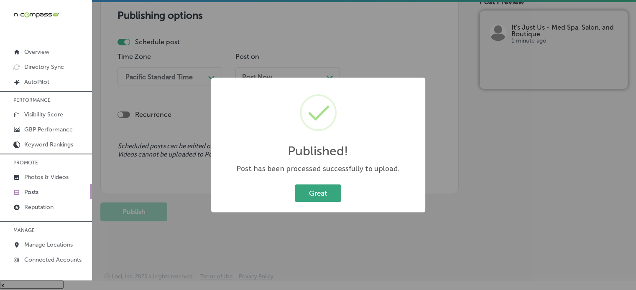
click at [323, 186] on button "Great" at bounding box center [318, 193] width 46 height 17
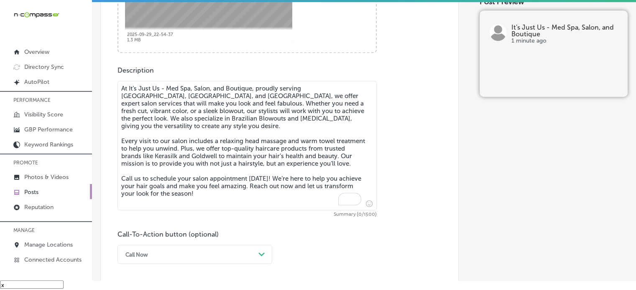
scroll to position [420, 0]
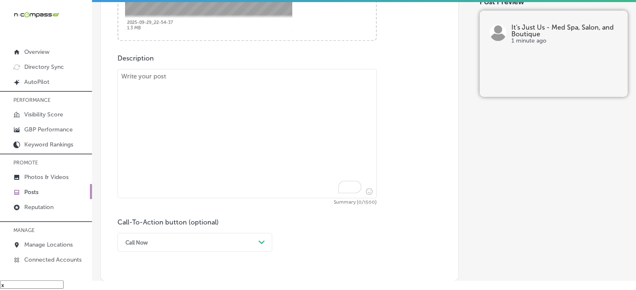
click at [268, 170] on textarea "To enrich screen reader interactions, please activate Accessibility in Grammarl…" at bounding box center [246, 134] width 259 height 130
paste textarea ""At It’s Just Us - Med Spa, Salon, and Boutique, serving Indianapolis, Carmel, …"
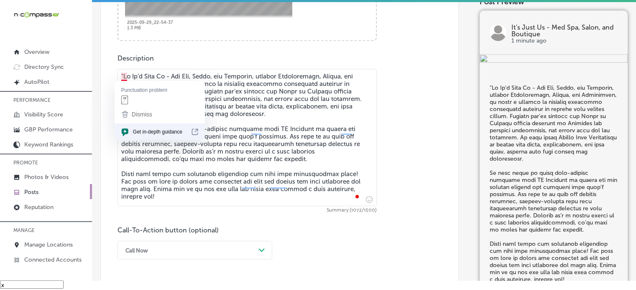
click at [125, 73] on textarea "To enrich screen reader interactions, please activate Accessibility in Grammarl…" at bounding box center [246, 137] width 259 height 137
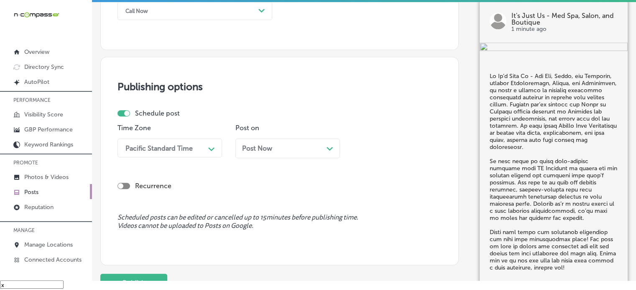
scroll to position [683, 0]
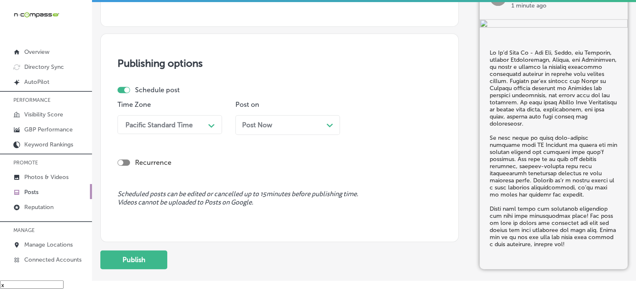
type textarea "At It’s Just Us - Med Spa, Salon, and Boutique, serving Indianapolis, Carmel, a…"
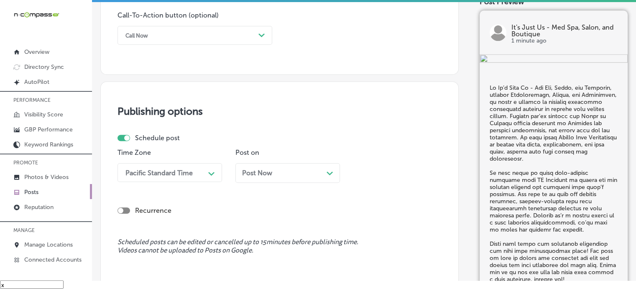
scroll to position [634, 0]
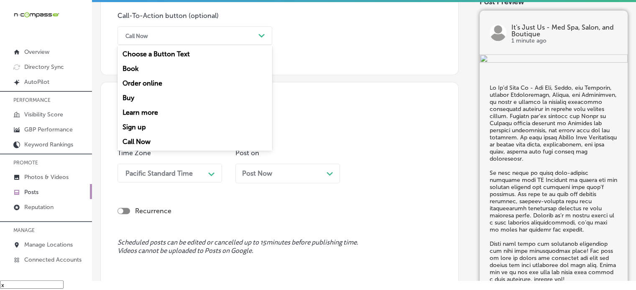
drag, startPoint x: 218, startPoint y: 38, endPoint x: 164, endPoint y: 117, distance: 94.9
click at [164, 45] on div "option Call Now, selected. option Learn more focused, 5 of 7. 7 results availab…" at bounding box center [194, 35] width 155 height 19
click at [164, 117] on div "Learn more" at bounding box center [194, 112] width 155 height 15
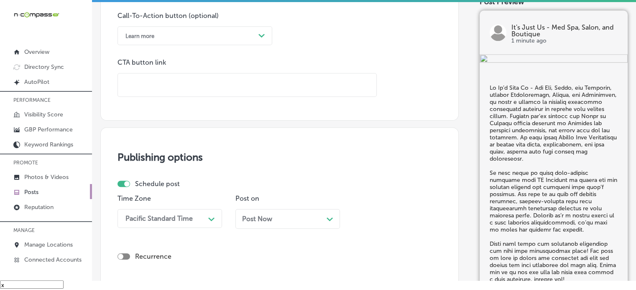
click at [174, 88] on input "text" at bounding box center [247, 85] width 258 height 23
paste input "https://www.itisjustus.com/"
type input "https://www.itisjustus.com/"
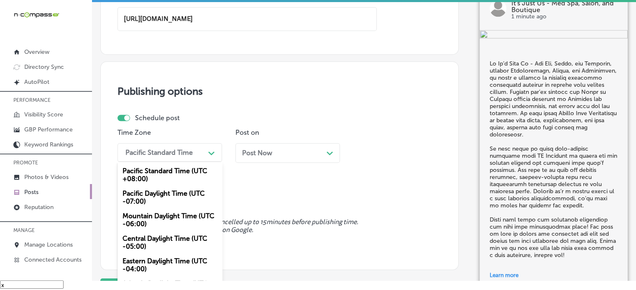
click at [185, 162] on div "option Mountain Daylight Time (UTC -06:00), selected. option Mountain Daylight …" at bounding box center [169, 152] width 104 height 19
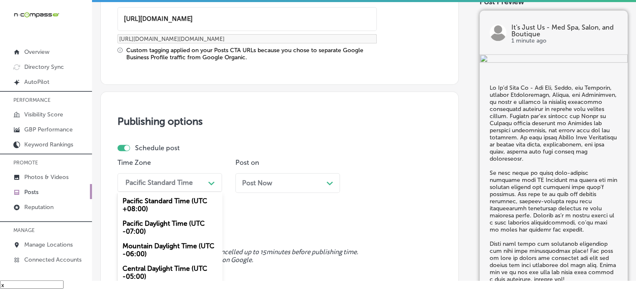
click at [180, 214] on div "Pacific Standard Time (UTC +08:00) Pacific Daylight Time (UTC -07:00) Mountain …" at bounding box center [169, 254] width 104 height 125
click at [170, 242] on div "Mountain Daylight Time (UTC -06:00)" at bounding box center [169, 250] width 104 height 23
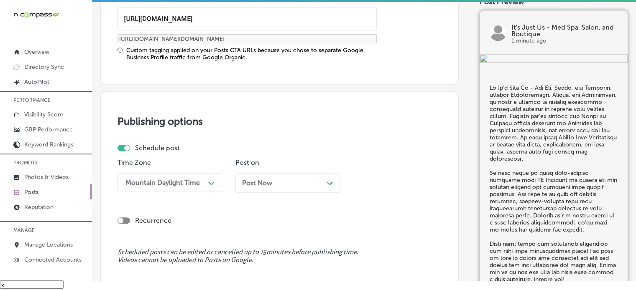
click at [259, 187] on div "Post Now Path Created with Sketch." at bounding box center [287, 183] width 104 height 20
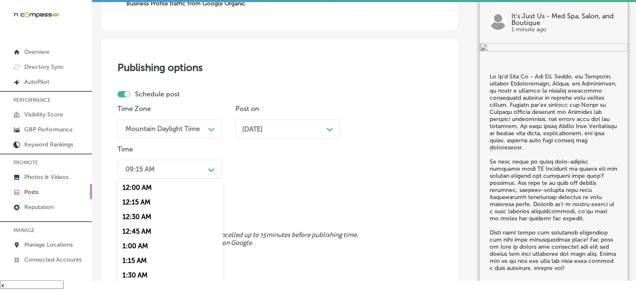
scroll to position [770, 0]
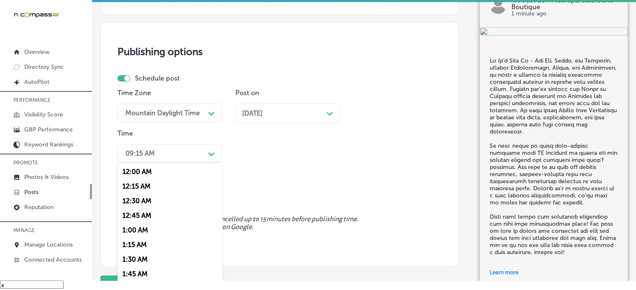
click at [179, 163] on div "option 7:00 AM, selected. option 12:00 AM focused, 1 of 96. 96 results availabl…" at bounding box center [169, 153] width 104 height 19
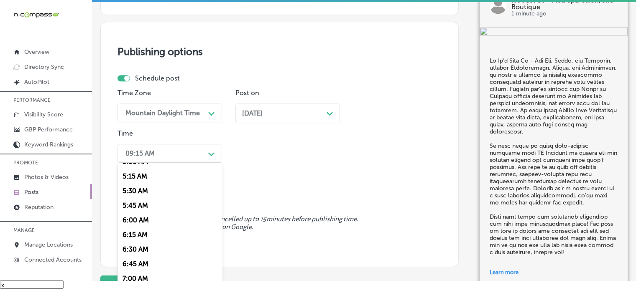
scroll to position [321, 0]
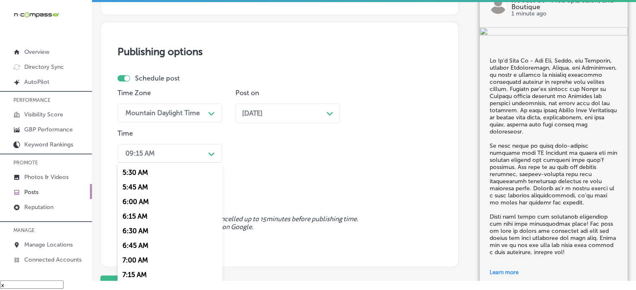
click at [147, 259] on div "7:00 AM" at bounding box center [169, 260] width 104 height 15
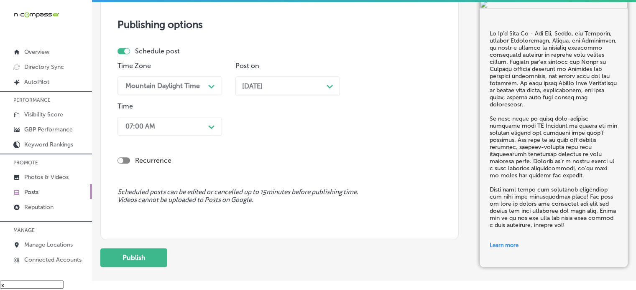
scroll to position [799, 0]
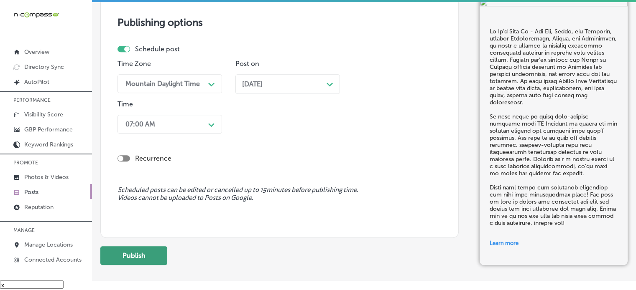
click at [153, 255] on button "Publish" at bounding box center [133, 256] width 67 height 19
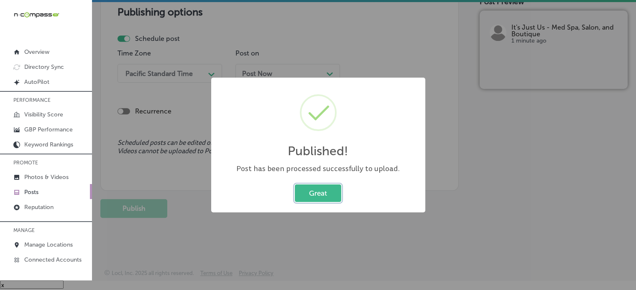
scroll to position [724, 0]
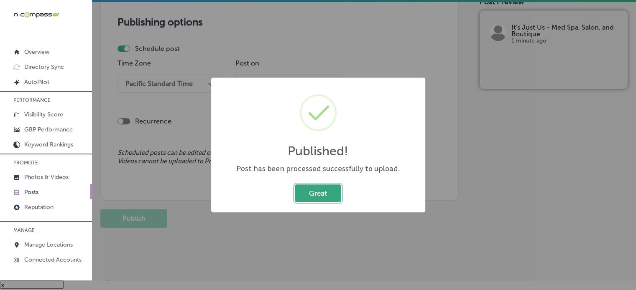
click at [316, 192] on button "Great" at bounding box center [318, 193] width 46 height 17
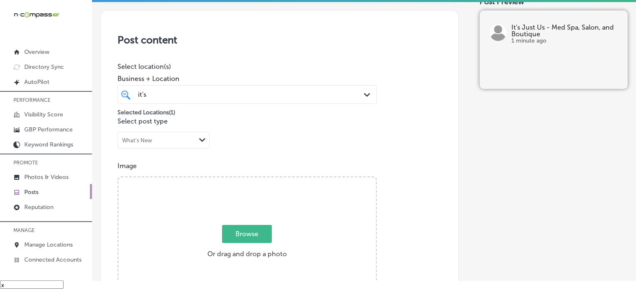
scroll to position [0, 0]
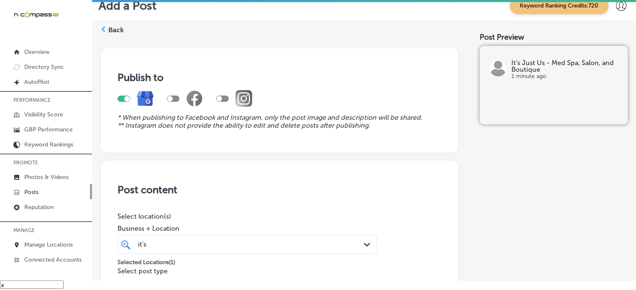
click at [114, 31] on label "Back" at bounding box center [115, 29] width 15 height 9
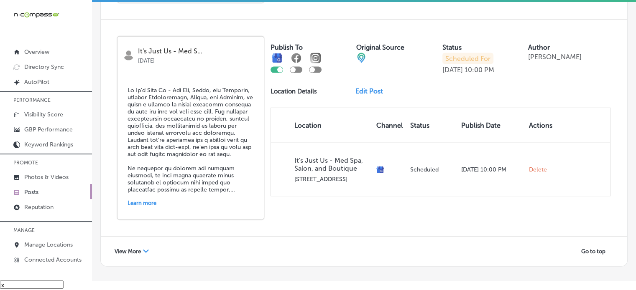
scroll to position [1808, 0]
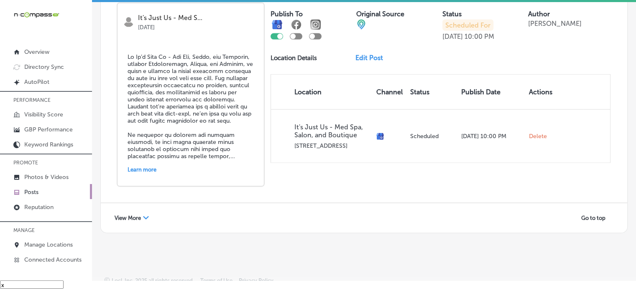
click at [125, 215] on span "View More" at bounding box center [127, 218] width 26 height 6
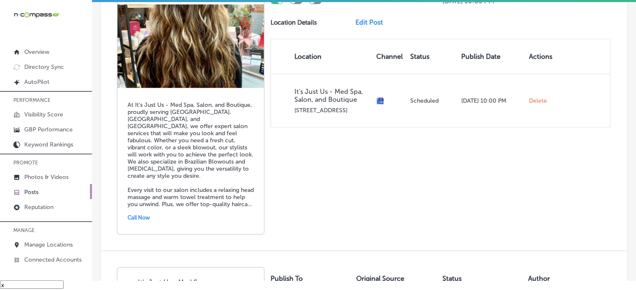
scroll to position [2060, 0]
click at [47, 202] on link "Reputation" at bounding box center [46, 206] width 92 height 15
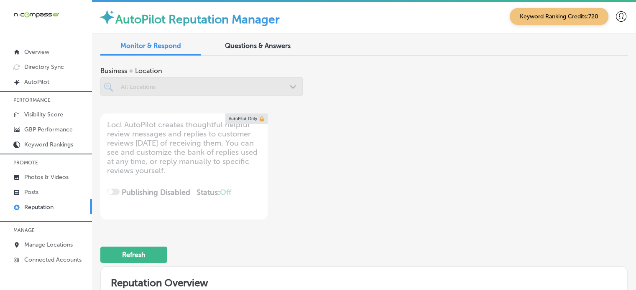
scroll to position [2, 0]
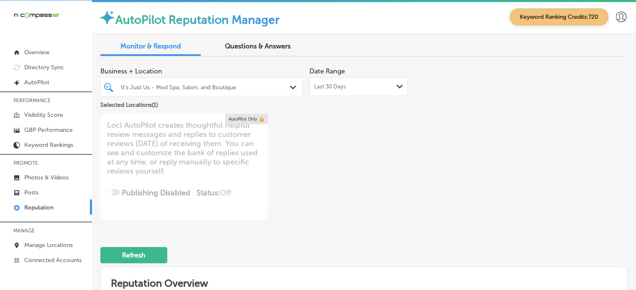
type textarea "x"
click at [52, 180] on p "Photos & Videos" at bounding box center [46, 177] width 44 height 7
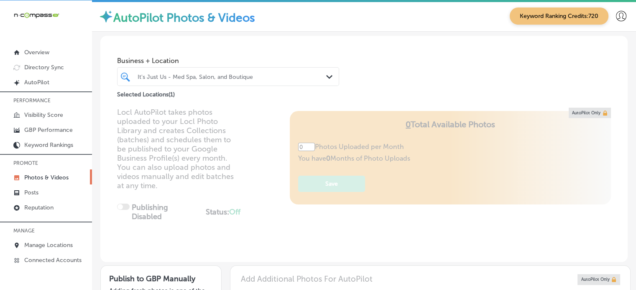
type input "5"
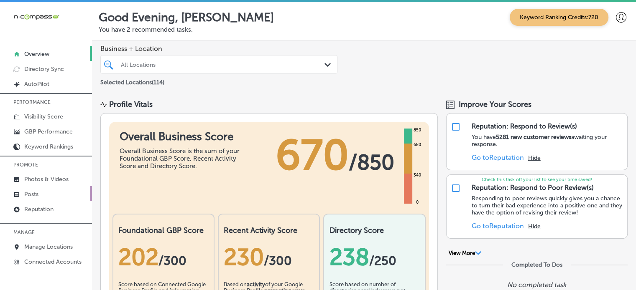
click at [37, 195] on p "Posts" at bounding box center [31, 194] width 14 height 7
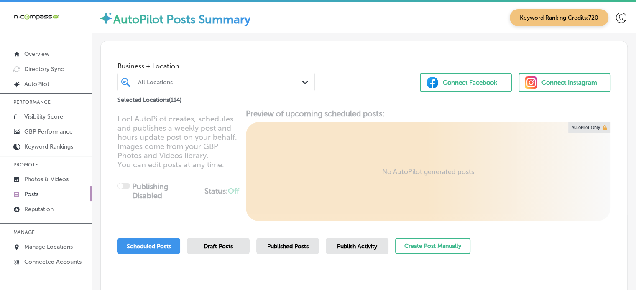
click at [221, 89] on div "All Locations Path Created with Sketch." at bounding box center [215, 82] width 197 height 19
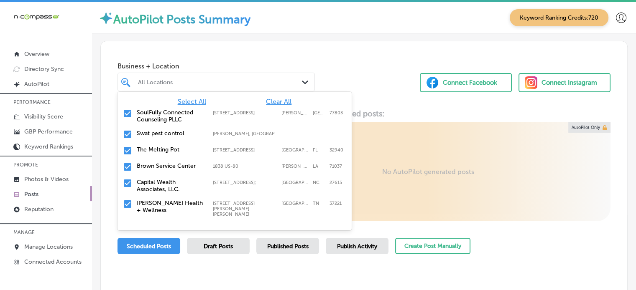
click at [277, 100] on span "Clear All" at bounding box center [278, 102] width 25 height 8
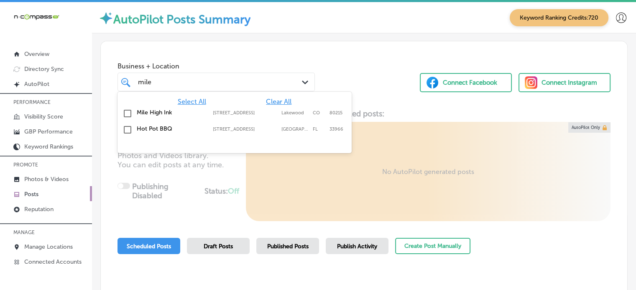
click at [197, 111] on label "Mile High Ink" at bounding box center [171, 112] width 68 height 7
type input "mile"
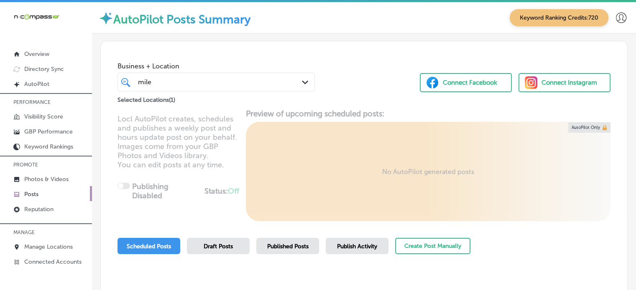
click at [349, 76] on div "Business + Location [GEOGRAPHIC_DATA] Path Created with Sketch. Selected Locati…" at bounding box center [364, 73] width 526 height 64
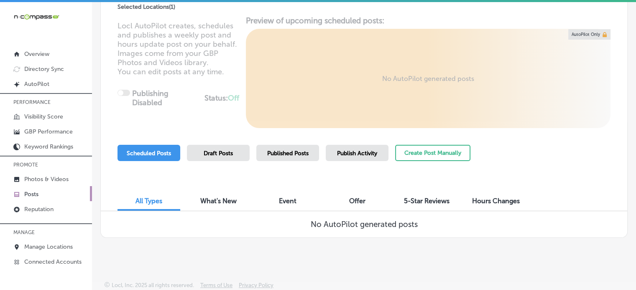
scroll to position [2, 0]
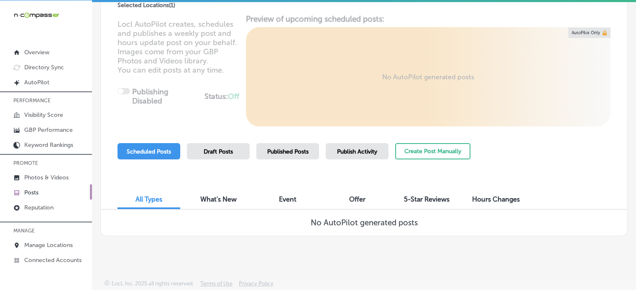
click at [364, 153] on span "Publish Activity" at bounding box center [357, 151] width 40 height 7
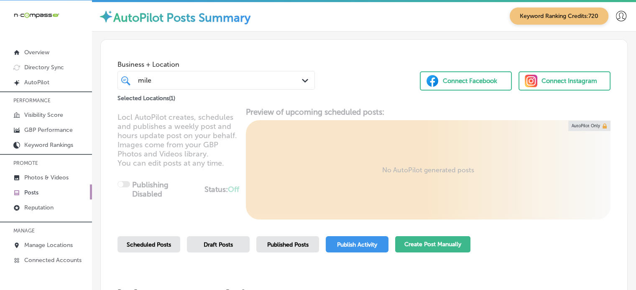
click at [423, 240] on button "Create Post Manually" at bounding box center [432, 245] width 75 height 16
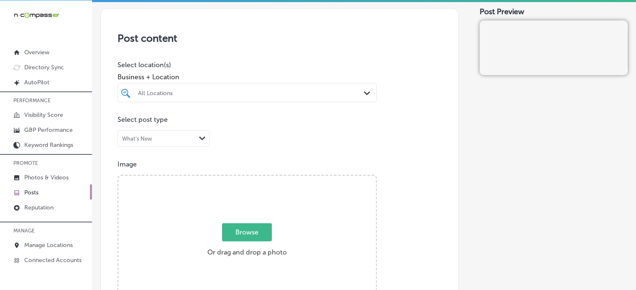
scroll to position [162, 0]
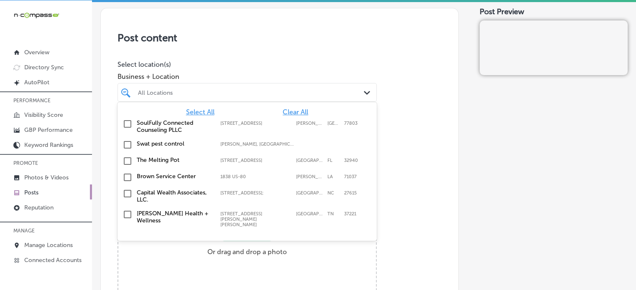
click at [264, 89] on div "All Locations" at bounding box center [251, 92] width 226 height 7
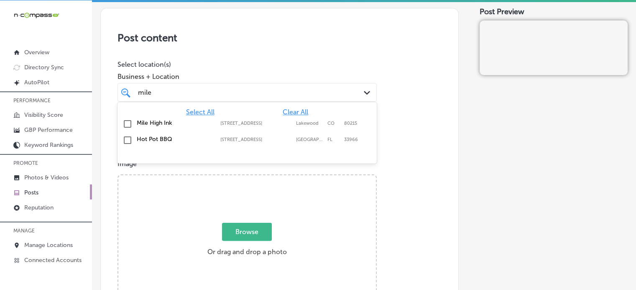
click at [157, 124] on label "Mile High Ink" at bounding box center [174, 123] width 75 height 7
type input "mile"
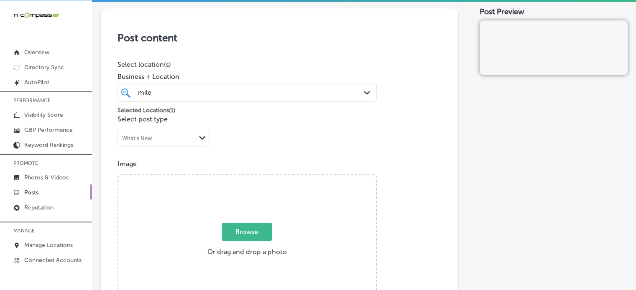
click at [262, 58] on div "Post content Select location(s) Business + Location [GEOGRAPHIC_DATA] Path Crea…" at bounding box center [279, 272] width 358 height 529
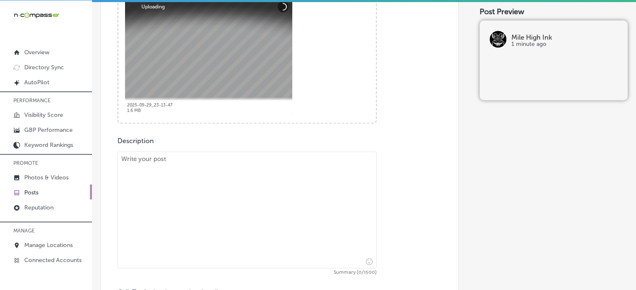
scroll to position [347, 0]
click at [316, 193] on textarea at bounding box center [246, 209] width 259 height 117
paste textarea ""At [GEOGRAPHIC_DATA] Ink, we specialize in custom tattoos that reflect your pe…"
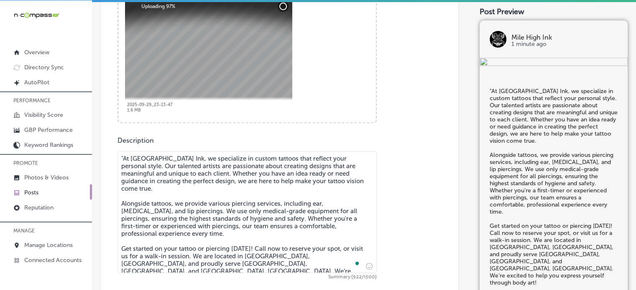
click at [123, 154] on textarea ""At [GEOGRAPHIC_DATA] Ink, we specialize in custom tattoos that reflect your pe…" at bounding box center [246, 212] width 259 height 122
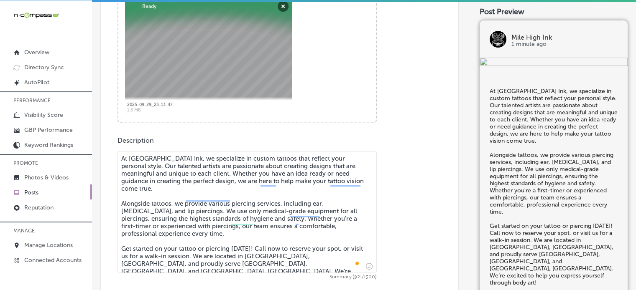
click at [226, 191] on textarea "At [GEOGRAPHIC_DATA] Ink, we specialize in custom tattoos that reflect your per…" at bounding box center [246, 212] width 259 height 122
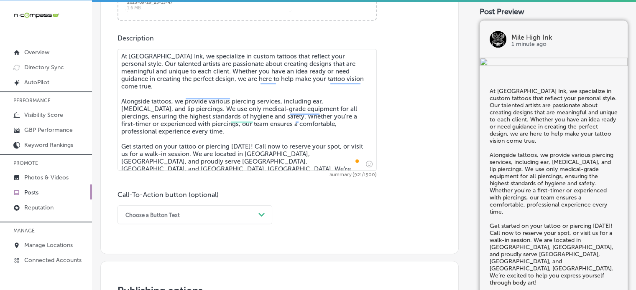
scroll to position [451, 0]
type textarea "At [GEOGRAPHIC_DATA] Ink, we specialize in custom tattoos that reflect your per…"
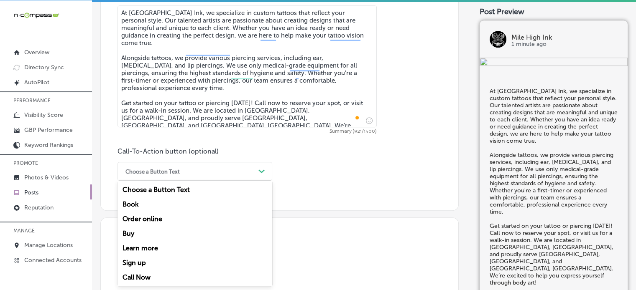
click at [239, 181] on div "option Book focused, 2 of 7. 7 results available. Use Up and Down to choose opt…" at bounding box center [194, 171] width 155 height 19
click at [187, 168] on div "Choose a Button Text" at bounding box center [188, 171] width 134 height 13
click at [136, 281] on div "Call Now" at bounding box center [194, 277] width 155 height 15
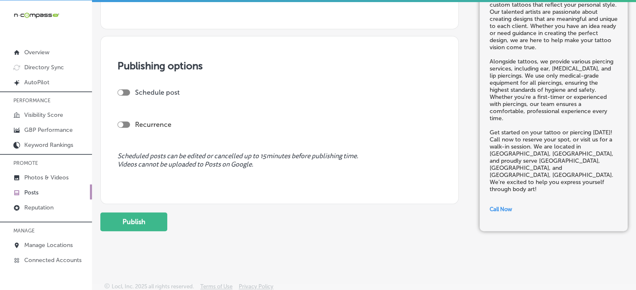
scroll to position [678, 0]
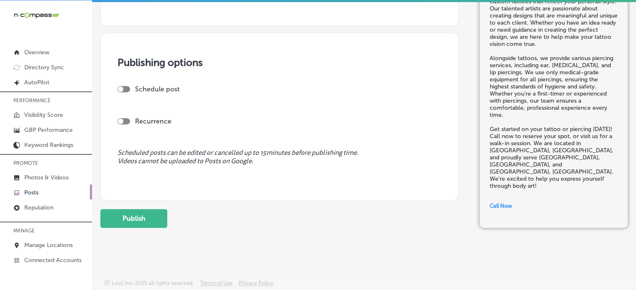
click at [126, 86] on div at bounding box center [123, 89] width 13 height 6
checkbox input "true"
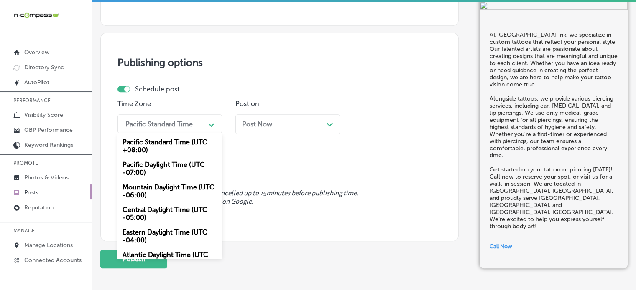
click at [188, 126] on div "Pacific Standard Time" at bounding box center [158, 124] width 67 height 8
click at [183, 186] on div "Mountain Daylight Time (UTC -06:00)" at bounding box center [169, 191] width 104 height 23
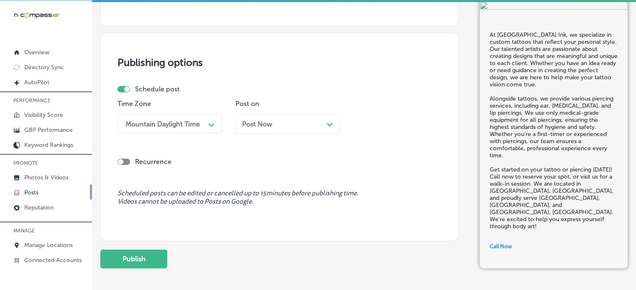
click at [294, 127] on div "Post Now Path Created with Sketch." at bounding box center [287, 124] width 91 height 8
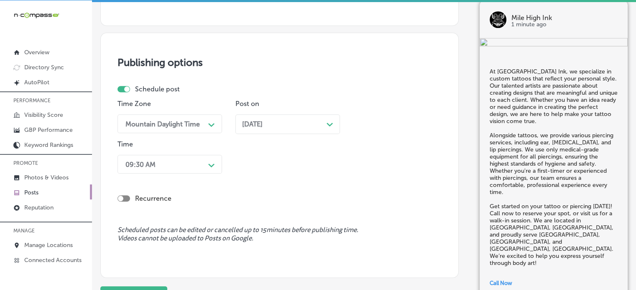
scroll to position [690, 0]
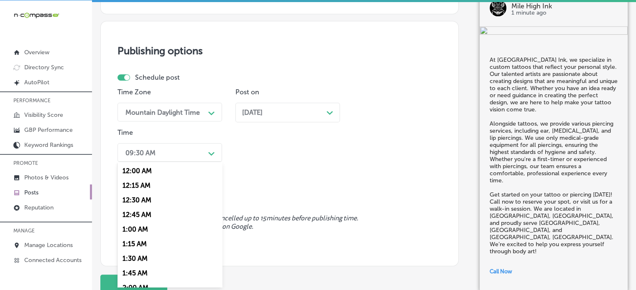
click at [196, 160] on div "09:30 AM Path Created with Sketch." at bounding box center [169, 152] width 104 height 19
click at [132, 173] on div "7:00 AM" at bounding box center [169, 172] width 104 height 15
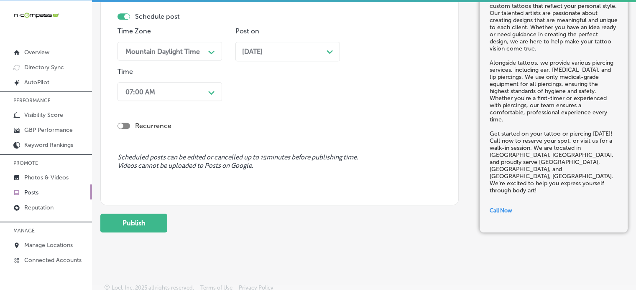
scroll to position [755, 0]
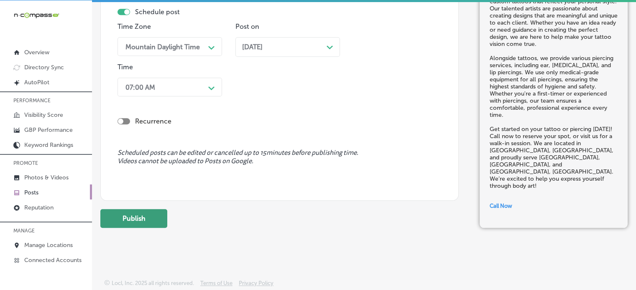
click at [157, 218] on button "Publish" at bounding box center [133, 218] width 67 height 19
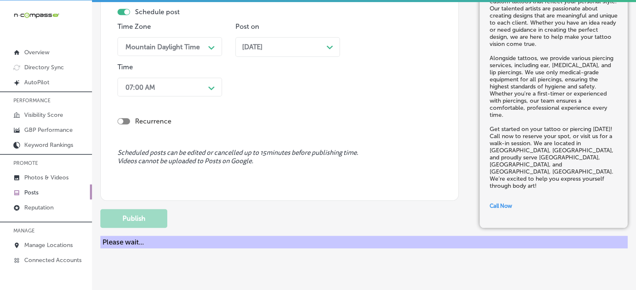
scroll to position [719, 0]
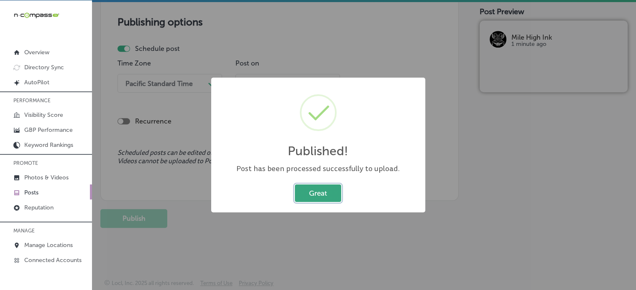
click at [331, 197] on button "Great" at bounding box center [318, 193] width 46 height 17
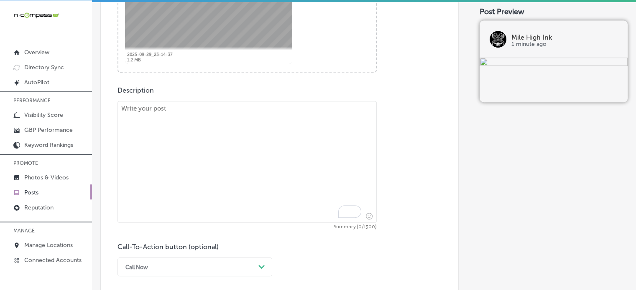
scroll to position [420, 0]
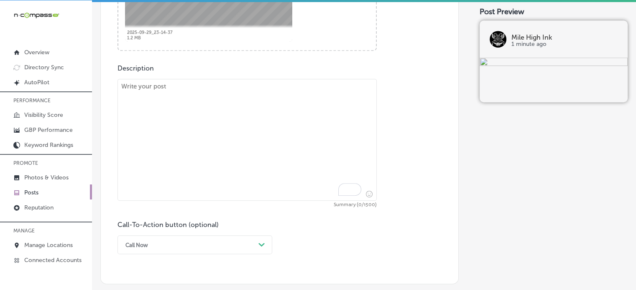
click at [261, 158] on textarea "To enrich screen reader interactions, please activate Accessibility in Grammarl…" at bounding box center [246, 140] width 259 height 122
paste textarea ""Mile High Ink is your go-to destination for custom tattoos and professional bo…"
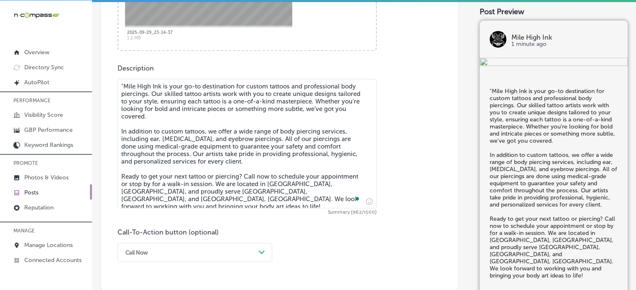
click at [125, 88] on textarea ""Mile High Ink is your go-to destination for custom tattoos and professional bo…" at bounding box center [246, 144] width 259 height 130
click at [175, 118] on textarea "Mile High Ink is your go-to destination for custom tattoos and professional bod…" at bounding box center [246, 144] width 259 height 130
type textarea "Mile High Ink is your go-to destination for custom tattoos and professional bod…"
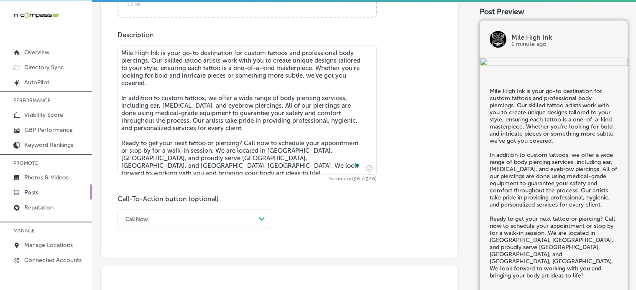
scroll to position [500, 0]
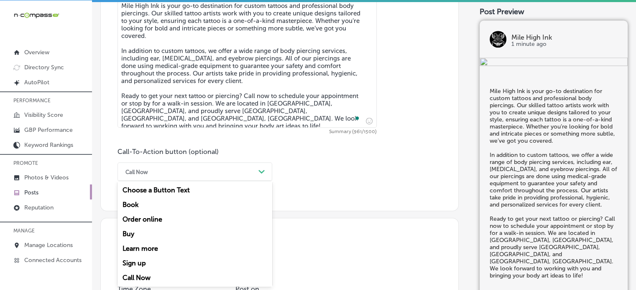
click at [200, 181] on div "option Call Now, selected. option Order online focused, 3 of 7. 7 results avail…" at bounding box center [194, 172] width 155 height 19
click at [148, 275] on div "Call Now" at bounding box center [194, 278] width 155 height 15
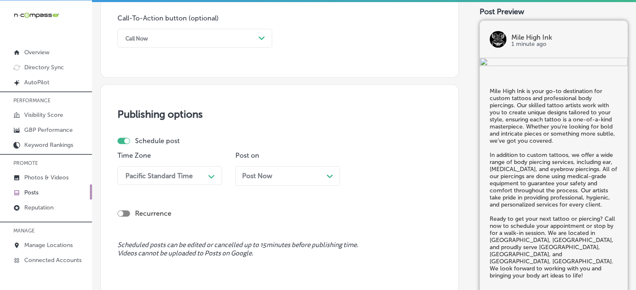
scroll to position [657, 0]
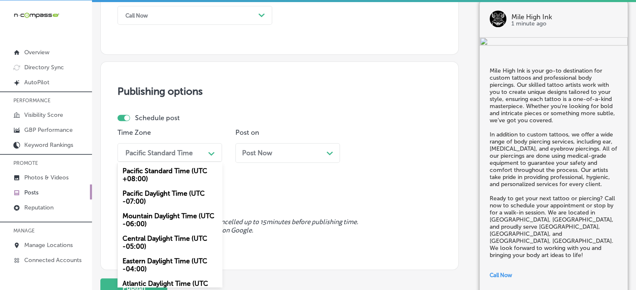
click at [160, 162] on div "option Mountain Daylight Time (UTC -06:00), selected. option Pacific Standard T…" at bounding box center [169, 152] width 104 height 19
click at [166, 217] on div "Mountain Daylight Time (UTC -06:00)" at bounding box center [169, 220] width 104 height 23
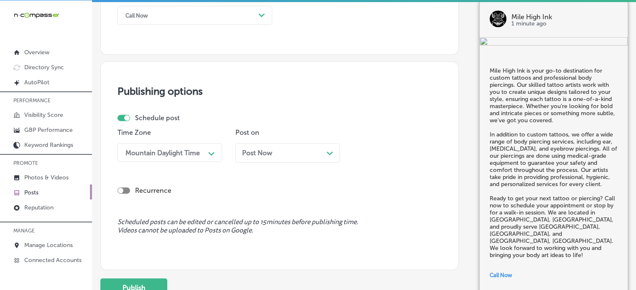
click at [269, 152] on span "Post Now" at bounding box center [257, 153] width 30 height 8
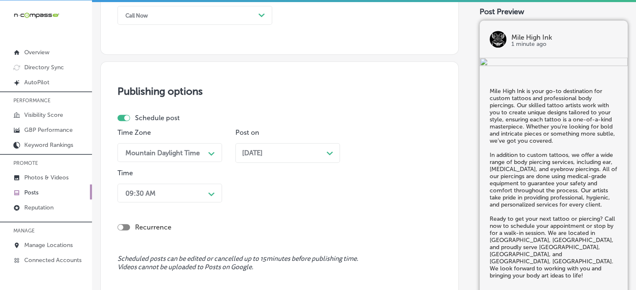
scroll to position [697, 0]
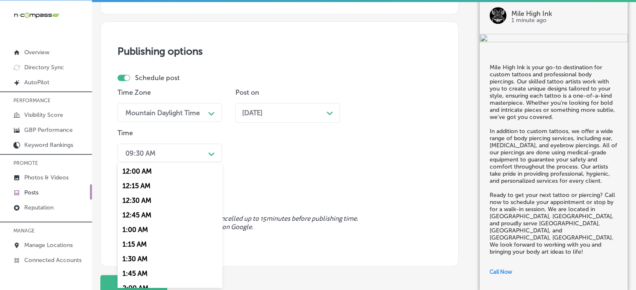
click at [173, 163] on div "option 7:00 AM, selected. option 12:30 AM focused, 3 of 96. 96 results availabl…" at bounding box center [169, 153] width 104 height 19
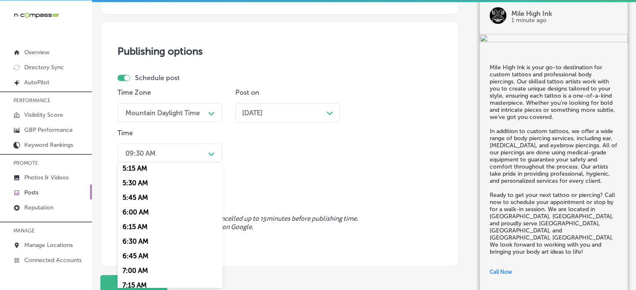
click at [138, 274] on div "7:00 AM" at bounding box center [169, 271] width 104 height 15
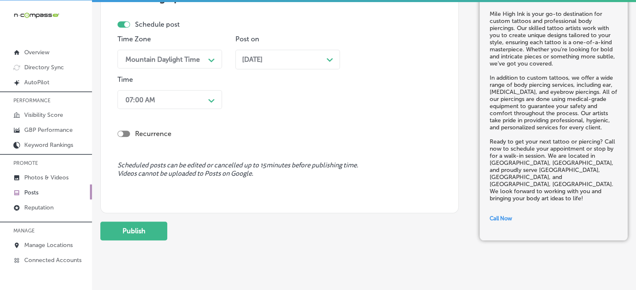
scroll to position [750, 0]
click at [146, 235] on button "Publish" at bounding box center [133, 231] width 67 height 19
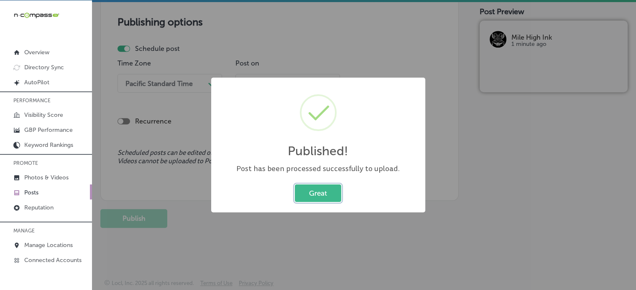
scroll to position [726, 0]
click at [326, 192] on button "Great" at bounding box center [318, 193] width 46 height 17
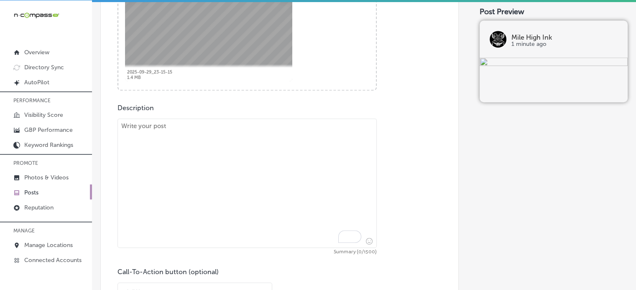
scroll to position [388, 0]
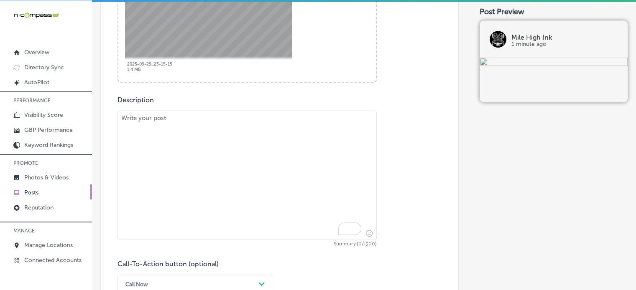
click at [236, 170] on textarea "To enrich screen reader interactions, please activate Accessibility in Grammarl…" at bounding box center [246, 176] width 259 height 130
paste textarea ""Mile High Ink, is home to talented tattoo artists who specialize in creating c…"
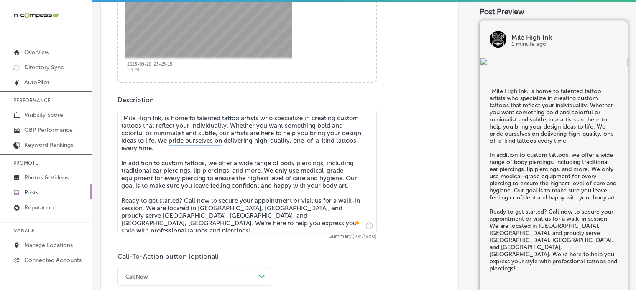
click at [124, 117] on textarea ""Mile High Ink, is home to talented tattoo artists who specialize in creating c…" at bounding box center [246, 172] width 259 height 122
click at [145, 140] on textarea "Mile High Ink, is home to talented tattoo artists who specialize in creating cu…" at bounding box center [246, 172] width 259 height 122
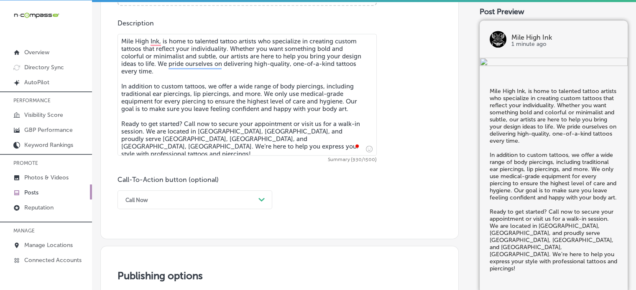
type textarea "Mile High Ink, is home to talented tattoo artists who specialize in creating cu…"
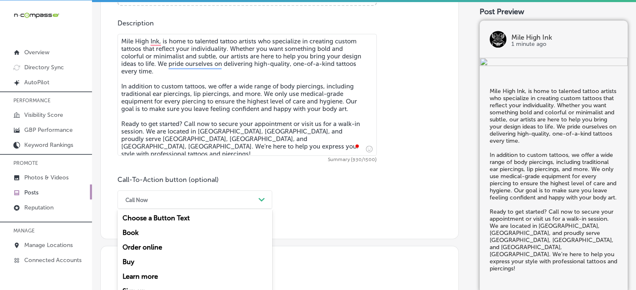
scroll to position [493, 0]
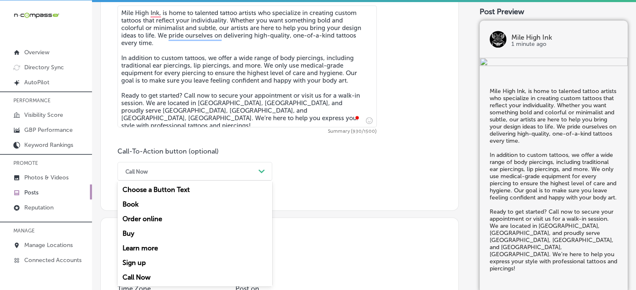
click at [186, 181] on div "option Call Now, selected. option Book focused, 2 of 7. 7 results available. Us…" at bounding box center [194, 171] width 155 height 19
click at [135, 277] on div "Call Now" at bounding box center [194, 277] width 155 height 15
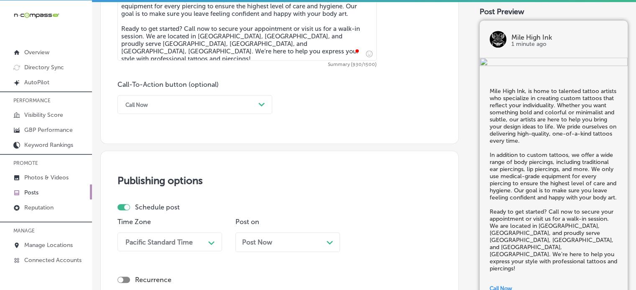
scroll to position [563, 0]
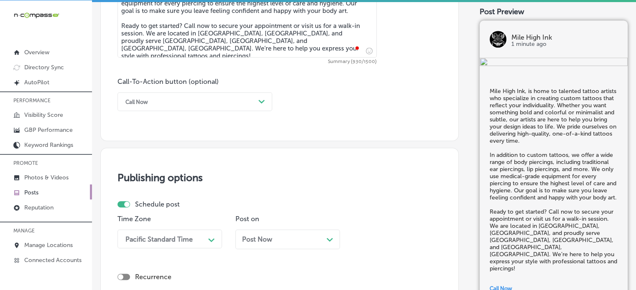
click at [159, 248] on div "Time Zone Pacific Standard Time Path Created with Sketch." at bounding box center [169, 235] width 104 height 41
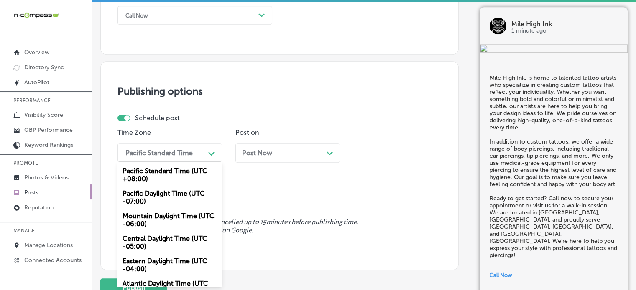
click at [163, 162] on div "option Mountain Daylight Time (UTC -06:00), selected. option Central Daylight T…" at bounding box center [169, 152] width 104 height 19
click at [163, 220] on div "Mountain Daylight Time (UTC -06:00)" at bounding box center [169, 220] width 104 height 23
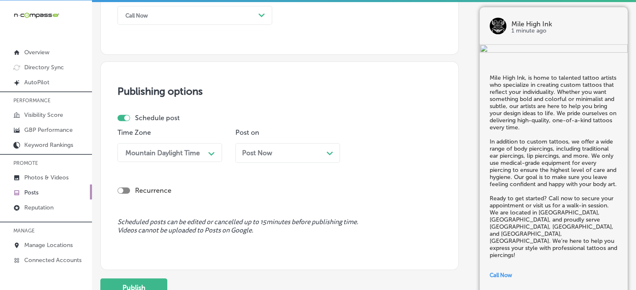
click at [280, 150] on div "Post Now Path Created with Sketch." at bounding box center [287, 153] width 91 height 8
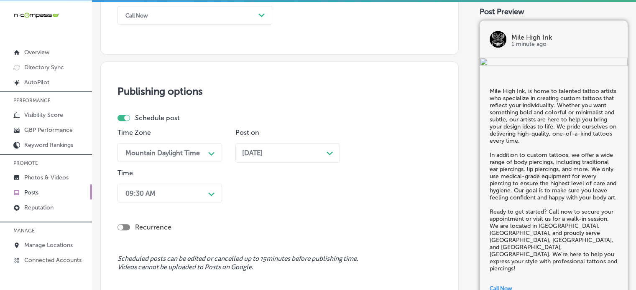
scroll to position [690, 0]
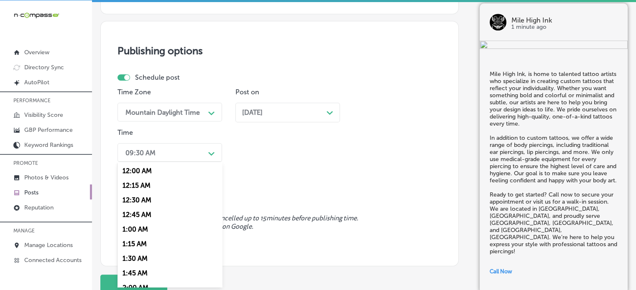
click at [196, 162] on div "option 7:00 AM, selected. option 12:30 AM focused, 3 of 96. 96 results availabl…" at bounding box center [169, 152] width 104 height 19
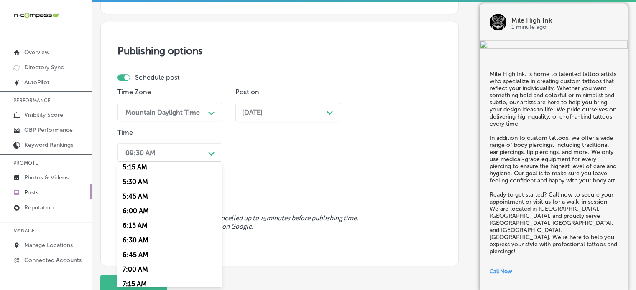
click at [138, 270] on div "7:00 AM" at bounding box center [169, 269] width 104 height 15
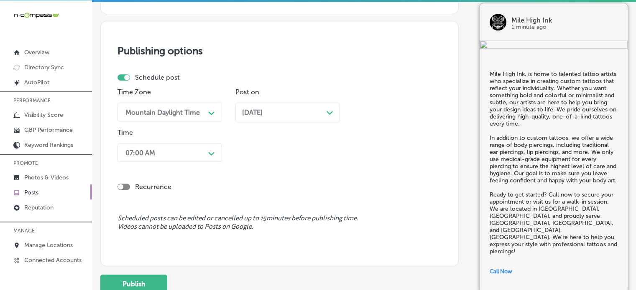
scroll to position [718, 0]
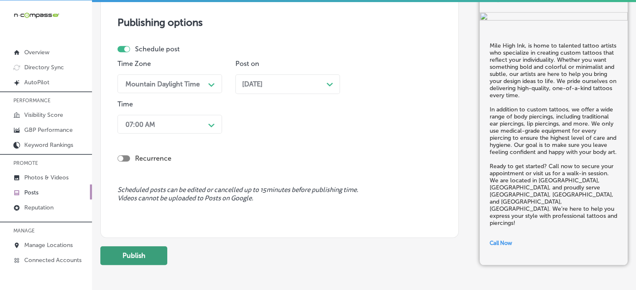
click at [154, 254] on button "Publish" at bounding box center [133, 256] width 67 height 19
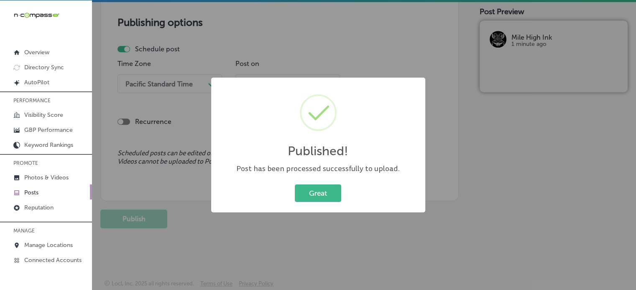
scroll to position [0, 0]
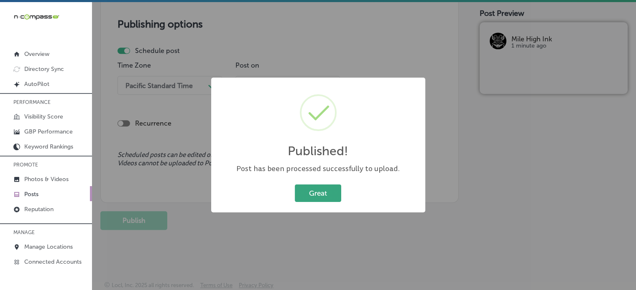
click at [317, 193] on button "Great" at bounding box center [318, 193] width 46 height 17
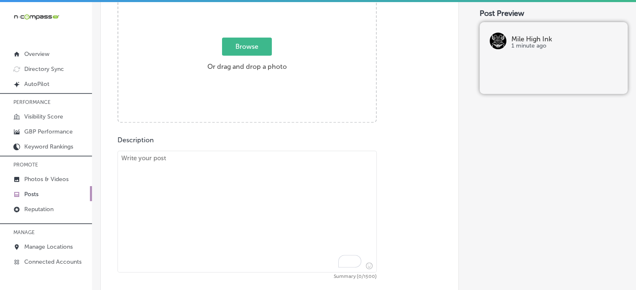
scroll to position [341, 0]
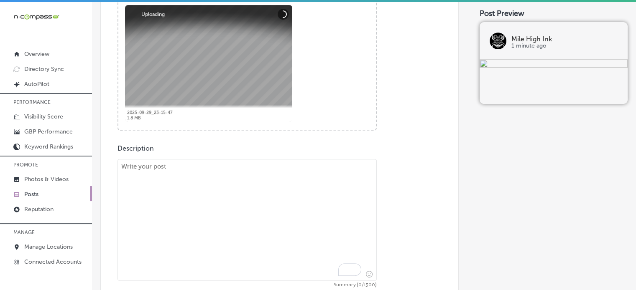
click at [210, 219] on textarea "To enrich screen reader interactions, please activate Accessibility in Grammarl…" at bounding box center [246, 220] width 259 height 122
paste textarea ""Mile High Ink is your trusted tattoo studio, offering custom tattoos that matc…"
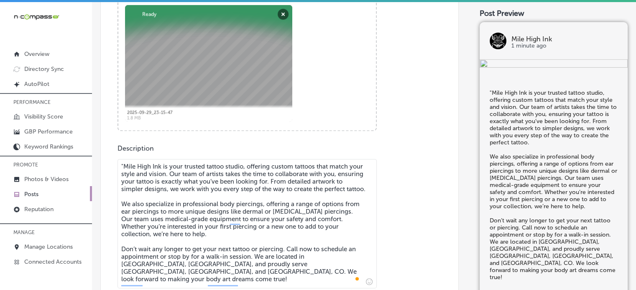
click at [126, 166] on textarea ""Mile High Ink is your trusted tattoo studio, offering custom tattoos that matc…" at bounding box center [246, 224] width 259 height 130
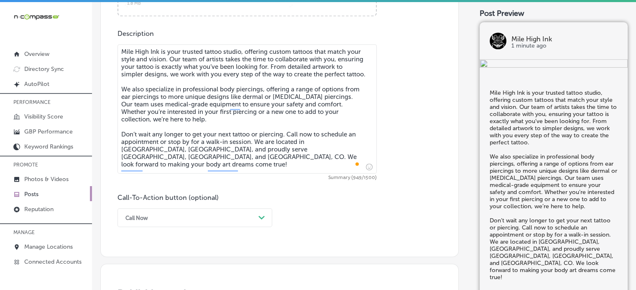
type textarea "Mile High Ink is your trusted tattoo studio, offering custom tattoos that match…"
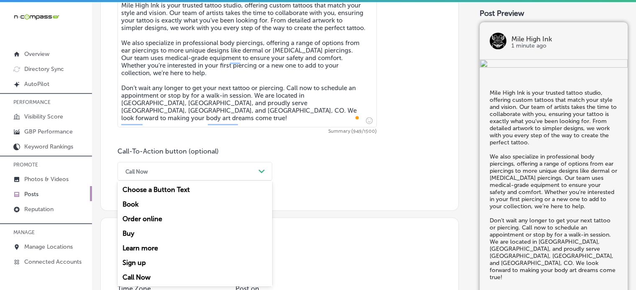
click at [191, 181] on div "option Call Now, selected. option Order online focused, 3 of 7. 7 results avail…" at bounding box center [194, 171] width 155 height 19
click at [148, 276] on div "Call Now" at bounding box center [194, 277] width 155 height 15
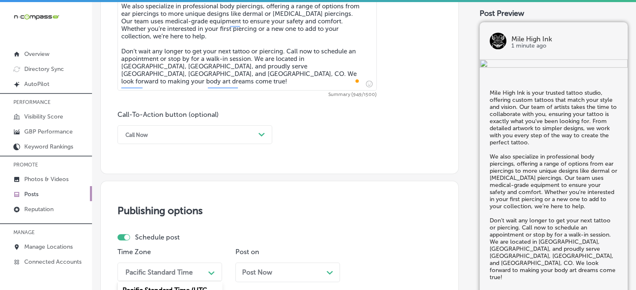
scroll to position [659, 0]
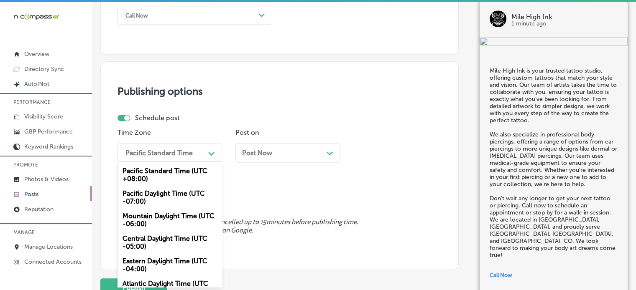
click at [179, 162] on div "option Mountain Daylight Time (UTC -06:00), selected. option Eastern Daylight T…" at bounding box center [169, 152] width 104 height 19
click at [157, 215] on div "Mountain Daylight Time (UTC -06:00)" at bounding box center [169, 220] width 104 height 23
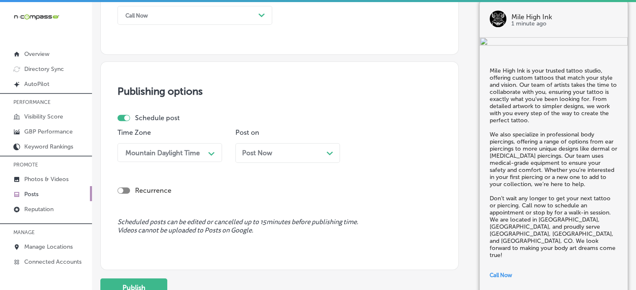
click at [302, 149] on div "Post Now Path Created with Sketch." at bounding box center [287, 153] width 91 height 8
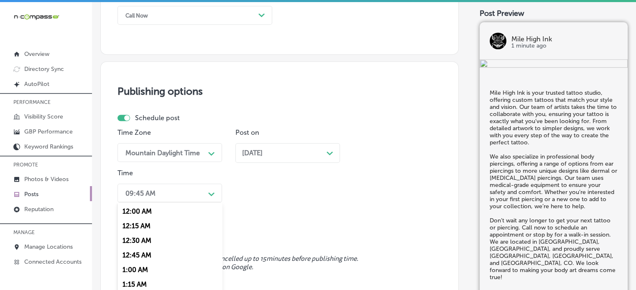
scroll to position [699, 0]
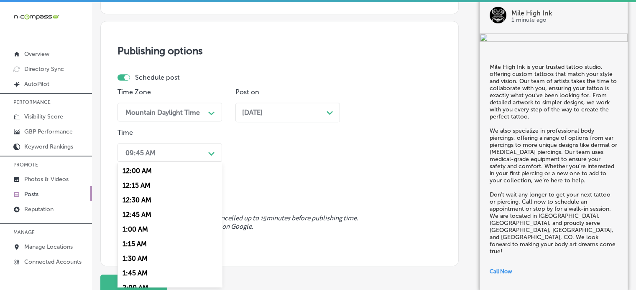
click at [188, 162] on div "option 7:00 AM, selected. option 12:30 AM focused, 3 of 96. 96 results availabl…" at bounding box center [169, 152] width 104 height 19
click at [143, 172] on div "7:00 AM" at bounding box center [169, 172] width 104 height 15
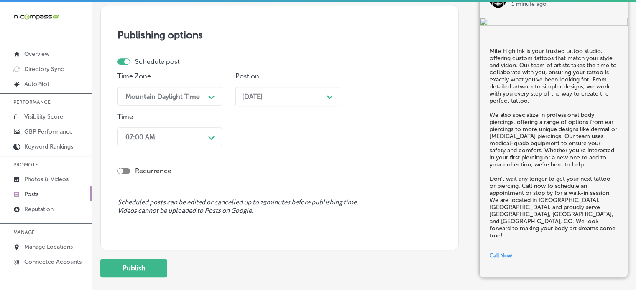
scroll to position [716, 0]
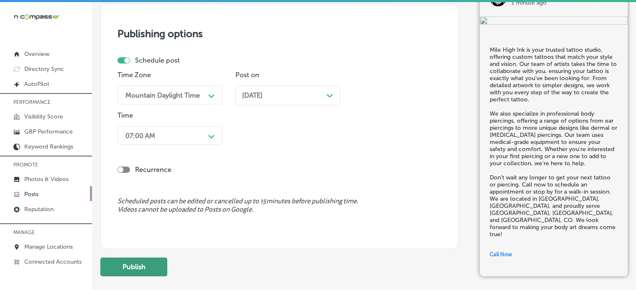
click at [155, 262] on button "Publish" at bounding box center [133, 267] width 67 height 19
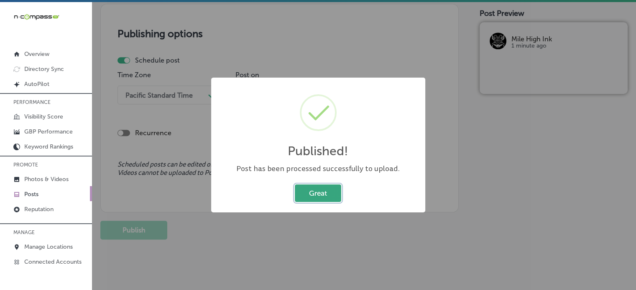
click at [323, 190] on button "Great" at bounding box center [318, 193] width 46 height 17
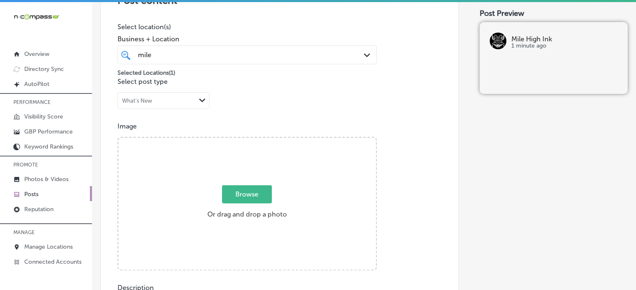
scroll to position [0, 0]
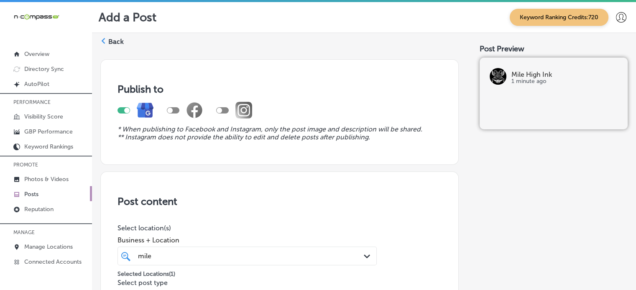
click at [117, 43] on label "Back" at bounding box center [115, 41] width 15 height 9
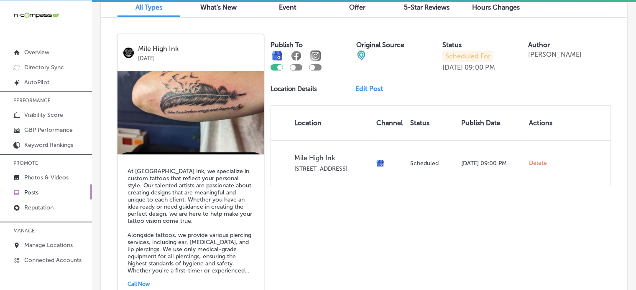
scroll to position [252, 0]
